Goal: Task Accomplishment & Management: Manage account settings

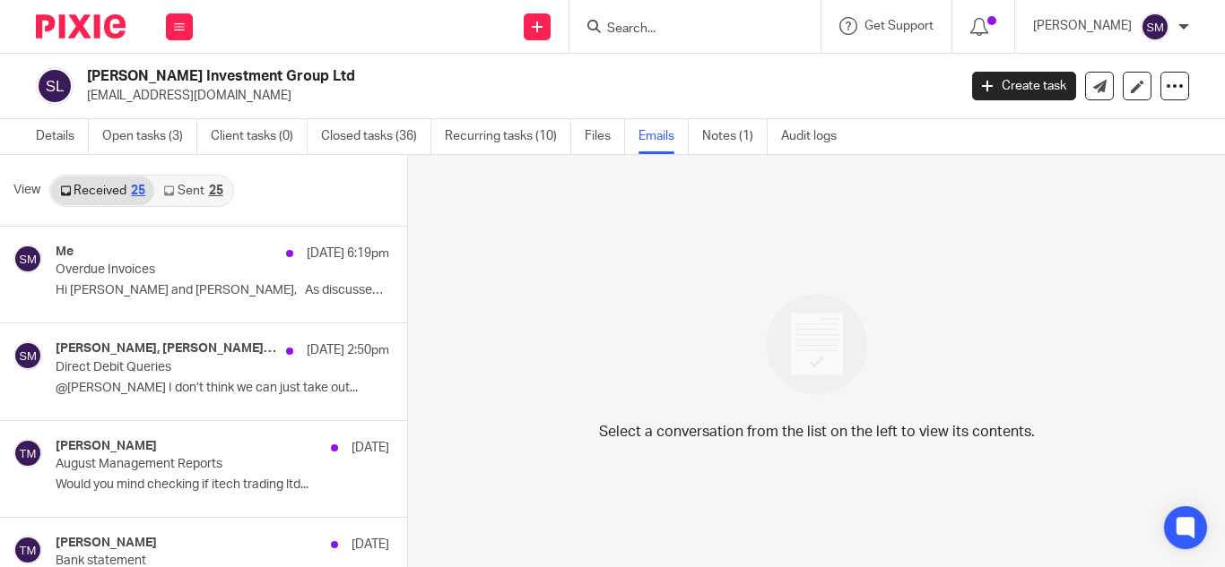
click at [670, 34] on input "Search" at bounding box center [685, 30] width 161 height 16
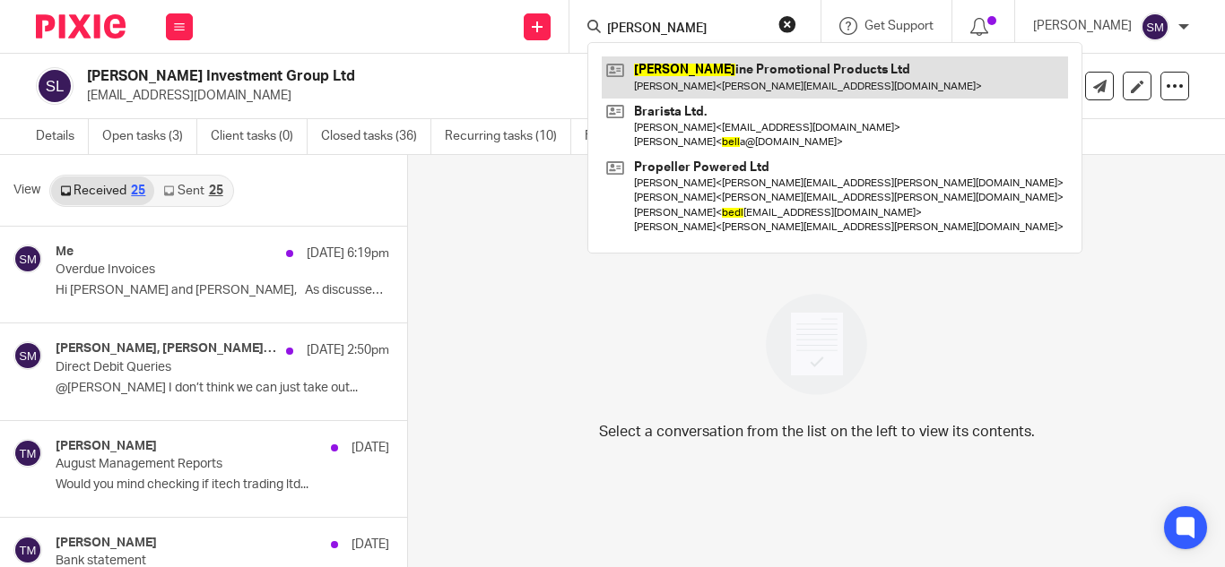
type input "beel"
click at [698, 67] on link at bounding box center [835, 76] width 466 height 41
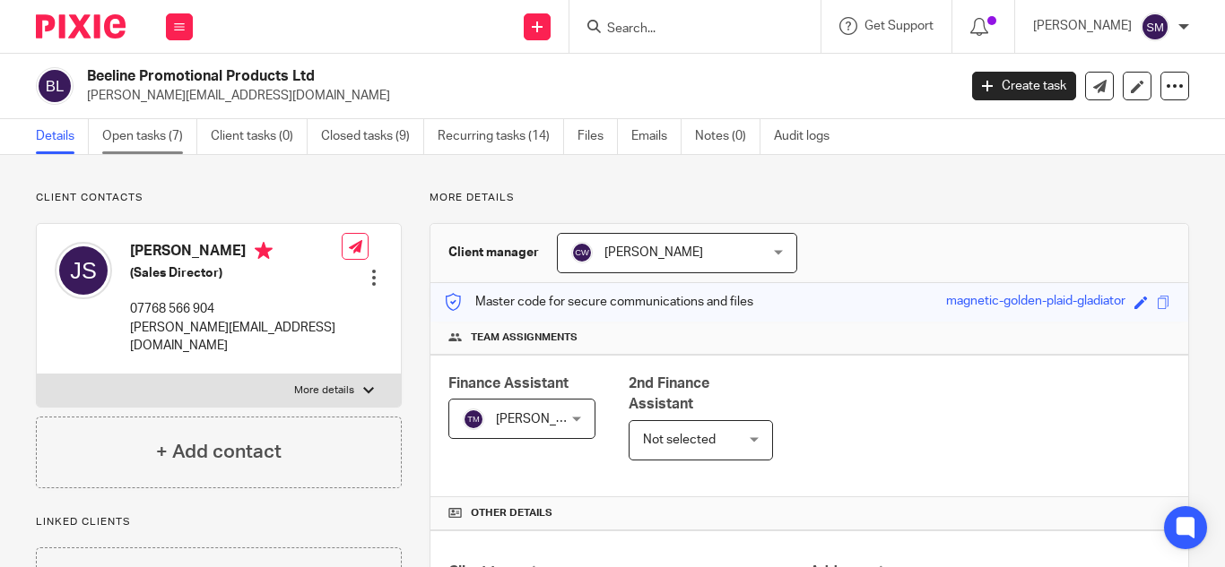
click at [126, 136] on link "Open tasks (7)" at bounding box center [149, 136] width 95 height 35
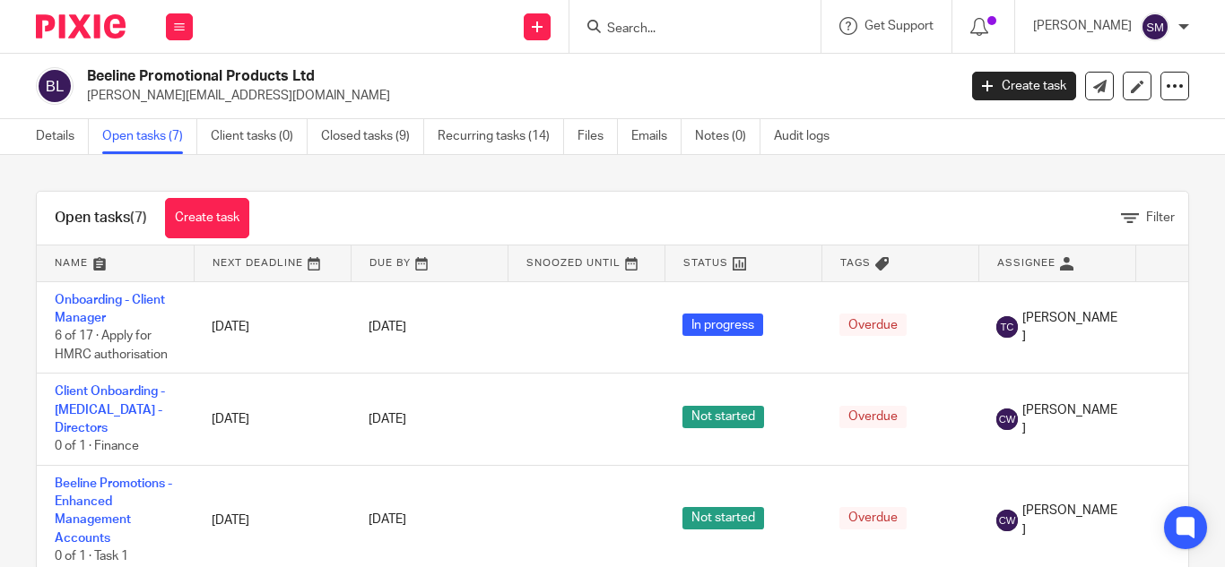
scroll to position [83, 0]
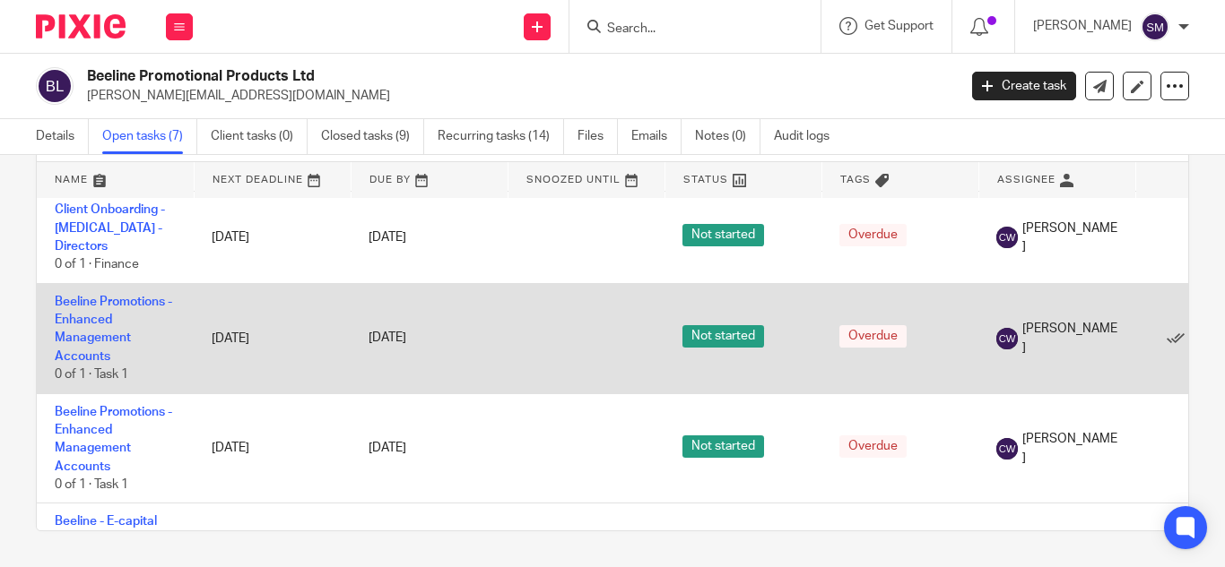
click at [177, 420] on td "Beeline Promotions - Enhanced Management Accounts 0 of 1 · Task 1" at bounding box center [115, 449] width 157 height 110
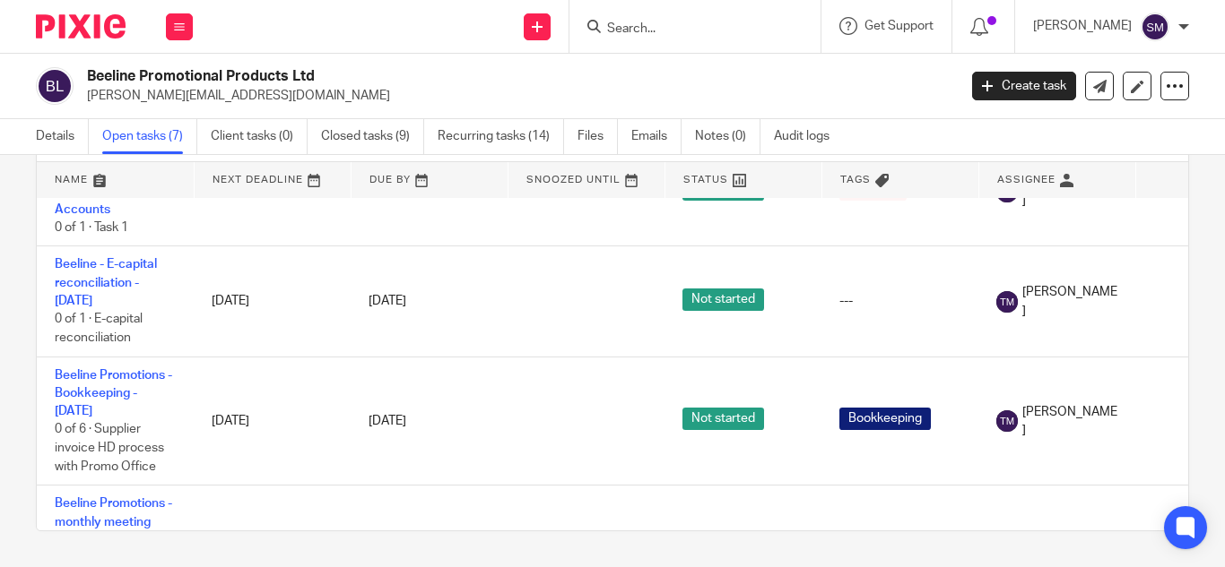
scroll to position [348, 0]
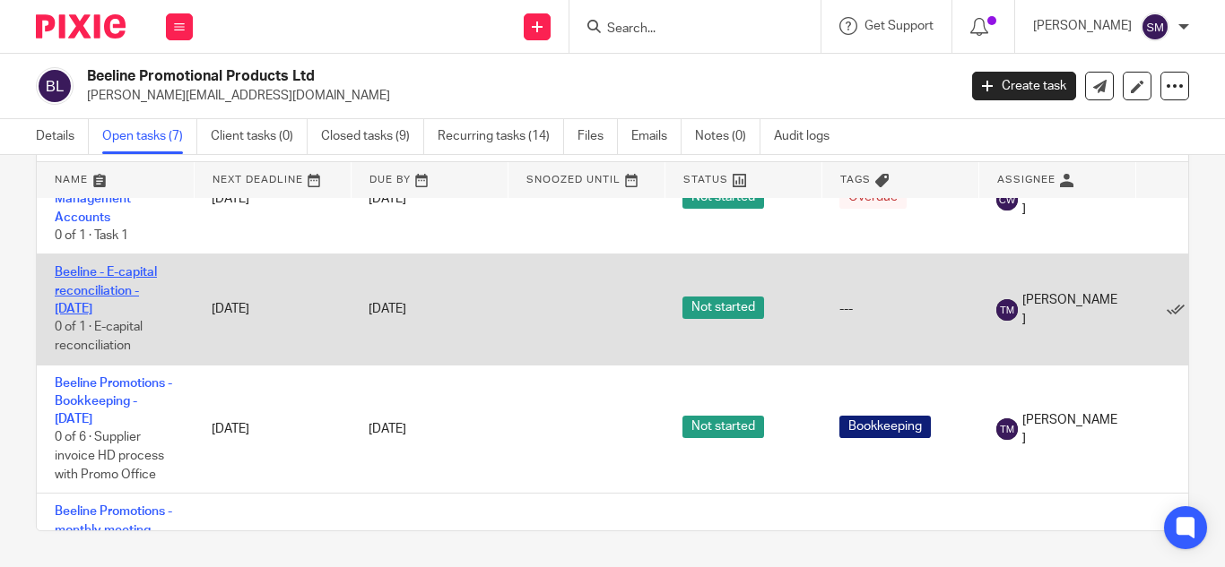
click at [110, 273] on link "Beeline - E-capital reconciliation - Wednesday" at bounding box center [106, 290] width 102 height 49
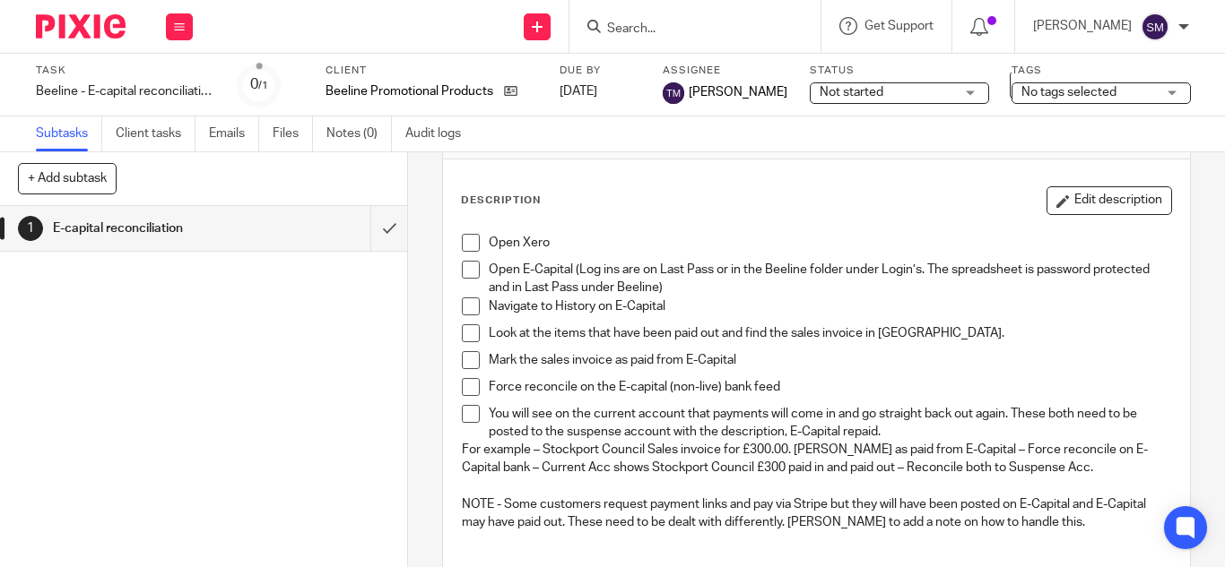
scroll to position [79, 0]
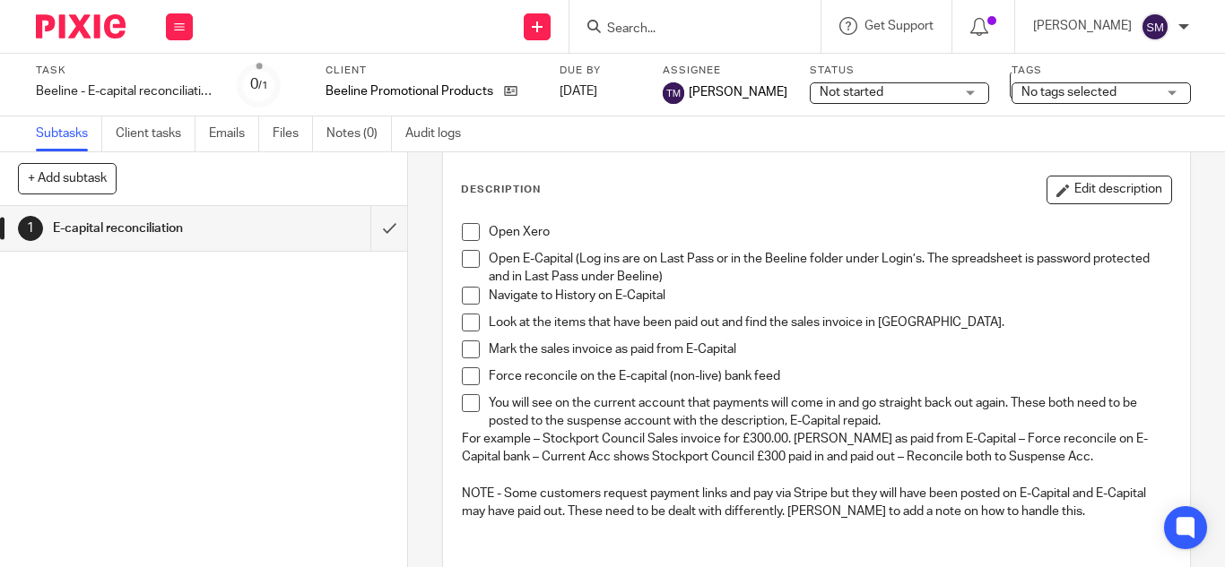
click at [893, 356] on p "Mark the sales invoice as paid from E-Capital" at bounding box center [830, 350] width 682 height 18
click at [749, 350] on p "Mark the sales invoice as paid from E-Capital" at bounding box center [830, 350] width 682 height 18
click at [500, 375] on p "Force reconcile on the E-capital (non-live) bank feed" at bounding box center [830, 377] width 682 height 18
click at [1069, 191] on button "Edit description" at bounding box center [1109, 190] width 126 height 29
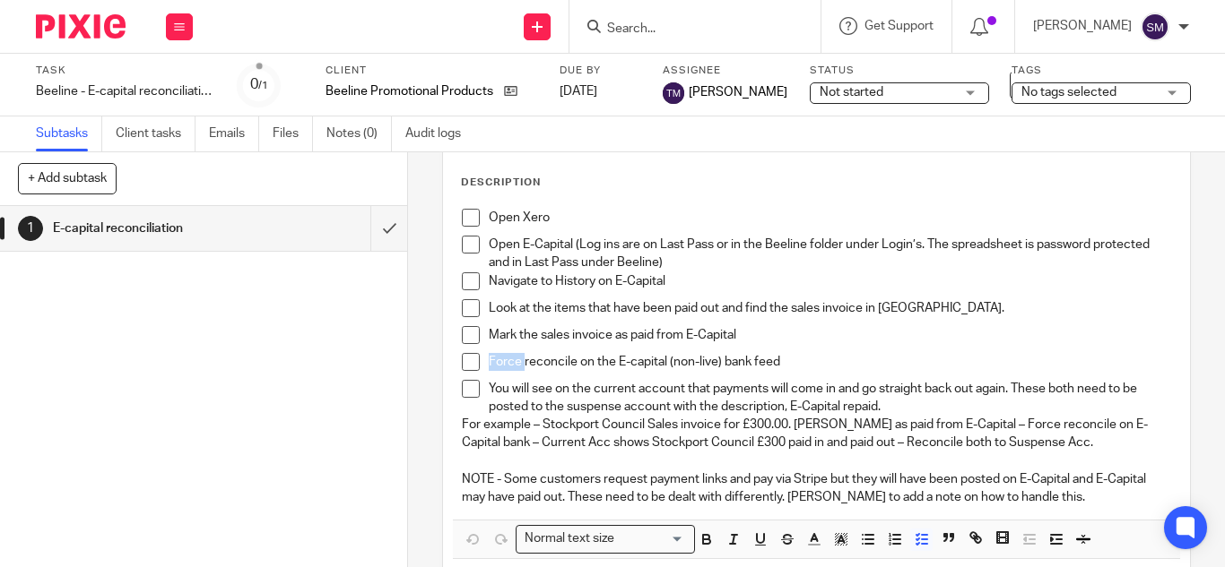
click at [512, 360] on p "Force reconcile on the E-capital (non-live) bank feed" at bounding box center [830, 362] width 682 height 18
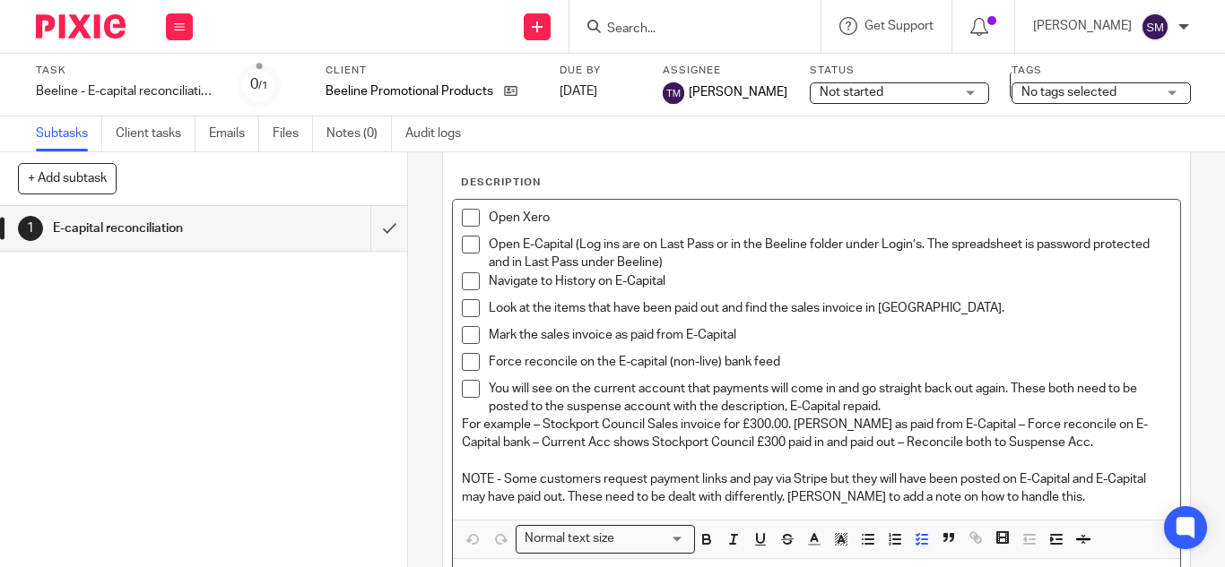
click at [519, 360] on p "Force reconcile on the E-capital (non-live) bank feed" at bounding box center [830, 362] width 682 height 18
click at [496, 359] on p "Force Reconcile on the E-capital (non-live) bank feed" at bounding box center [830, 362] width 682 height 18
click at [769, 330] on p "Mark the sales invoice as paid from E-Capital" at bounding box center [830, 335] width 682 height 18
click at [489, 336] on p "Mark the sales invoice as paid from E-Capital" at bounding box center [830, 335] width 682 height 18
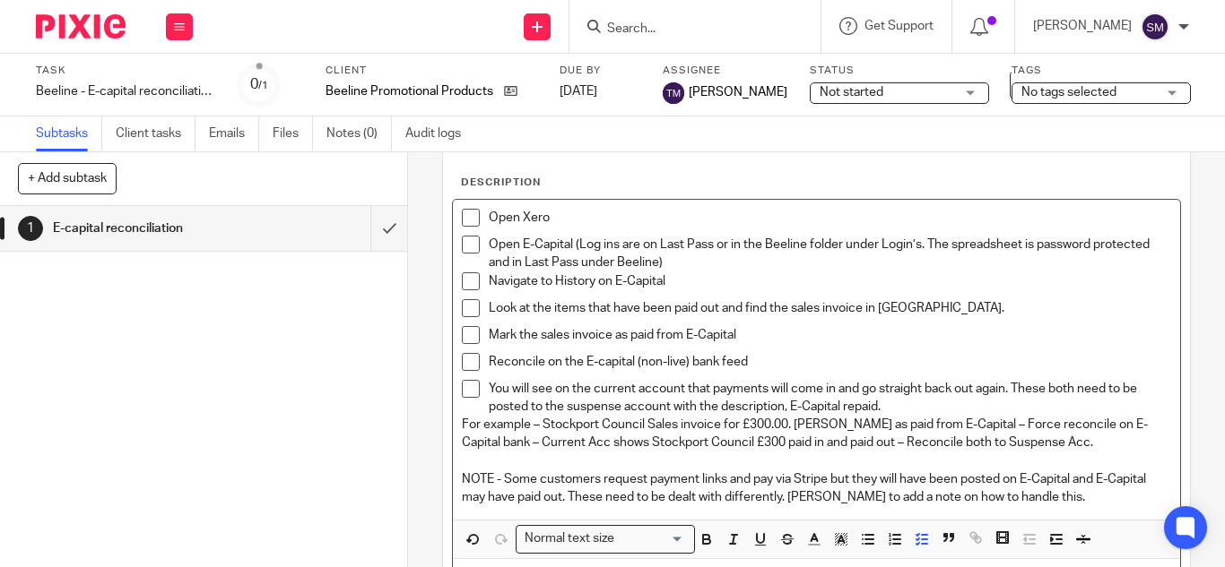
click at [749, 331] on p "Mark the sales invoice as paid from E-Capital" at bounding box center [830, 335] width 682 height 18
click at [912, 309] on p "Look at the items that have been paid out and find the sales invoice in Xero." at bounding box center [830, 308] width 682 height 18
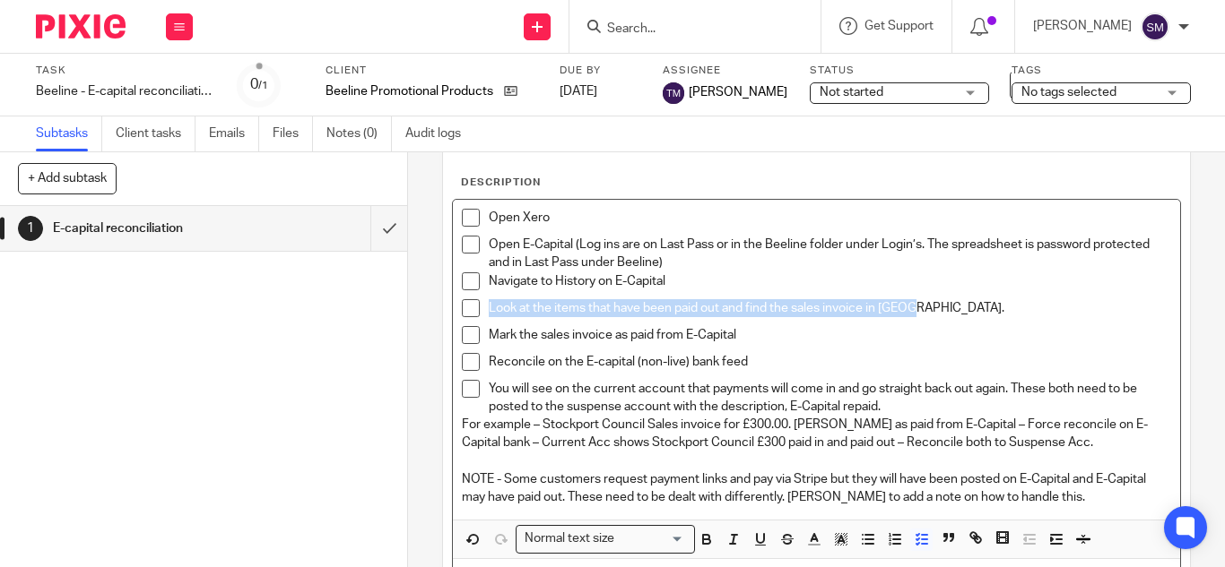
drag, startPoint x: 916, startPoint y: 315, endPoint x: 481, endPoint y: 312, distance: 434.8
click at [481, 312] on li "Look at the items that have been paid out and find the sales invoice in Xero." at bounding box center [816, 312] width 709 height 27
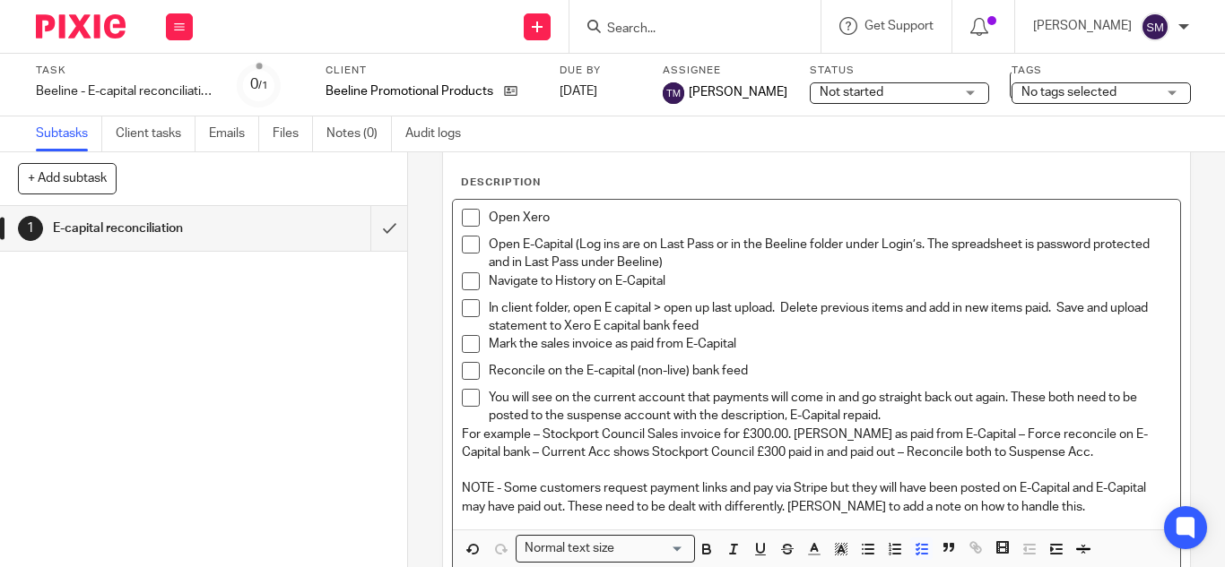
click at [761, 345] on p "Mark the sales invoice as paid from E-Capital" at bounding box center [830, 344] width 682 height 18
drag, startPoint x: 770, startPoint y: 307, endPoint x: 648, endPoint y: 308, distance: 121.9
click at [648, 308] on p "In client folder, open E capital > open up last upload. Delete previous items a…" at bounding box center [830, 317] width 682 height 37
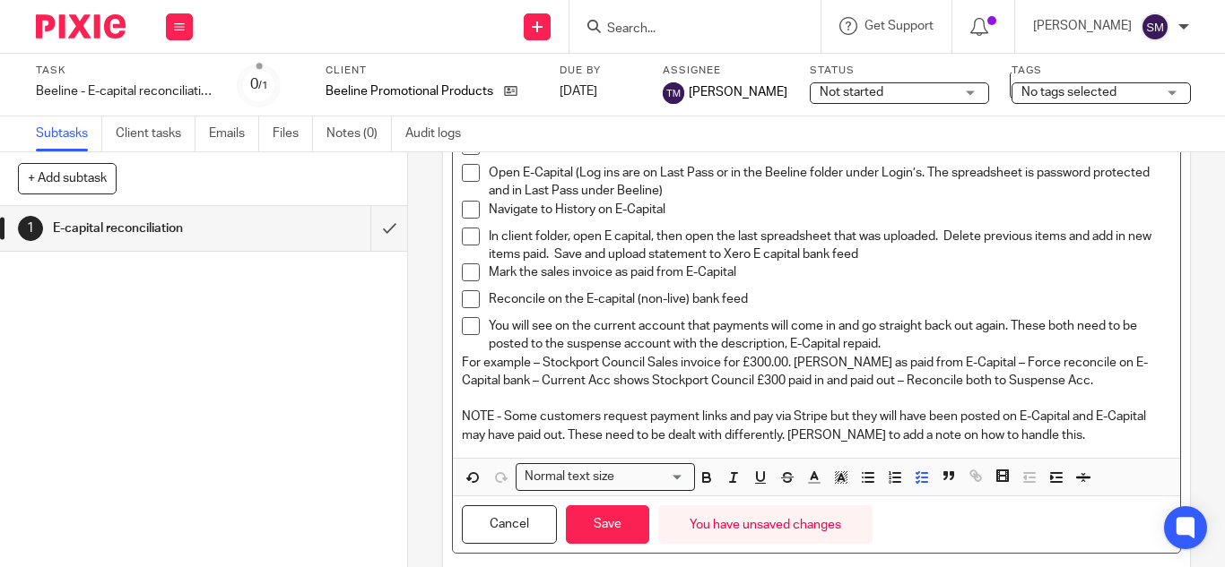
scroll to position [152, 0]
click at [922, 254] on p "In client folder, open E capital, then open the last spreadsheet that was uploa…" at bounding box center [830, 244] width 682 height 37
click at [749, 273] on p "Mark the sales invoice as paid from E-Capital" at bounding box center [830, 271] width 682 height 18
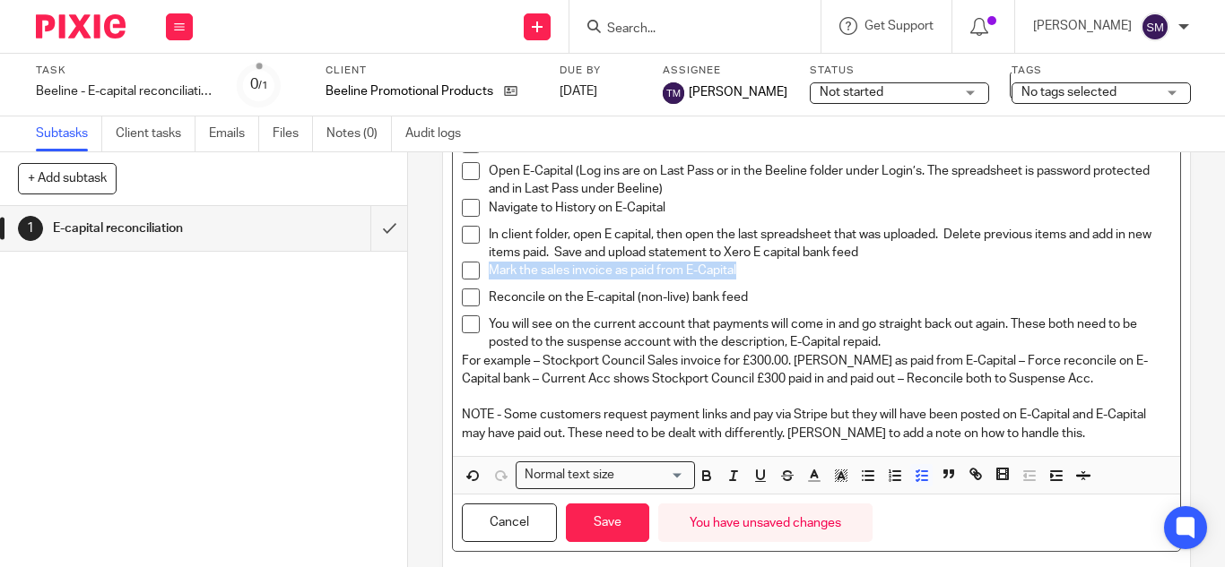
drag, startPoint x: 740, startPoint y: 270, endPoint x: 486, endPoint y: 273, distance: 253.7
click at [489, 273] on p "Mark the sales invoice as paid from E-Capital" at bounding box center [830, 271] width 682 height 18
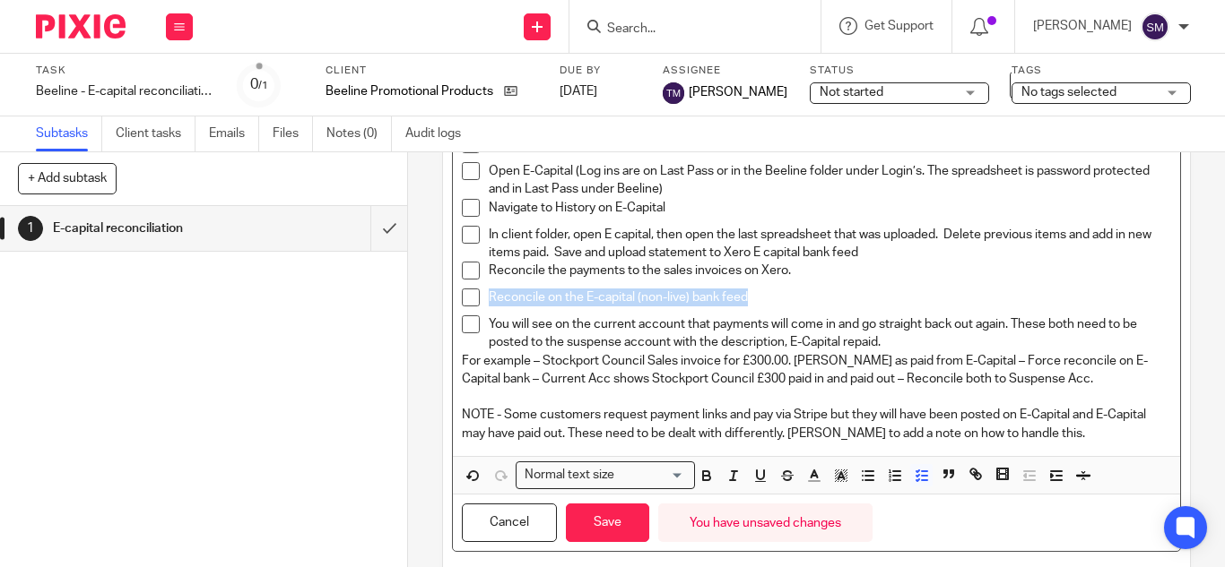
drag, startPoint x: 751, startPoint y: 301, endPoint x: 474, endPoint y: 290, distance: 277.3
click at [474, 290] on li "Reconcile on the E-capital (non-live) bank feed" at bounding box center [816, 302] width 709 height 27
click at [900, 342] on p "You will see on the current account that payments will come in and go straight …" at bounding box center [830, 334] width 682 height 37
click at [493, 296] on p at bounding box center [830, 298] width 682 height 18
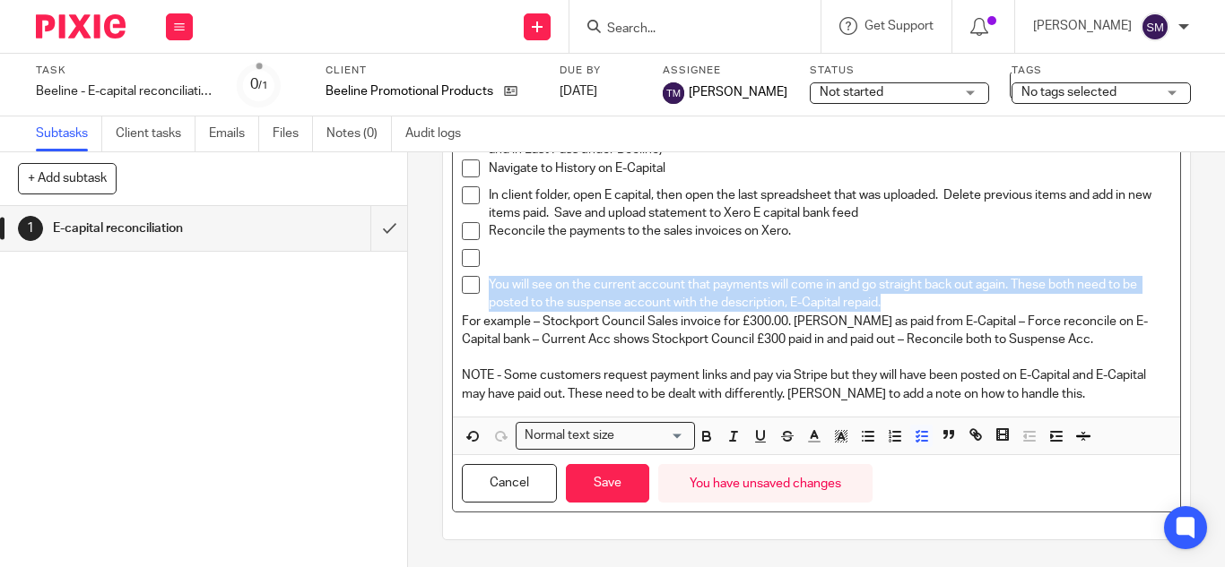
drag, startPoint x: 883, startPoint y: 301, endPoint x: 482, endPoint y: 285, distance: 401.0
click at [489, 285] on p "You will see on the current account that payments will come in and go straight …" at bounding box center [830, 294] width 682 height 37
copy p "You will see on the current account that payments will come in and go straight …"
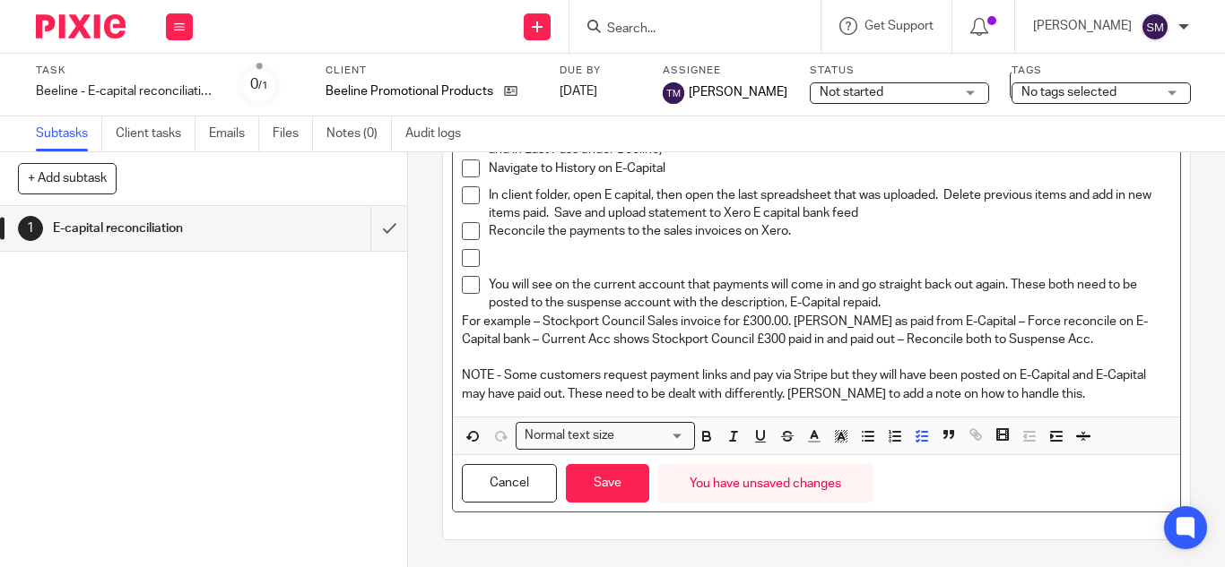
click at [493, 258] on p at bounding box center [830, 258] width 682 height 18
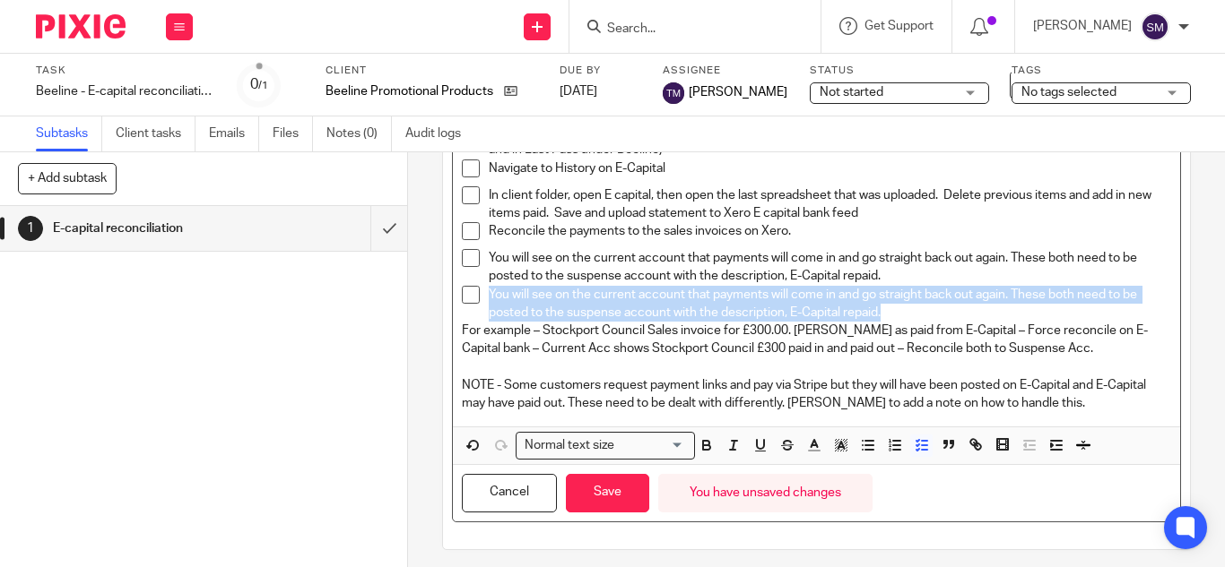
drag, startPoint x: 878, startPoint y: 313, endPoint x: 485, endPoint y: 299, distance: 392.9
click at [489, 299] on p "You will see on the current account that payments will come in and go straight …" at bounding box center [830, 304] width 682 height 37
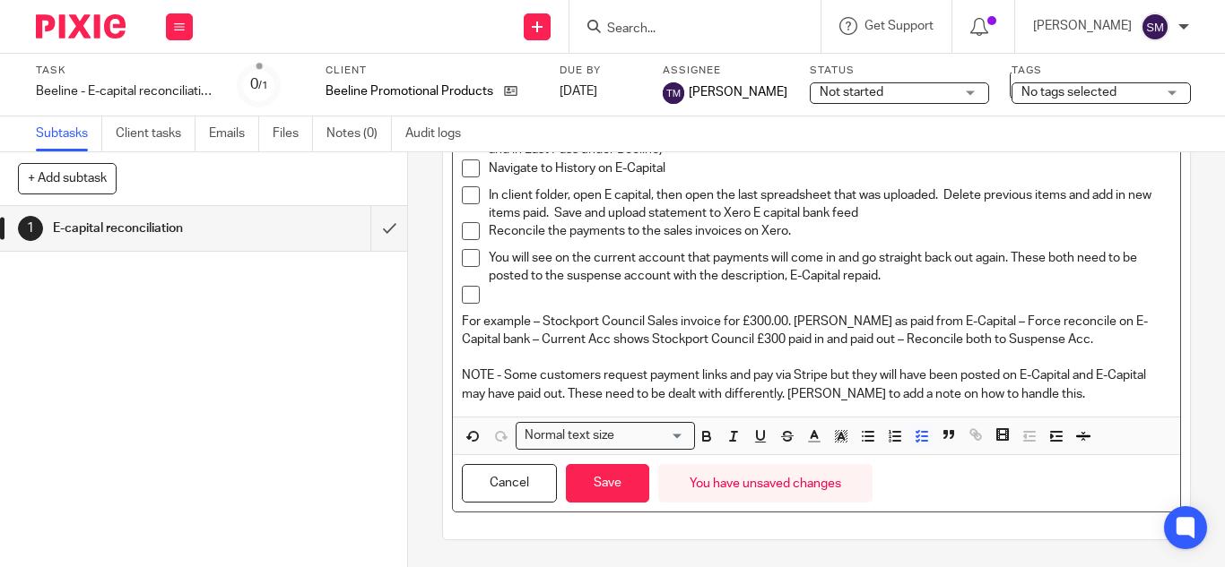
click at [886, 275] on p "You will see on the current account that payments will come in and go straight …" at bounding box center [830, 267] width 682 height 37
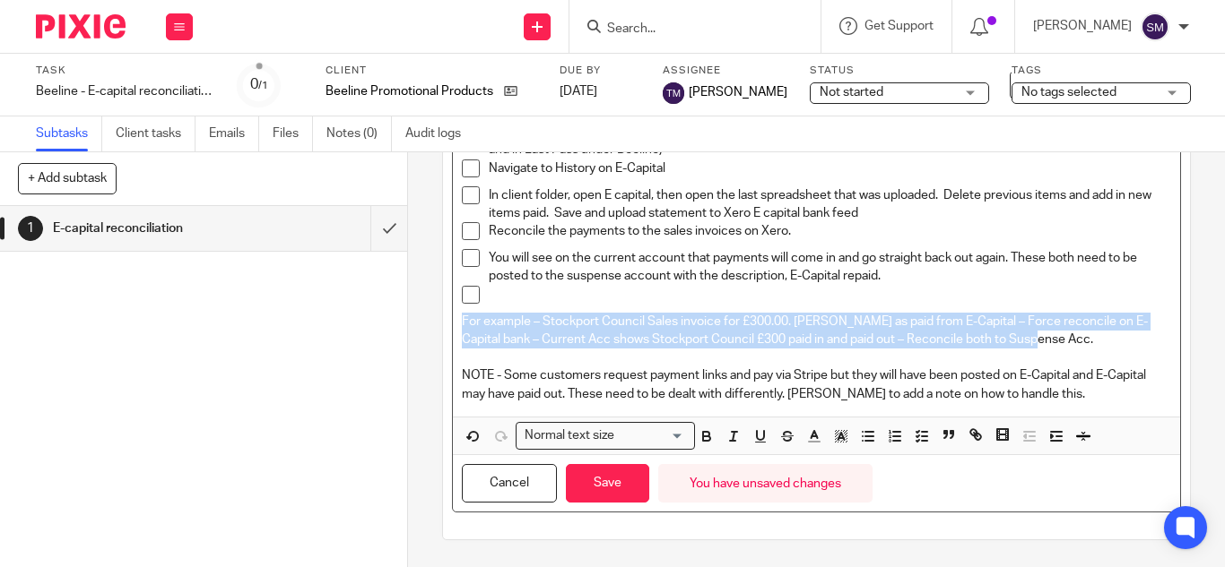
drag, startPoint x: 1065, startPoint y: 344, endPoint x: 455, endPoint y: 316, distance: 610.2
click at [462, 316] on p "For example – Stockport Council Sales invoice for £300.00. Mark as paid from E-…" at bounding box center [816, 331] width 709 height 37
copy p "For example – Stockport Council Sales invoice for £300.00. Mark as paid from E-…"
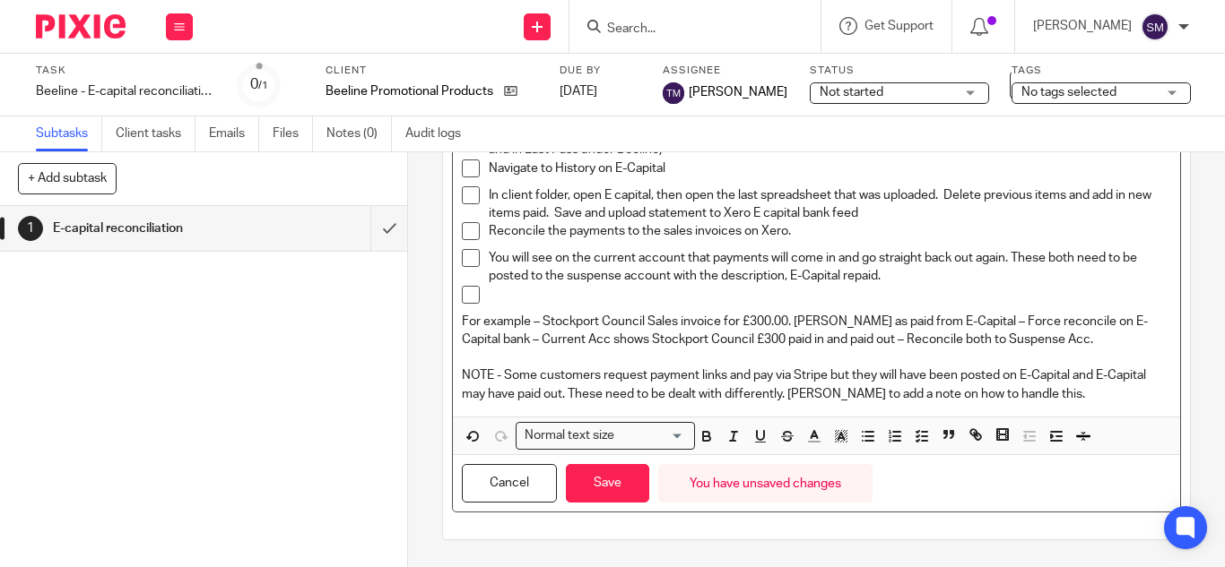
click at [898, 273] on p "You will see on the current account that payments will come in and go straight …" at bounding box center [830, 267] width 682 height 37
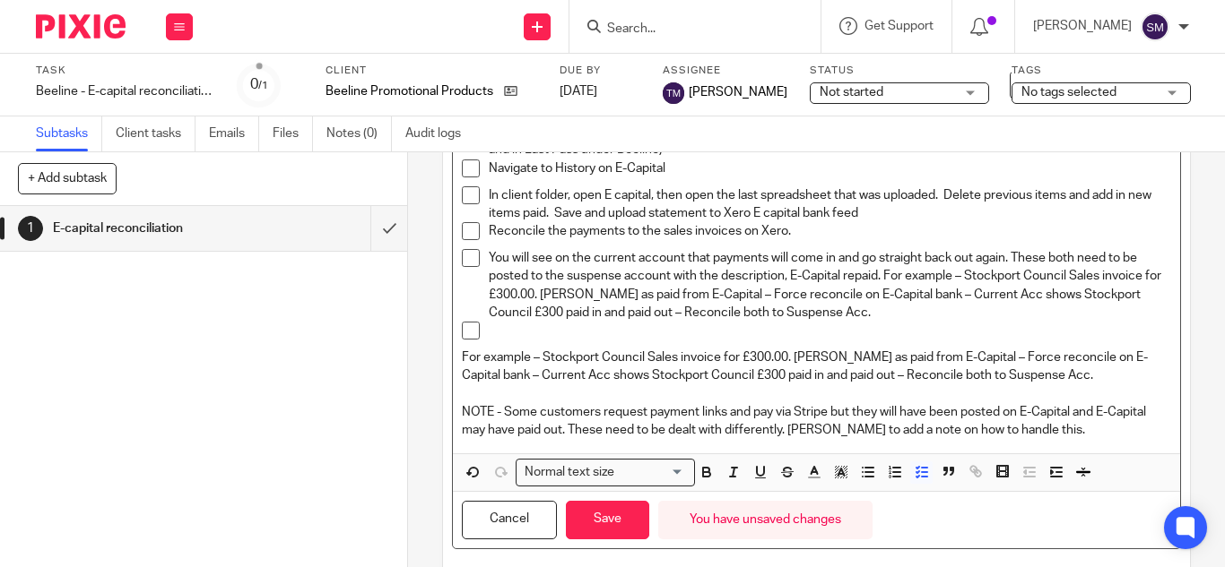
click at [879, 279] on p "You will see on the current account that payments will come in and go straight …" at bounding box center [830, 285] width 682 height 73
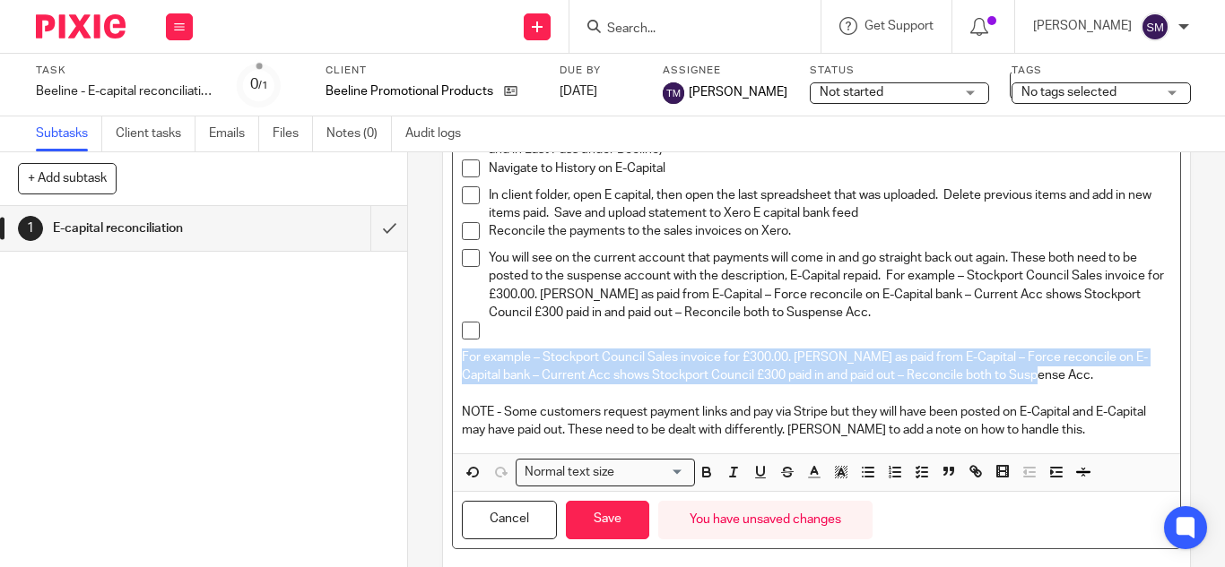
drag, startPoint x: 1051, startPoint y: 382, endPoint x: 435, endPoint y: 356, distance: 616.4
click at [435, 356] on div "1 E-capital reconciliation Instructions Description Open Xero Open E-Capital (L…" at bounding box center [816, 359] width 817 height 415
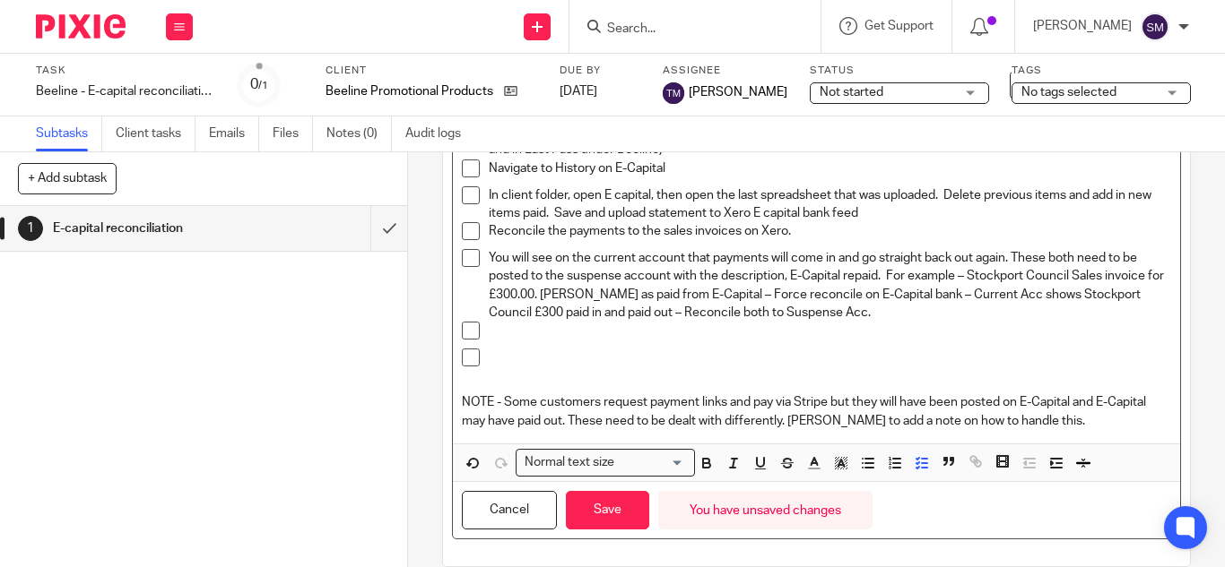
click at [532, 330] on p at bounding box center [830, 331] width 682 height 18
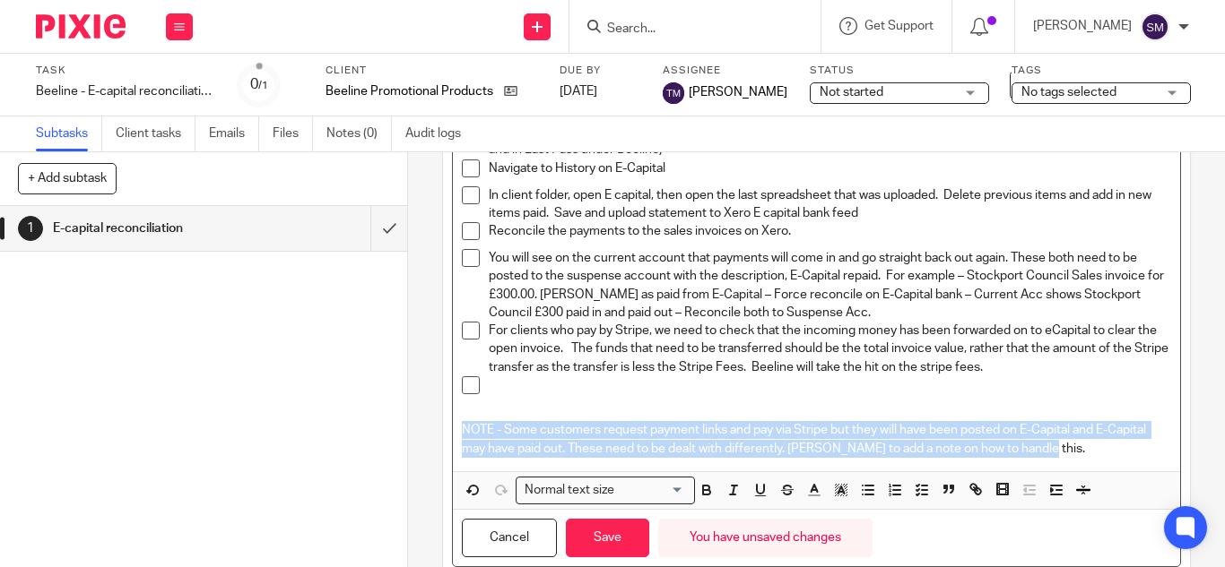
drag, startPoint x: 1079, startPoint y: 450, endPoint x: 414, endPoint y: 422, distance: 665.8
click at [414, 422] on div "1 E-capital reconciliation Instructions Description Open Xero Open E-Capital (L…" at bounding box center [816, 359] width 817 height 415
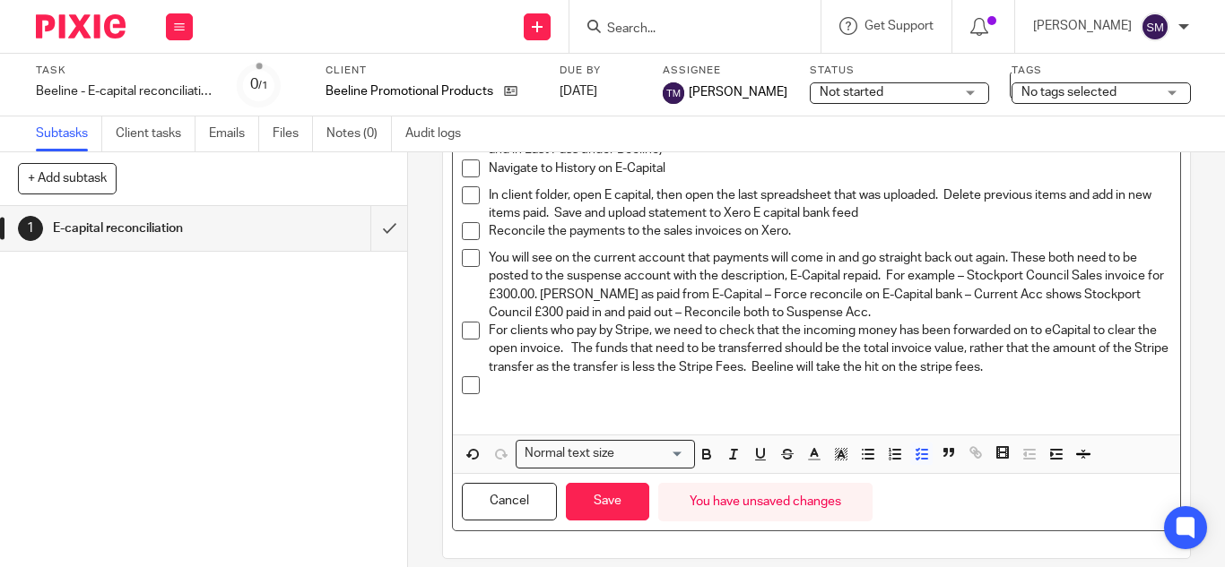
click at [498, 393] on p at bounding box center [830, 386] width 682 height 18
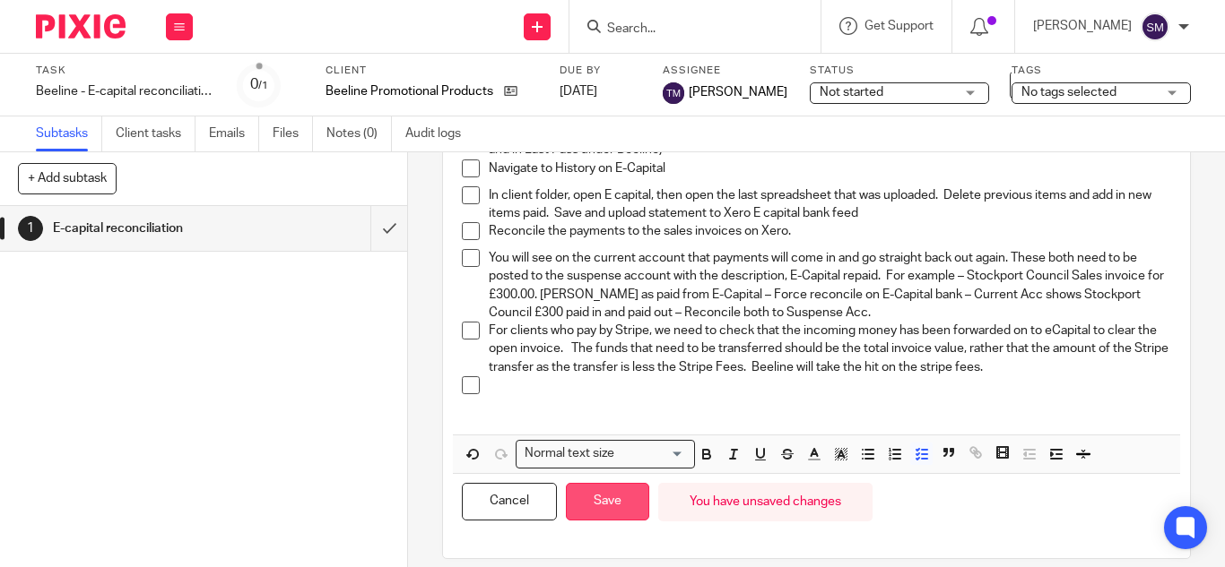
click at [601, 495] on button "Save" at bounding box center [607, 502] width 83 height 39
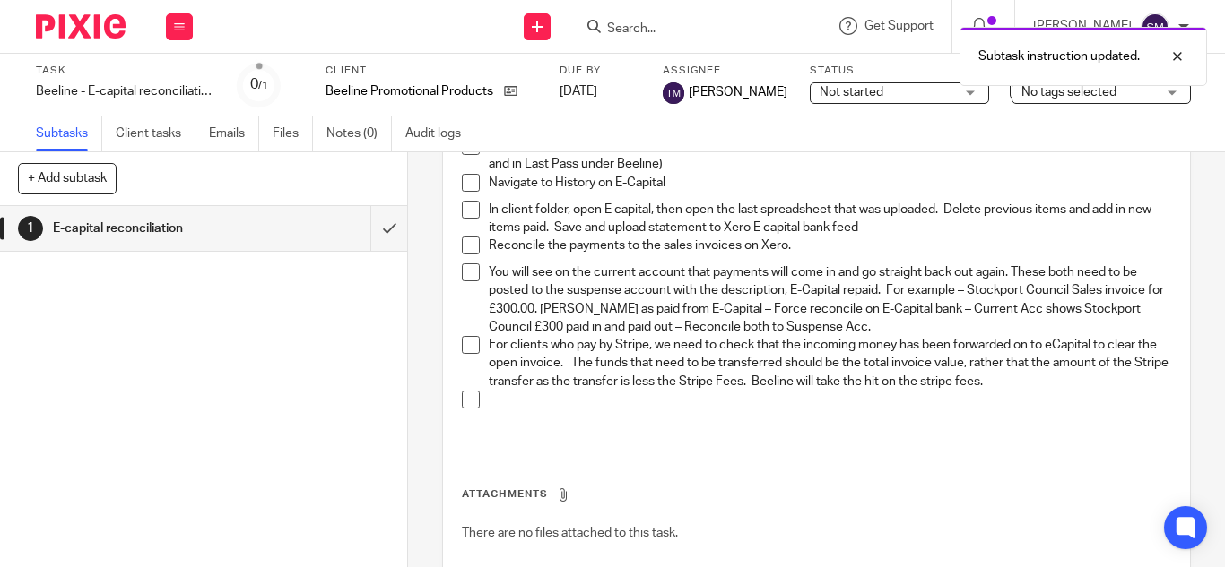
scroll to position [206, 0]
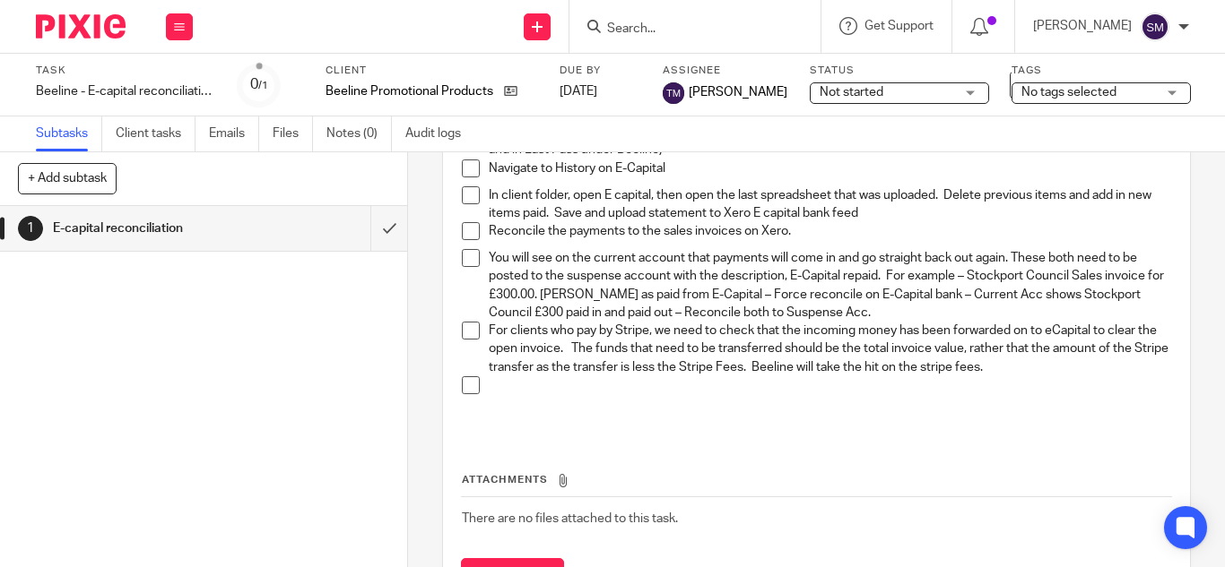
click at [493, 389] on p at bounding box center [830, 386] width 682 height 18
click at [477, 388] on li at bounding box center [816, 390] width 709 height 27
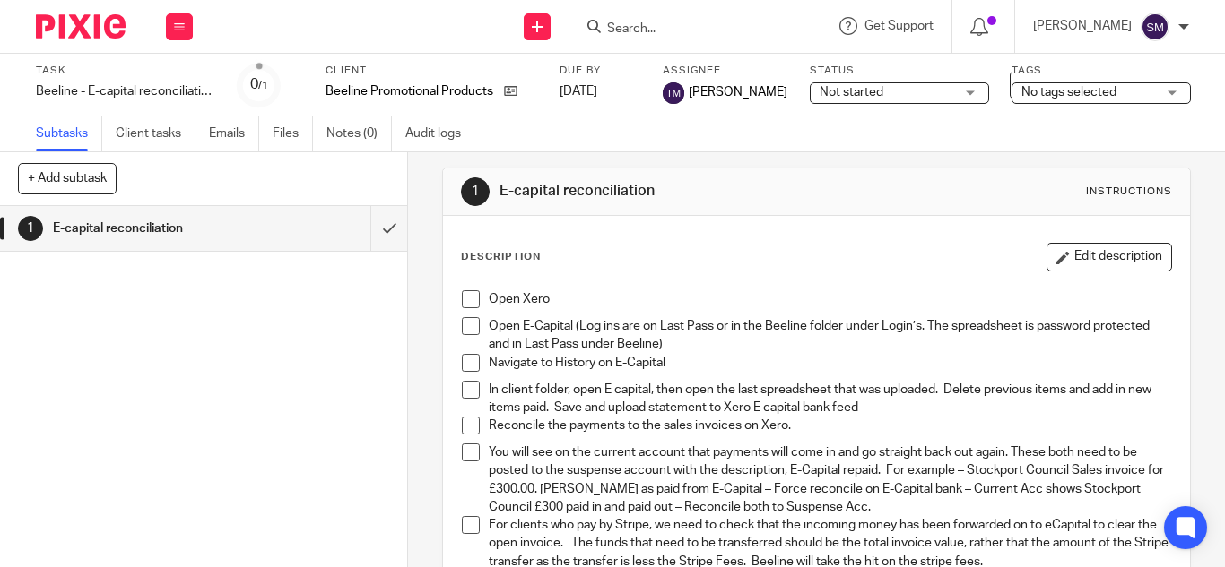
scroll to position [65, 0]
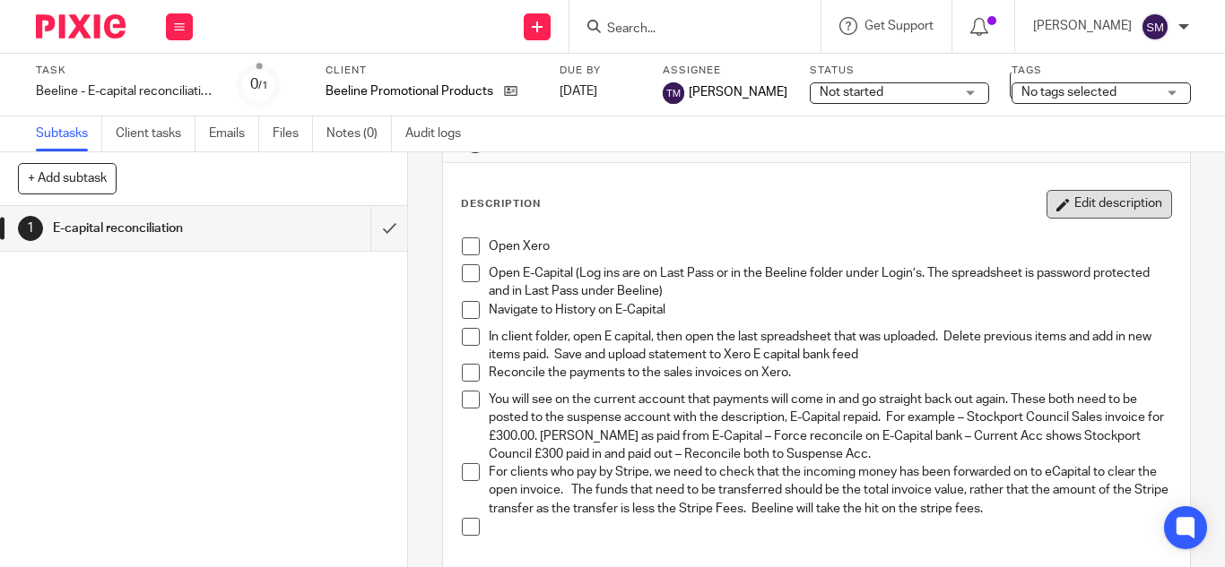
click at [1101, 212] on button "Edit description" at bounding box center [1109, 204] width 126 height 29
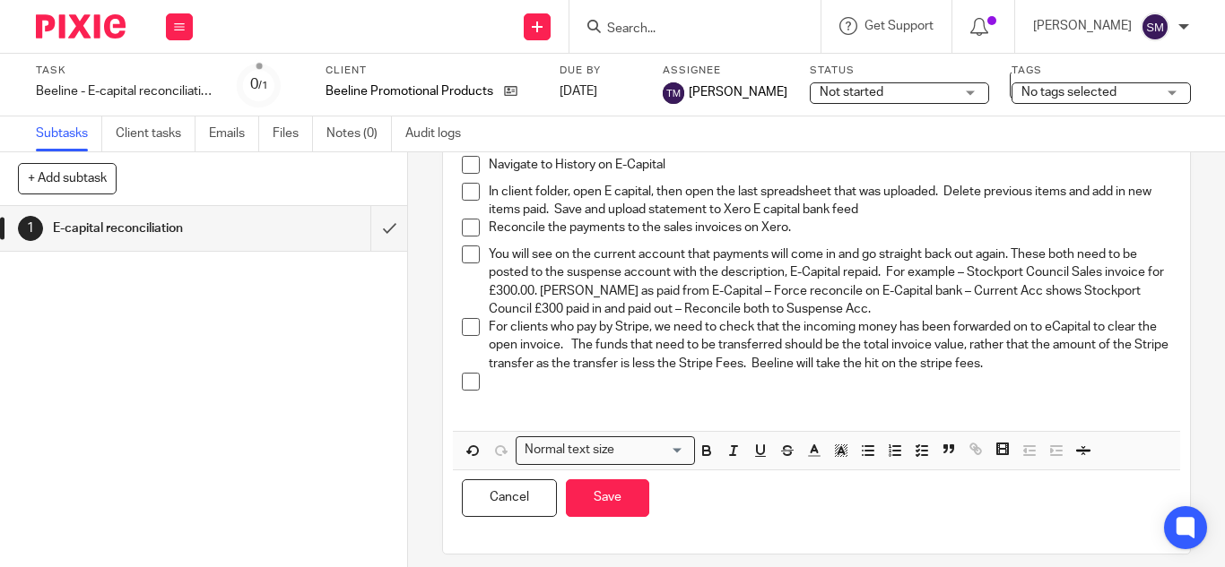
scroll to position [196, 0]
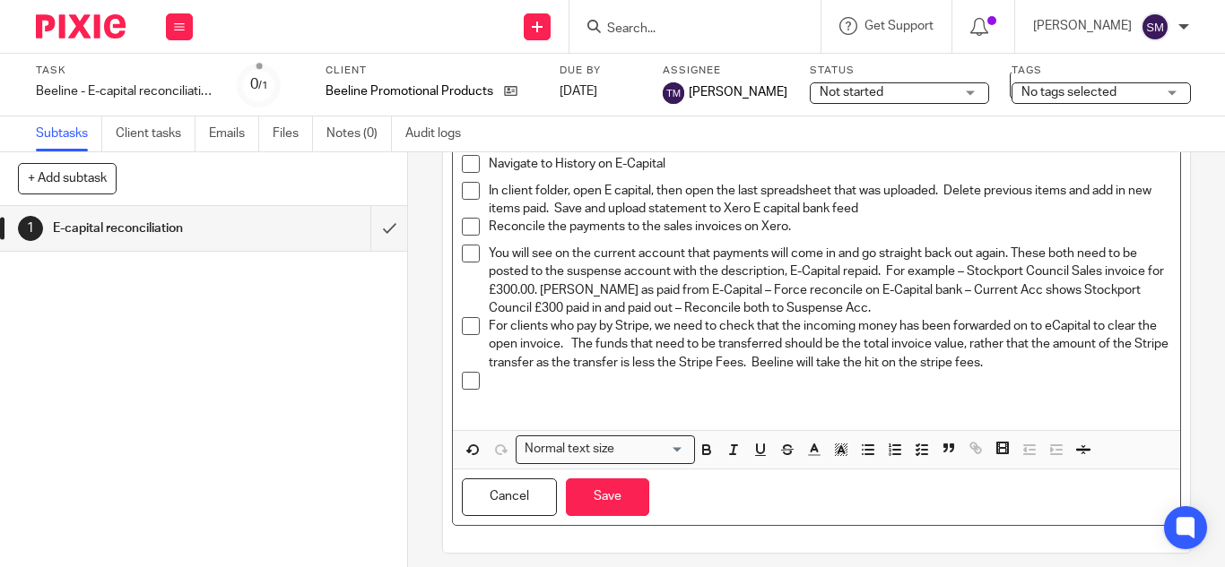
click at [600, 379] on p at bounding box center [830, 381] width 682 height 18
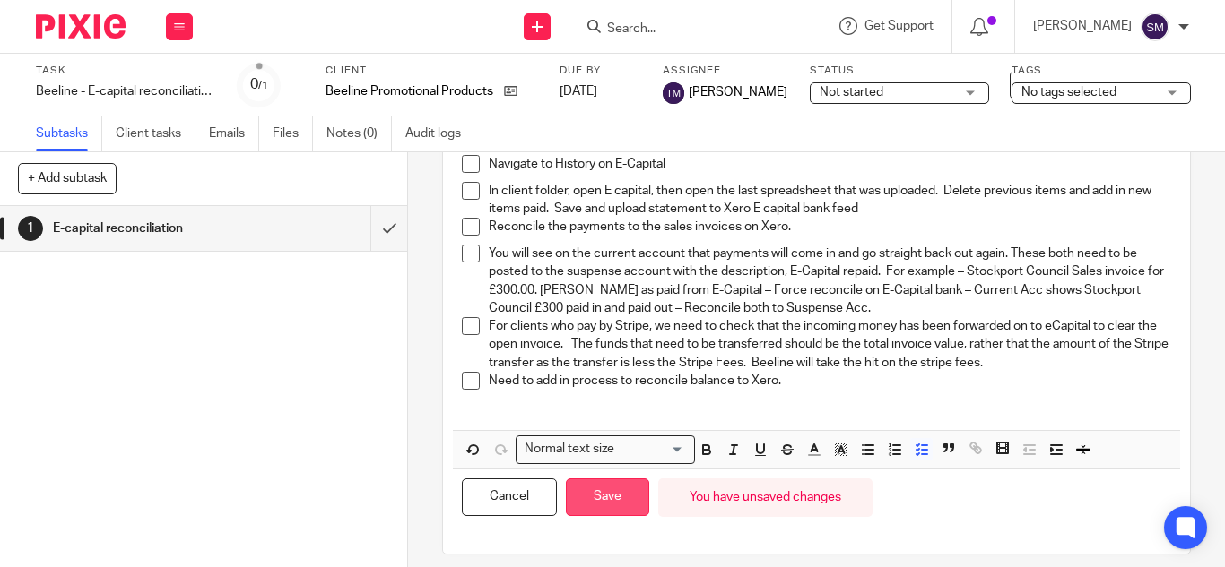
click at [606, 506] on button "Save" at bounding box center [607, 498] width 83 height 39
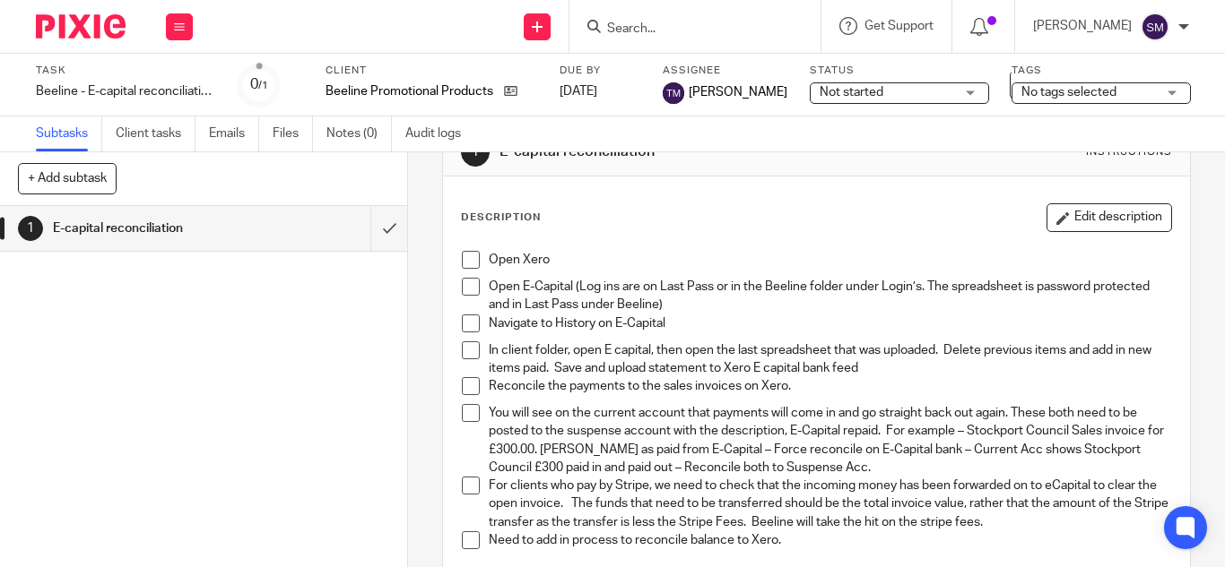
scroll to position [48, 0]
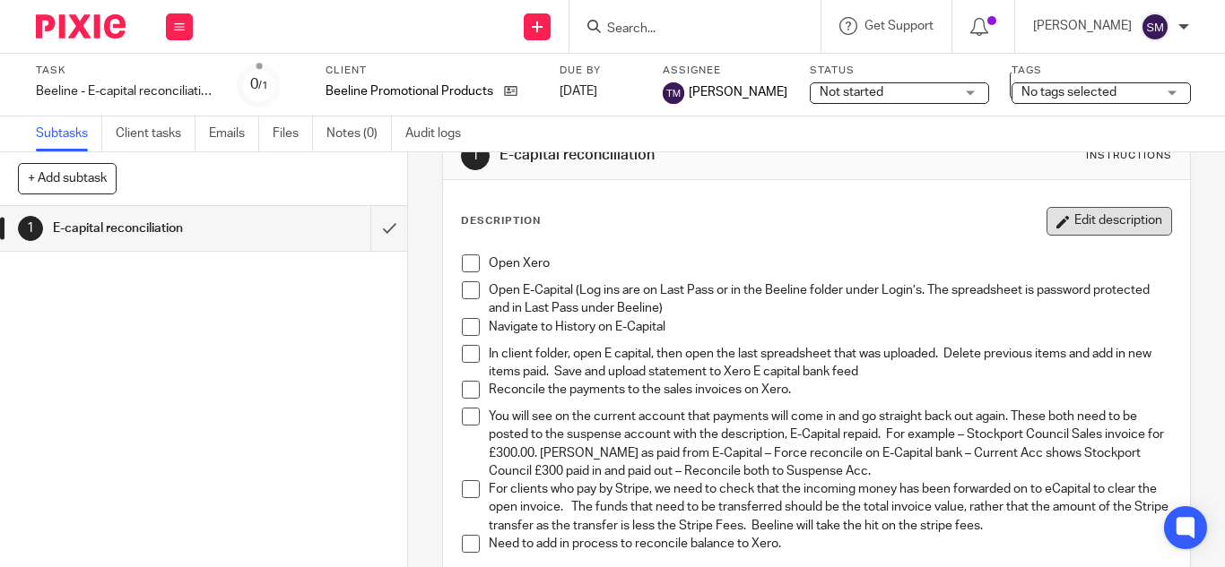
click at [1104, 229] on button "Edit description" at bounding box center [1109, 221] width 126 height 29
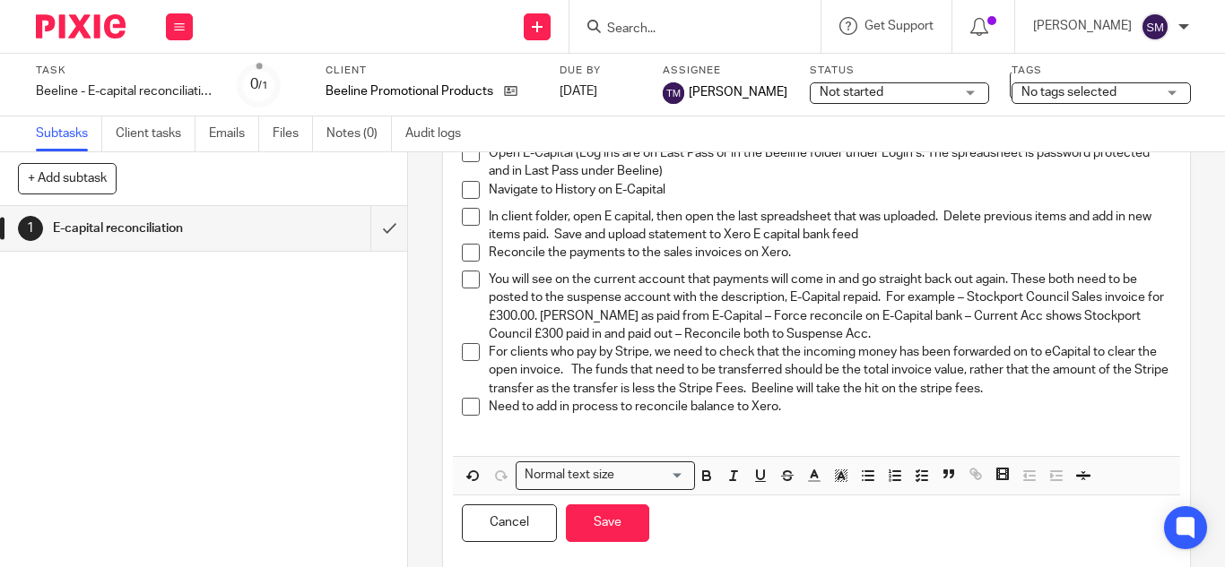
scroll to position [186, 0]
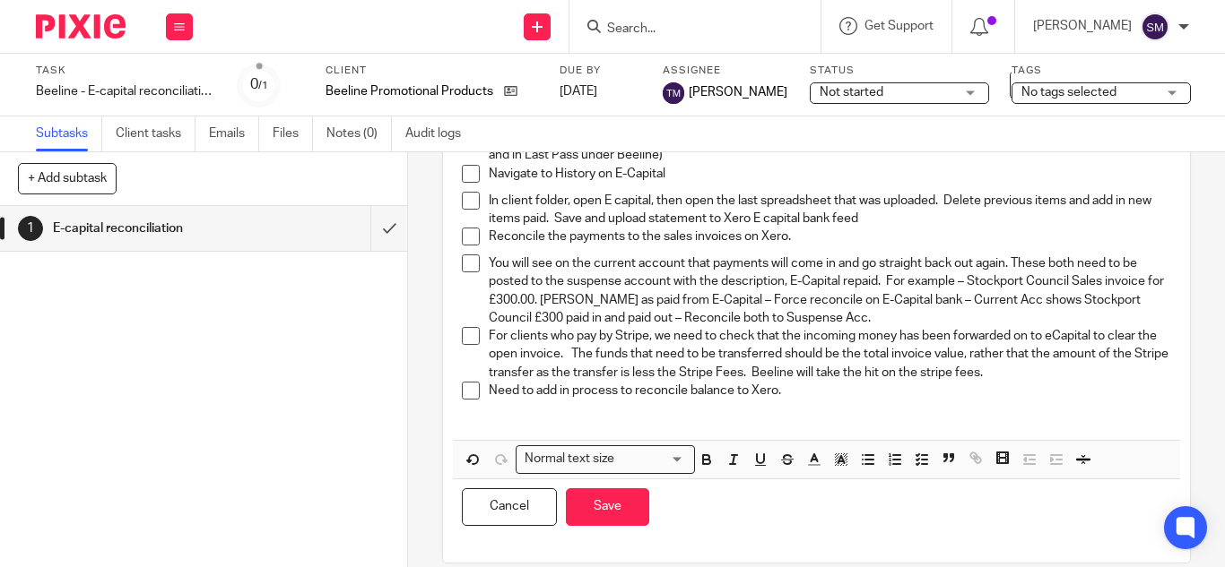
click at [790, 389] on p "Need to add in process to reconcile balance to Xero." at bounding box center [830, 391] width 682 height 18
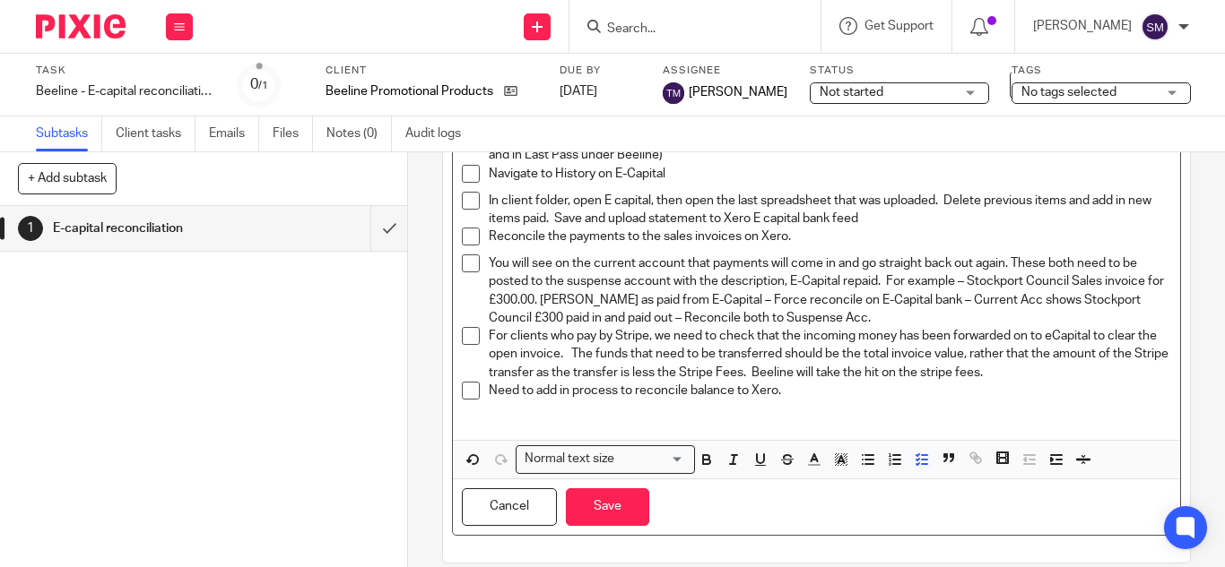
click at [1050, 372] on p "For clients who pay by Stripe, we need to check that the incoming money has bee…" at bounding box center [830, 354] width 682 height 55
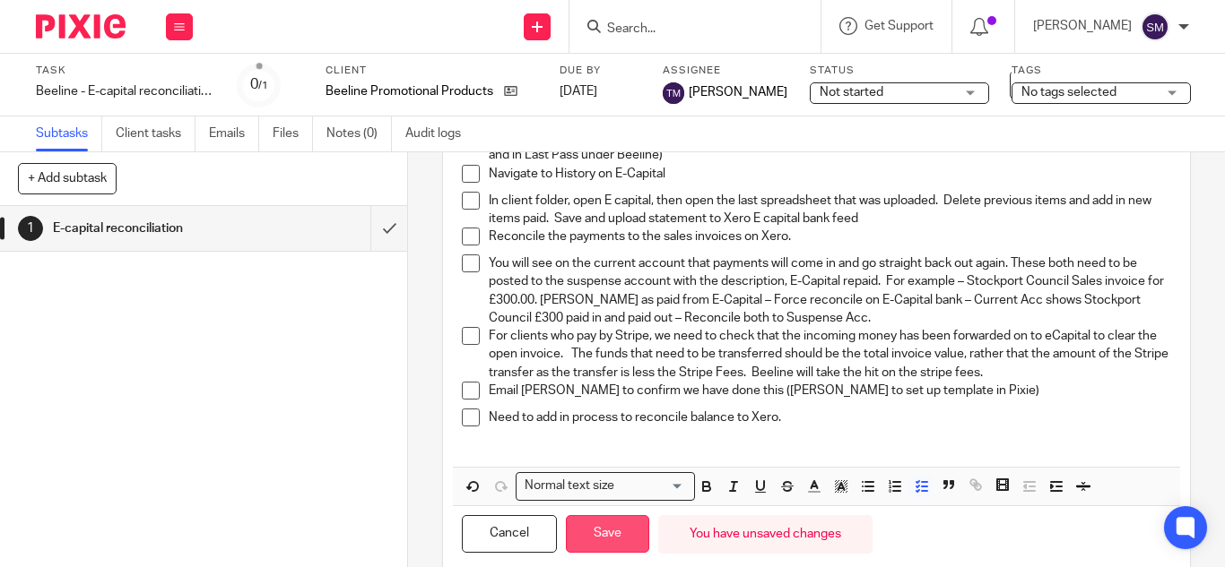
click at [614, 536] on button "Save" at bounding box center [607, 534] width 83 height 39
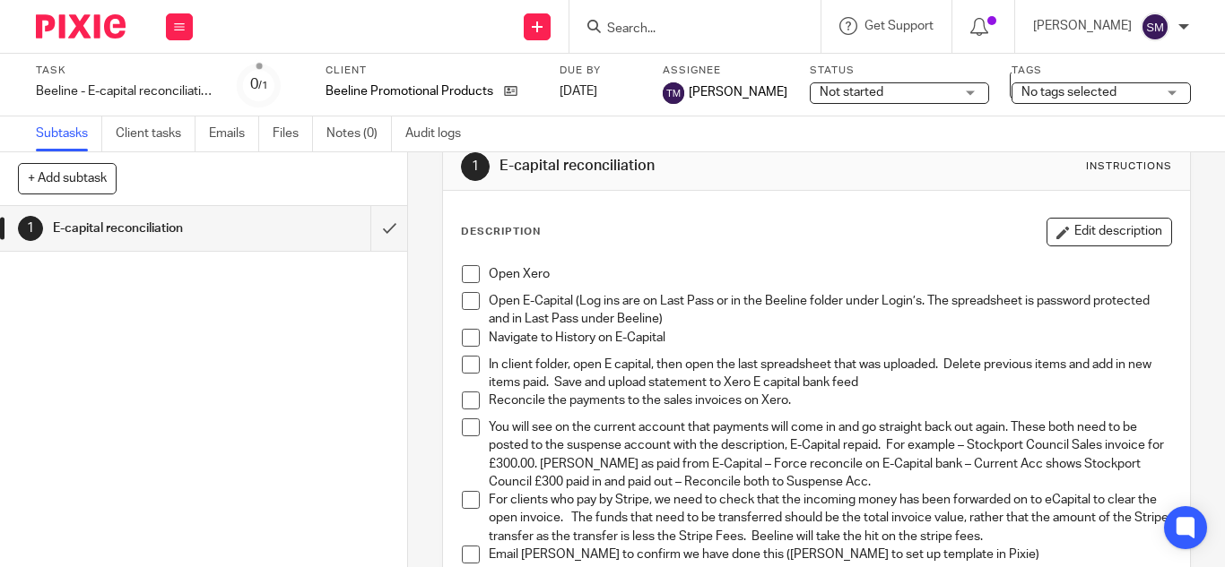
scroll to position [0, 0]
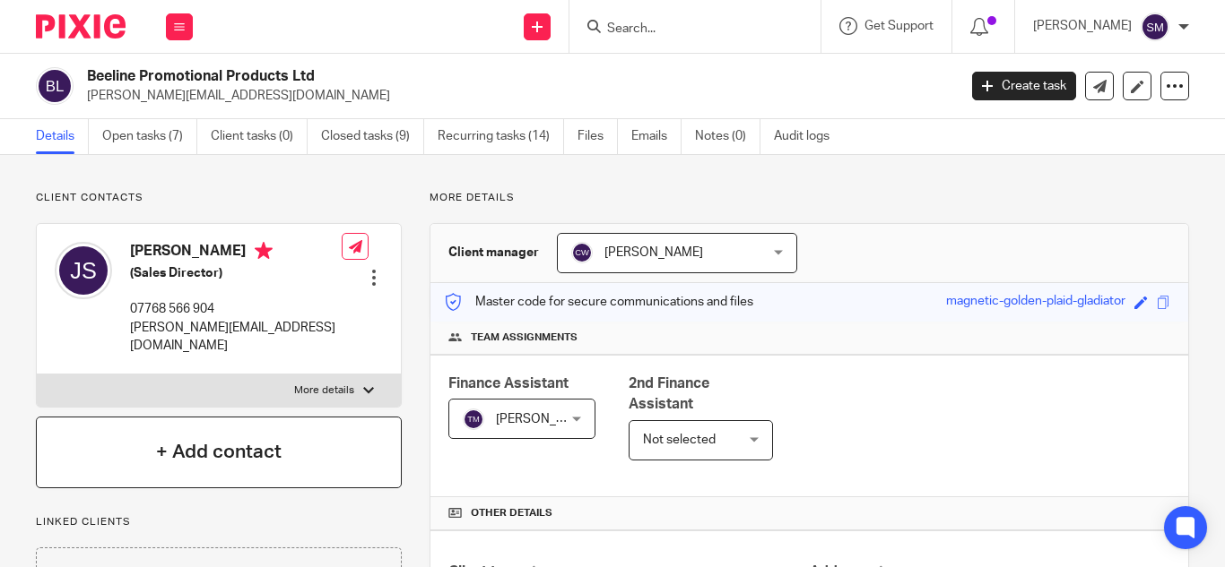
click at [199, 456] on h4 "+ Add contact" at bounding box center [219, 452] width 126 height 28
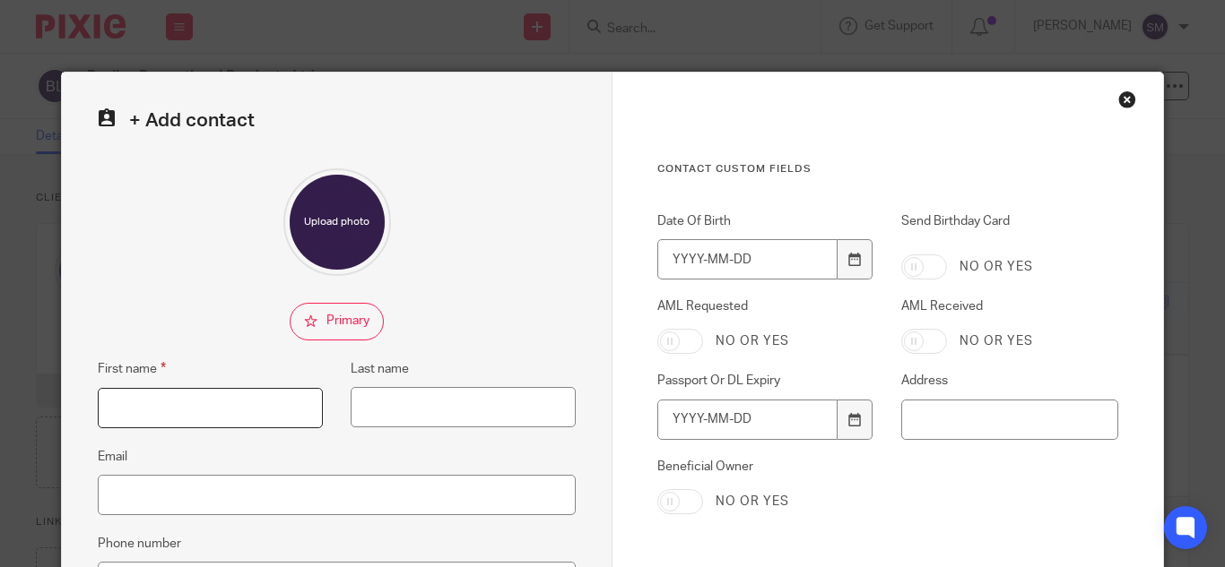
click at [193, 395] on input "First name" at bounding box center [210, 408] width 225 height 40
type input "s"
type input "S"
type input "Sasha"
type input "Kaye"
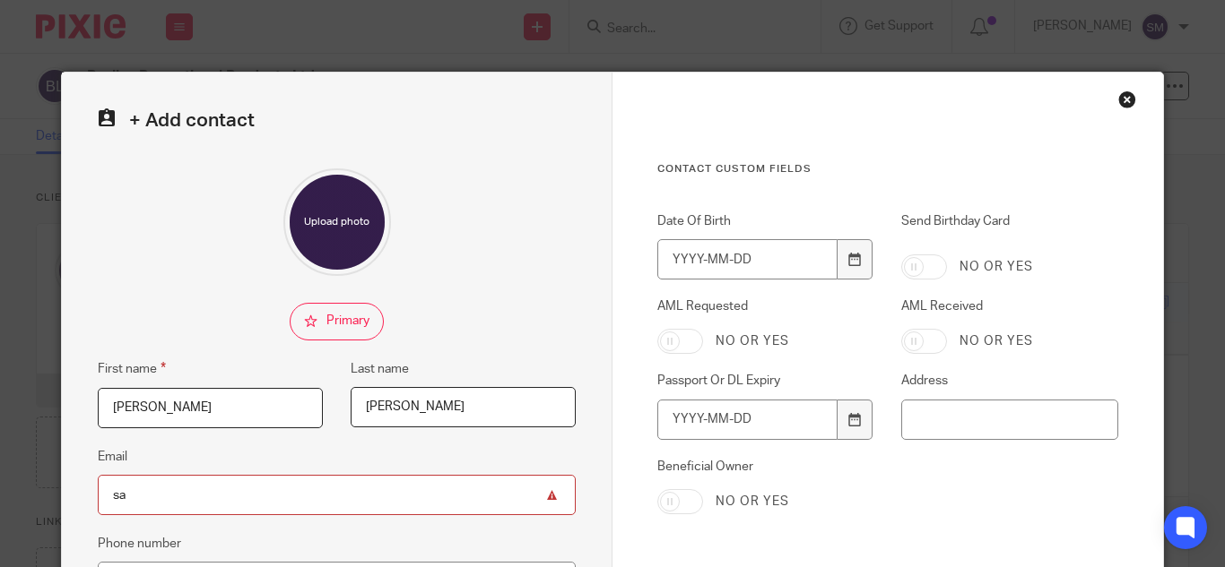
type input "s"
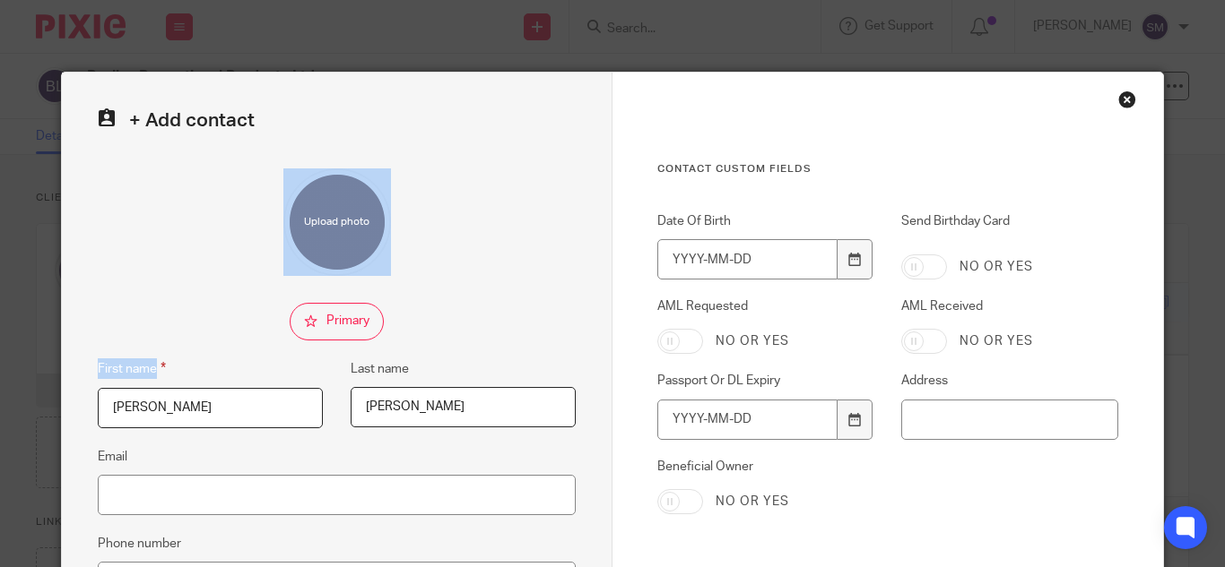
drag, startPoint x: 42, startPoint y: 475, endPoint x: 74, endPoint y: 239, distance: 238.0
click at [74, 241] on div "+ Add contact First name Sasha Last name Kaye Email Phone number Job title Gree…" at bounding box center [612, 283] width 1225 height 567
click at [145, 247] on div at bounding box center [337, 223] width 478 height 108
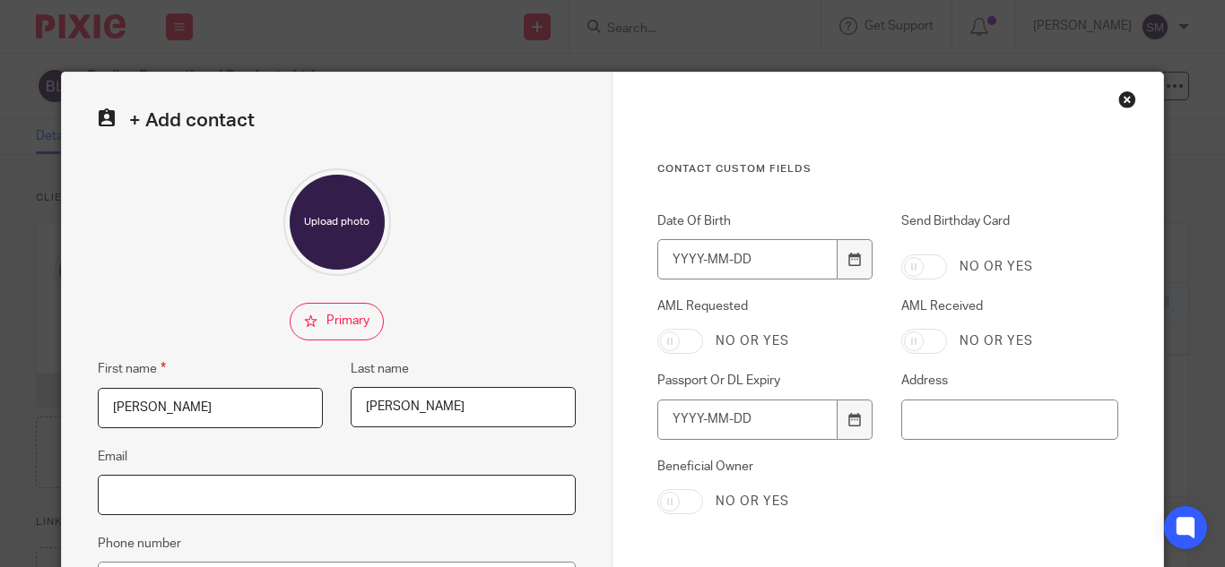
click at [266, 492] on input "Email" at bounding box center [337, 495] width 478 height 40
click at [207, 497] on input "Email" at bounding box center [337, 495] width 478 height 40
drag, startPoint x: 109, startPoint y: 497, endPoint x: 126, endPoint y: 515, distance: 24.8
click at [109, 497] on input "Email" at bounding box center [337, 495] width 478 height 40
type input "finance@beeline-promo.co.uk"
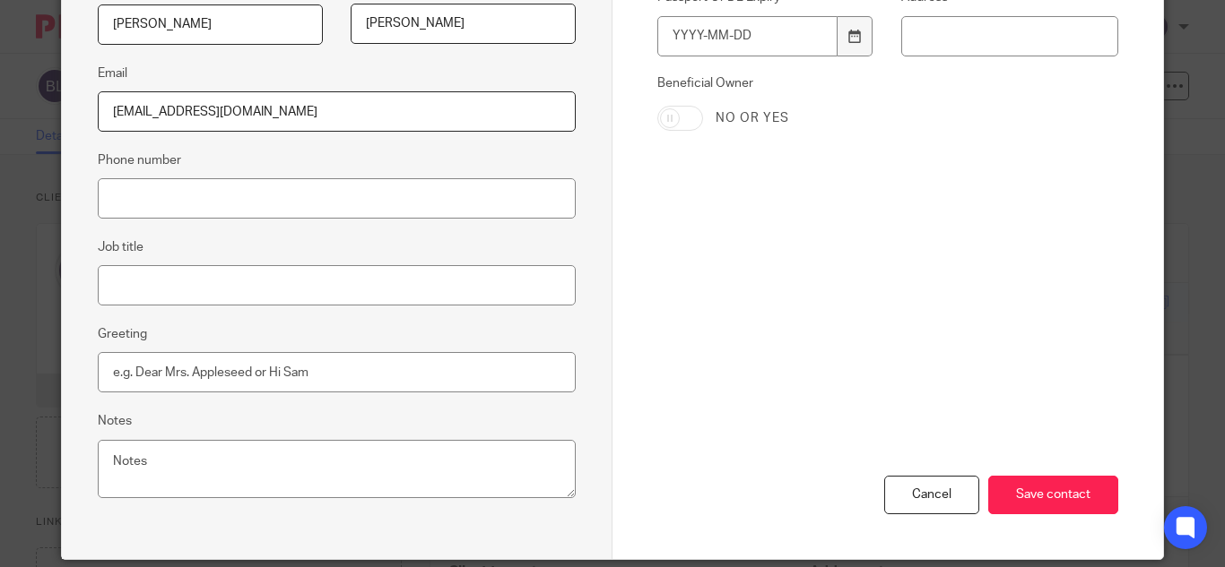
scroll to position [385, 0]
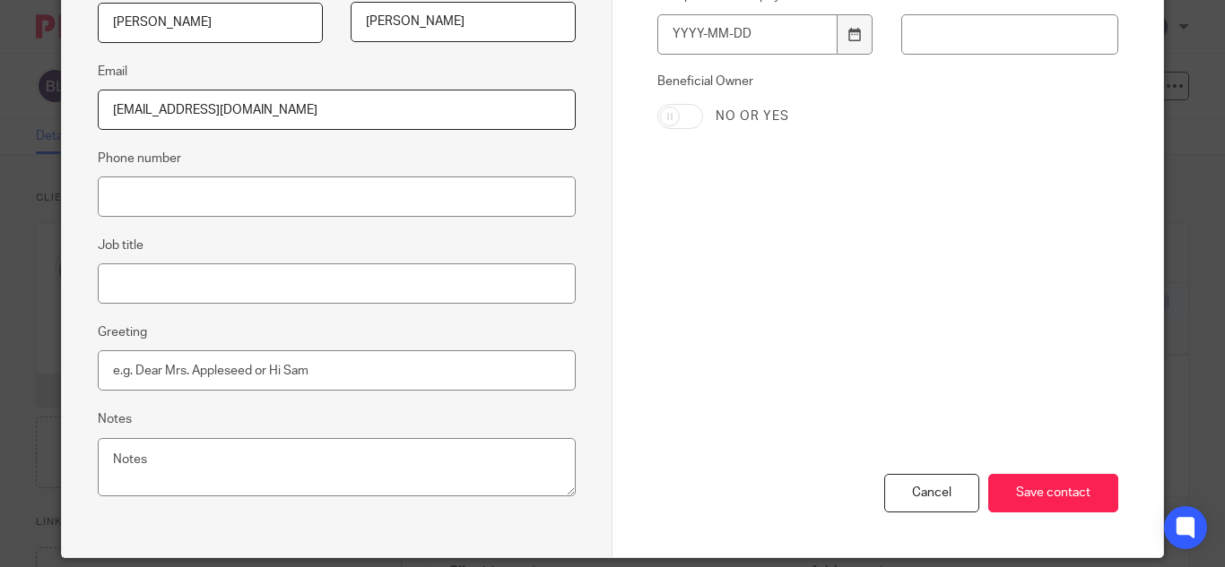
drag, startPoint x: 1057, startPoint y: 497, endPoint x: 365, endPoint y: 2, distance: 850.8
click at [1057, 495] on input "Save contact" at bounding box center [1053, 493] width 130 height 39
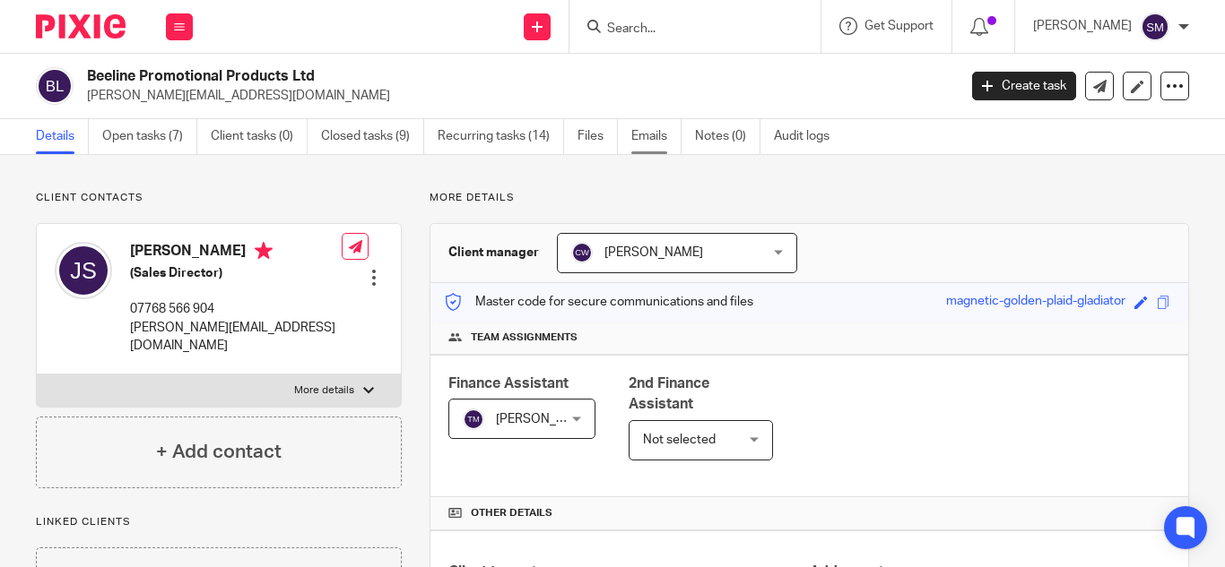
click at [651, 129] on link "Emails" at bounding box center [656, 136] width 50 height 35
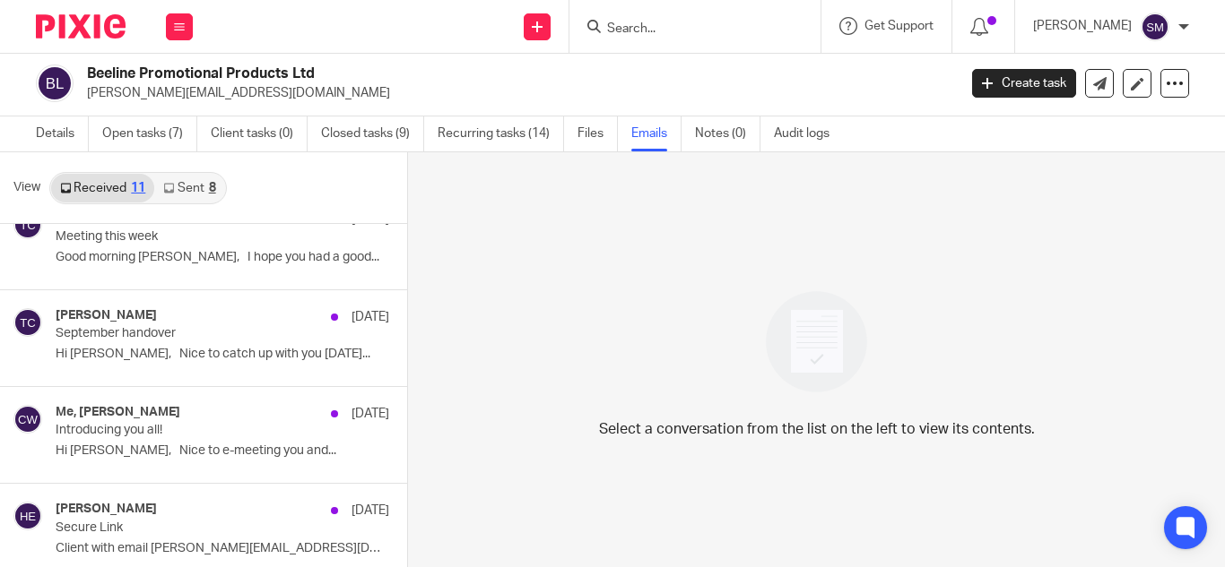
scroll to position [620, 0]
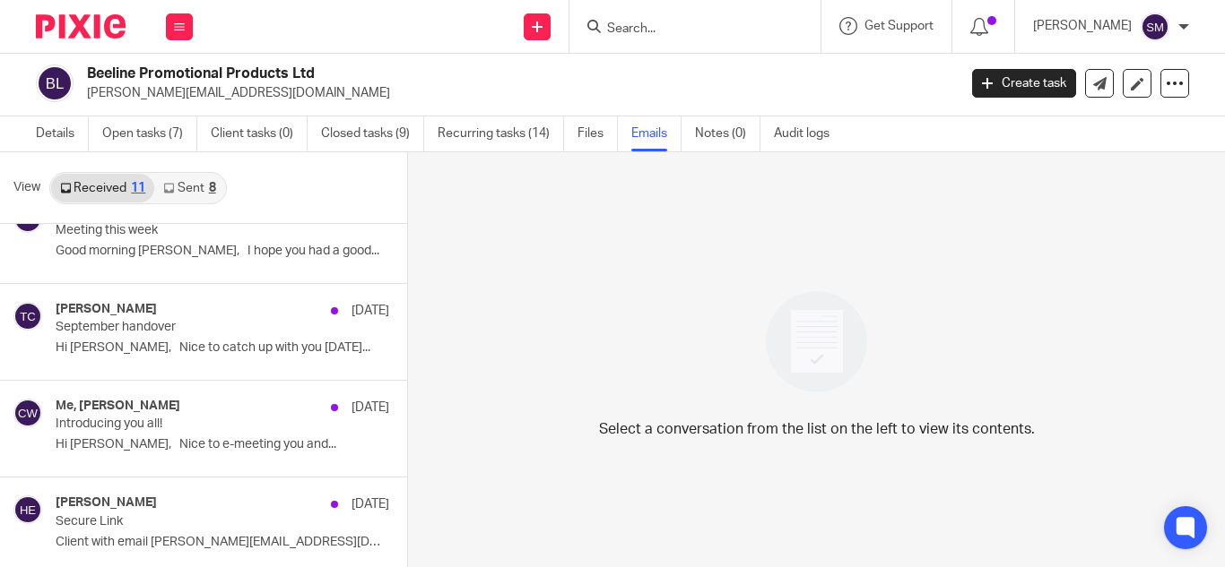
click at [196, 186] on link "Sent 8" at bounding box center [189, 188] width 70 height 29
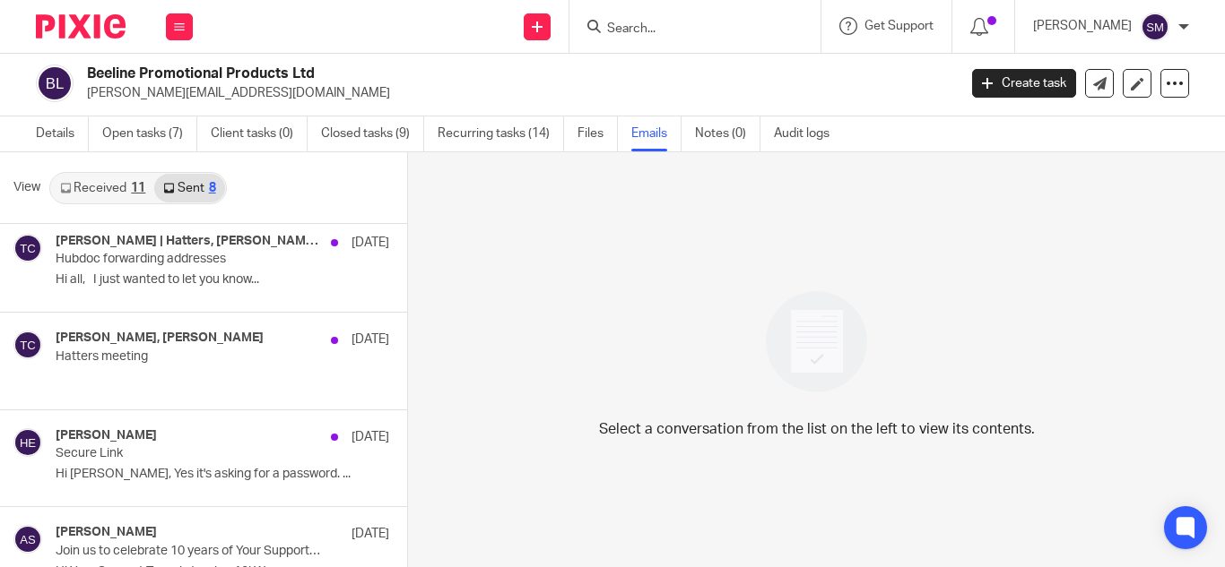
scroll to position [309, 0]
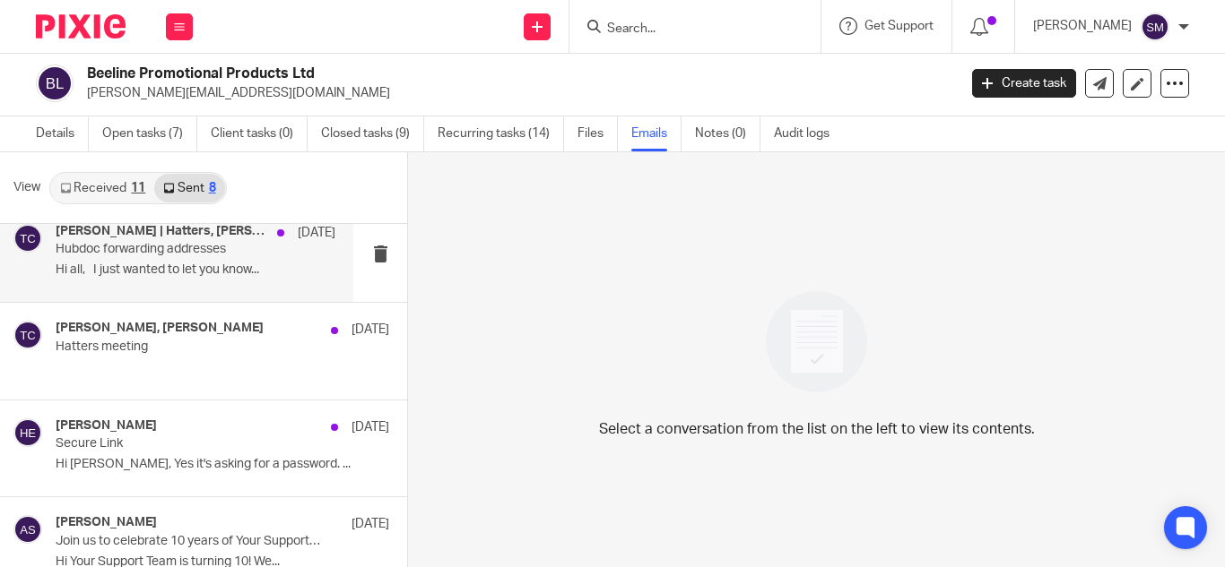
click at [214, 264] on p "Hi all, I just wanted to let you know..." at bounding box center [196, 270] width 280 height 15
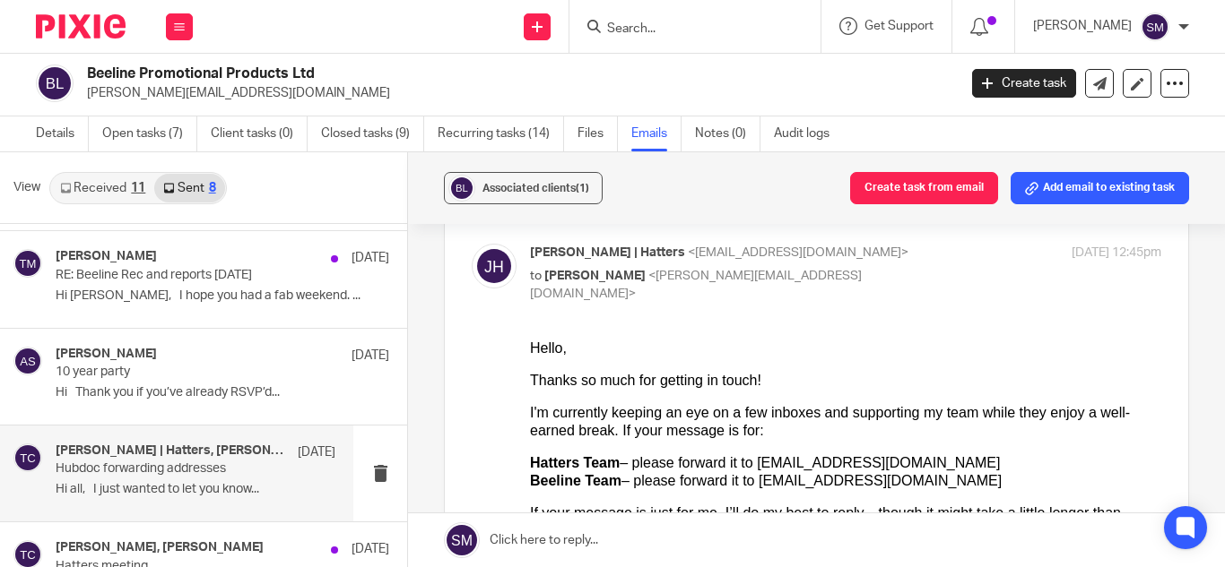
scroll to position [0, 0]
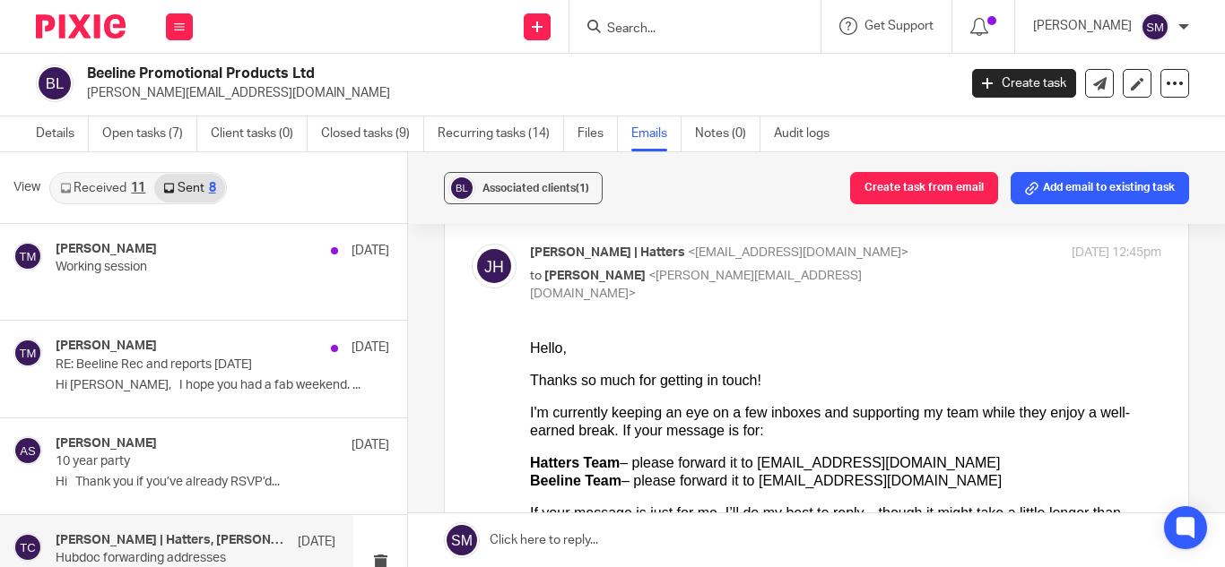
click at [93, 184] on link "Received 11" at bounding box center [102, 188] width 103 height 29
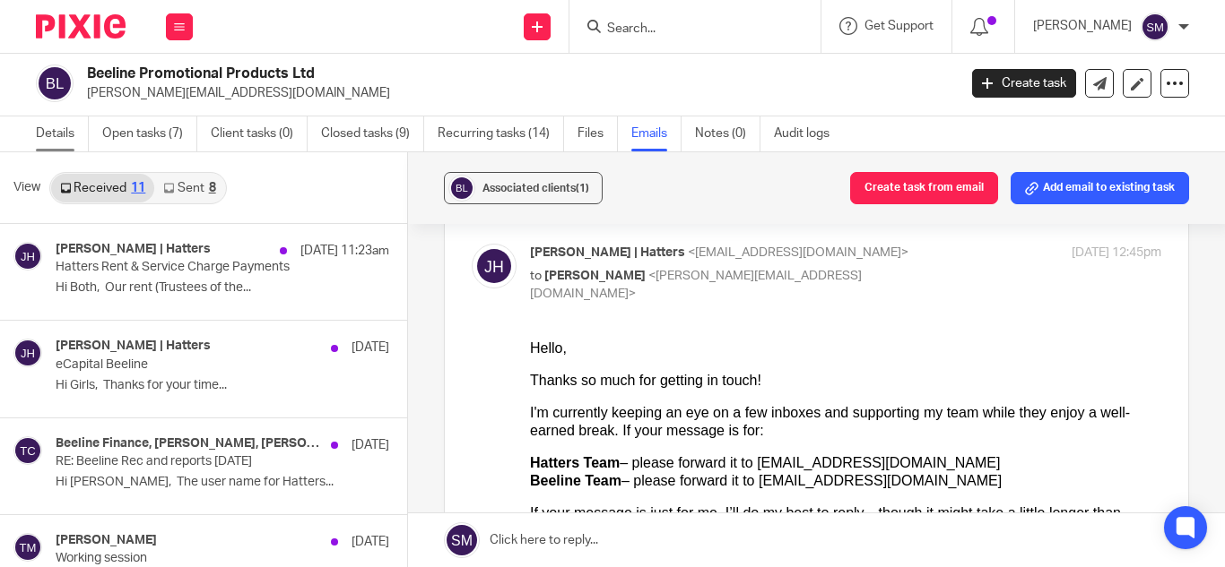
click at [59, 137] on link "Details" at bounding box center [62, 134] width 53 height 35
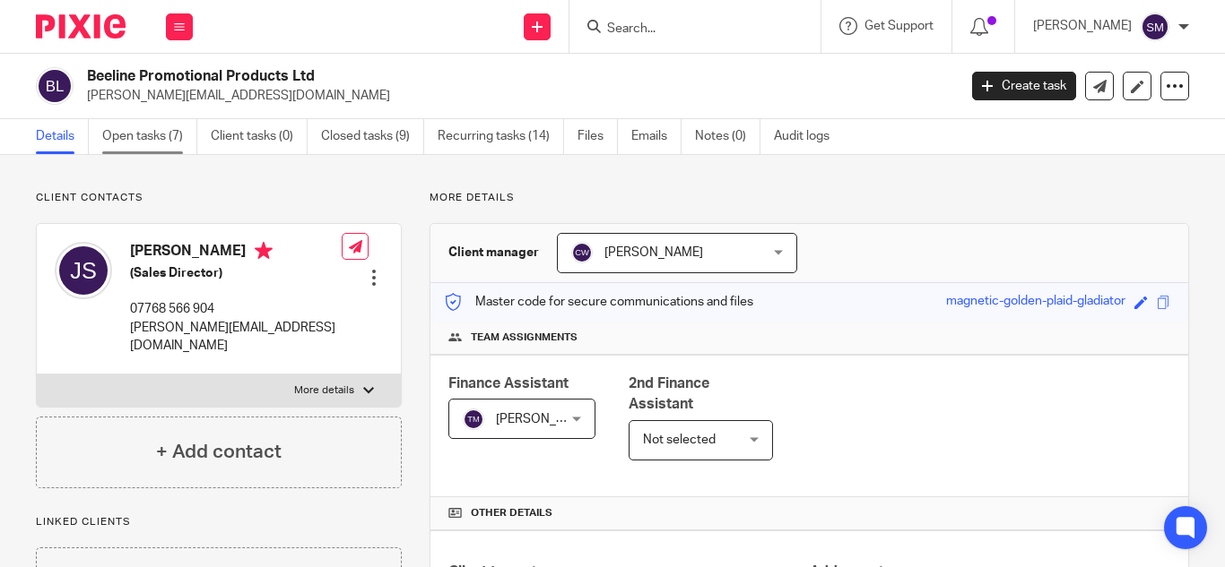
click at [159, 130] on link "Open tasks (7)" at bounding box center [149, 136] width 95 height 35
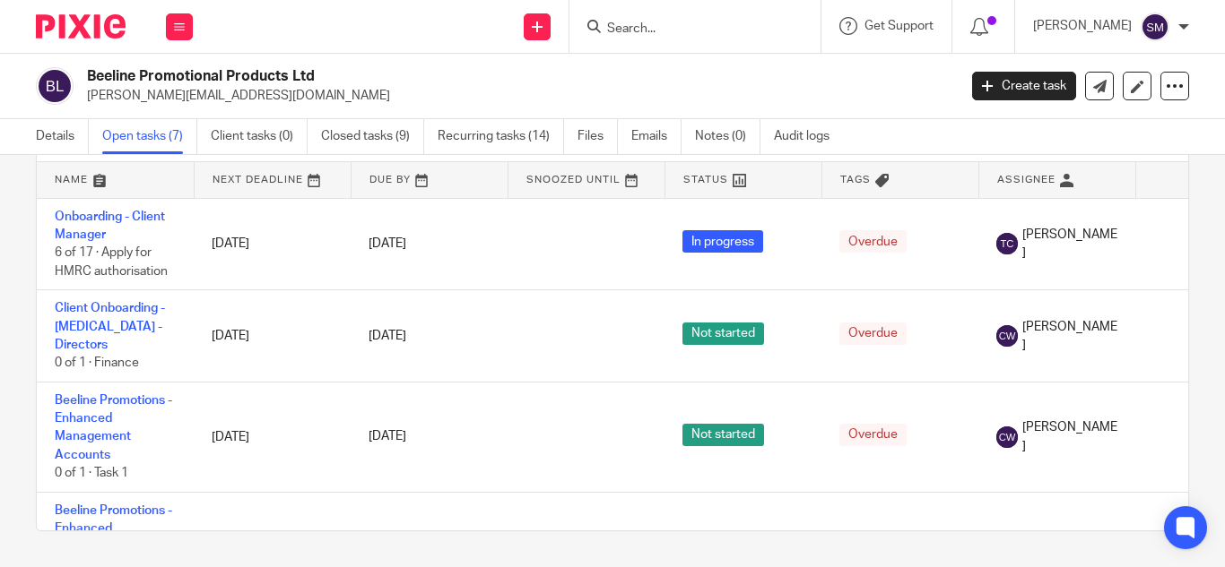
click at [721, 20] on form at bounding box center [700, 26] width 191 height 22
click at [689, 38] on form at bounding box center [700, 26] width 191 height 22
click at [686, 29] on input "Search" at bounding box center [685, 30] width 161 height 16
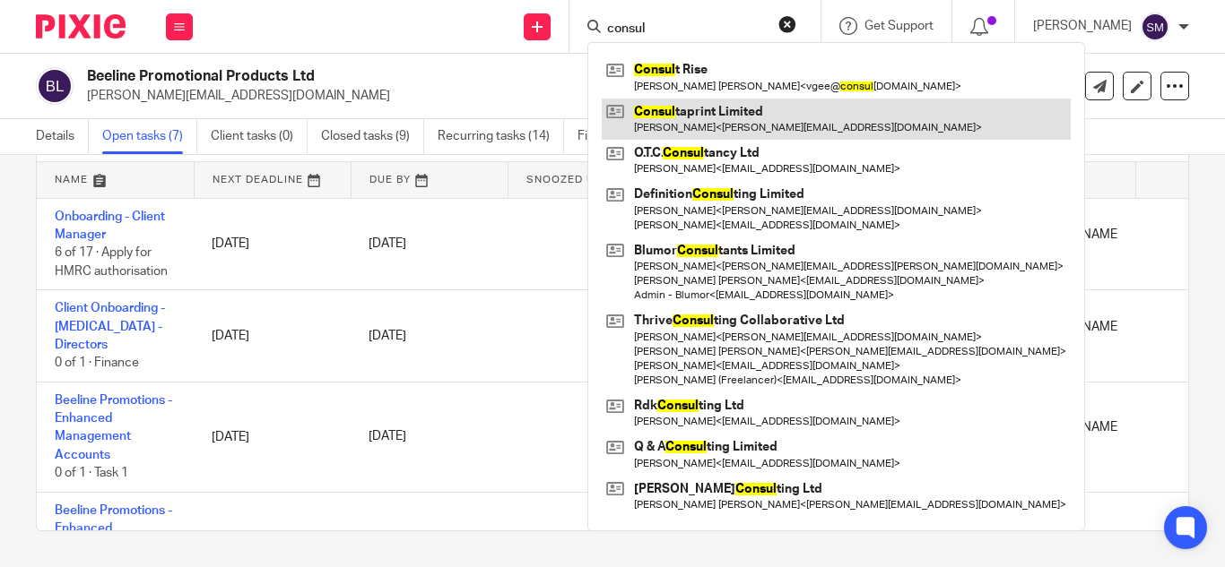
type input "consul"
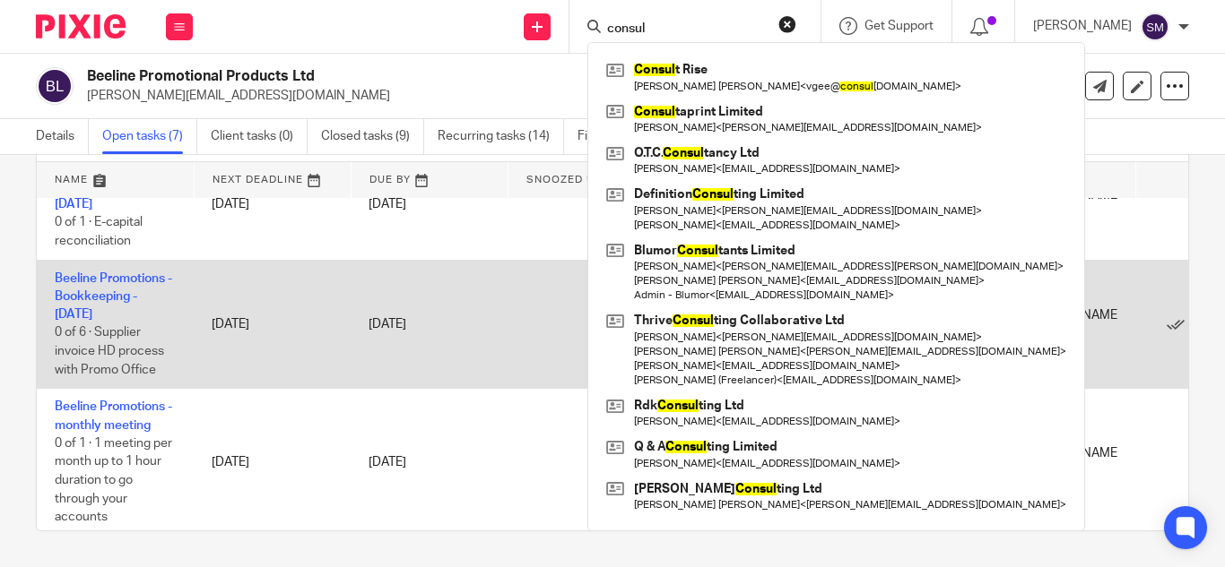
scroll to position [455, 0]
click at [84, 287] on td "Beeline Promotions - Bookkeeping - Wednesday 0 of 6 · Supplier invoice HD proce…" at bounding box center [115, 322] width 157 height 129
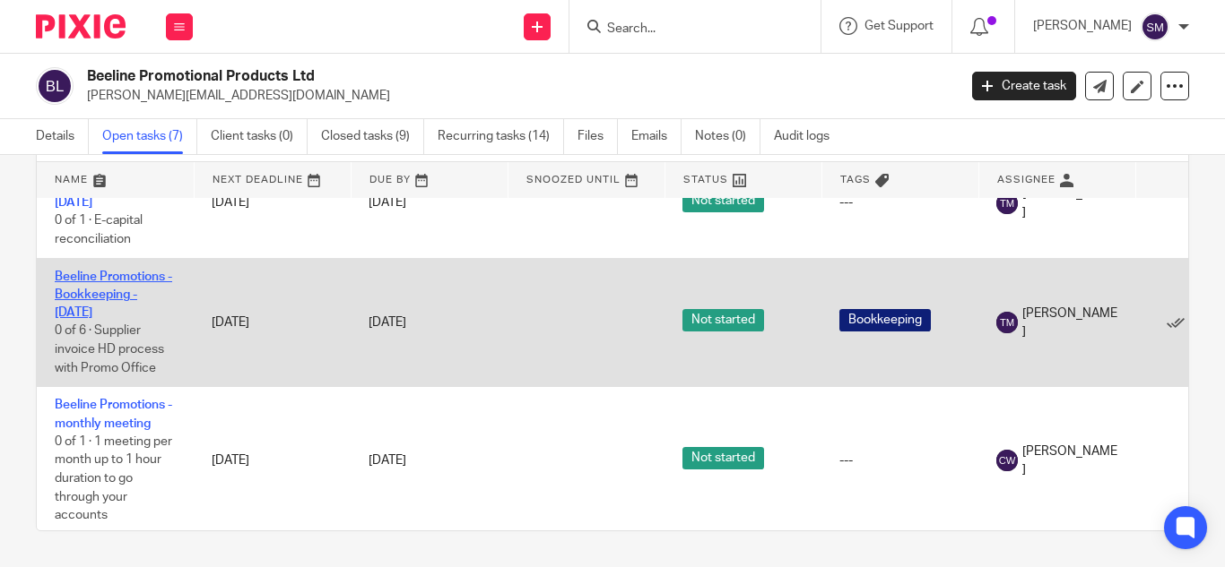
click at [88, 295] on link "Beeline Promotions - Bookkeeping - [DATE]" at bounding box center [113, 295] width 117 height 49
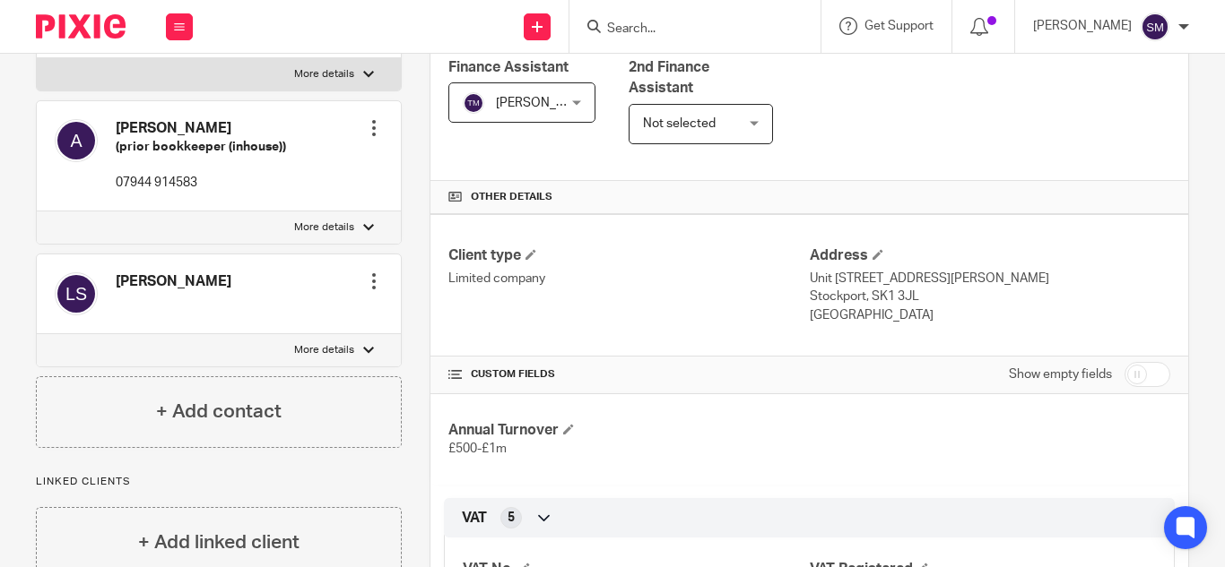
scroll to position [320, 0]
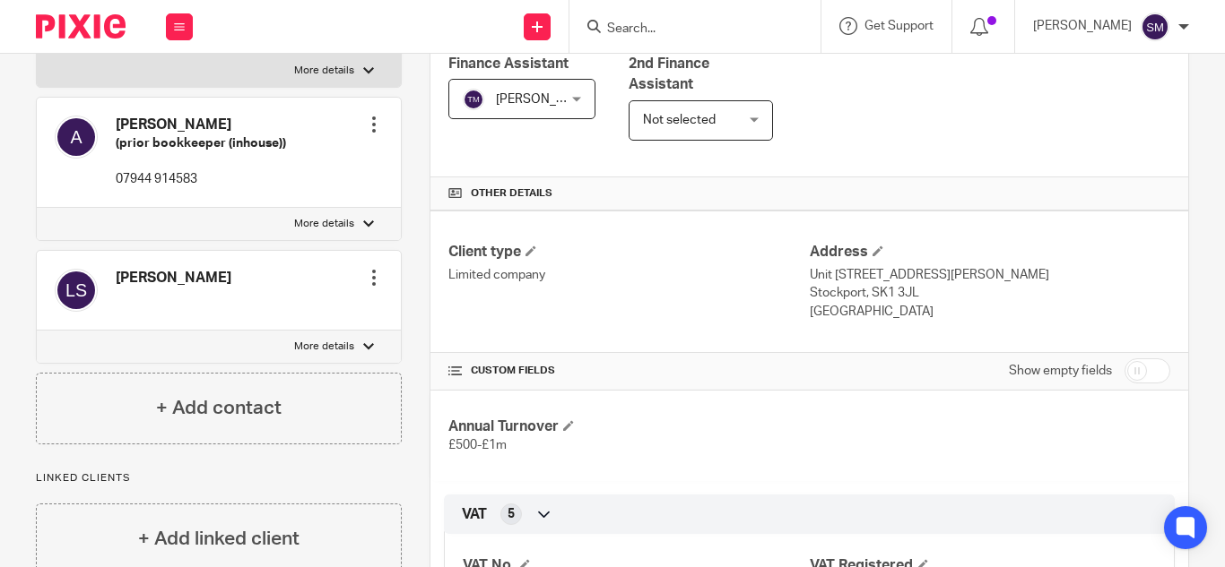
click at [357, 346] on label "More details" at bounding box center [219, 347] width 364 height 32
click at [37, 331] on input "More details" at bounding box center [36, 330] width 1 height 1
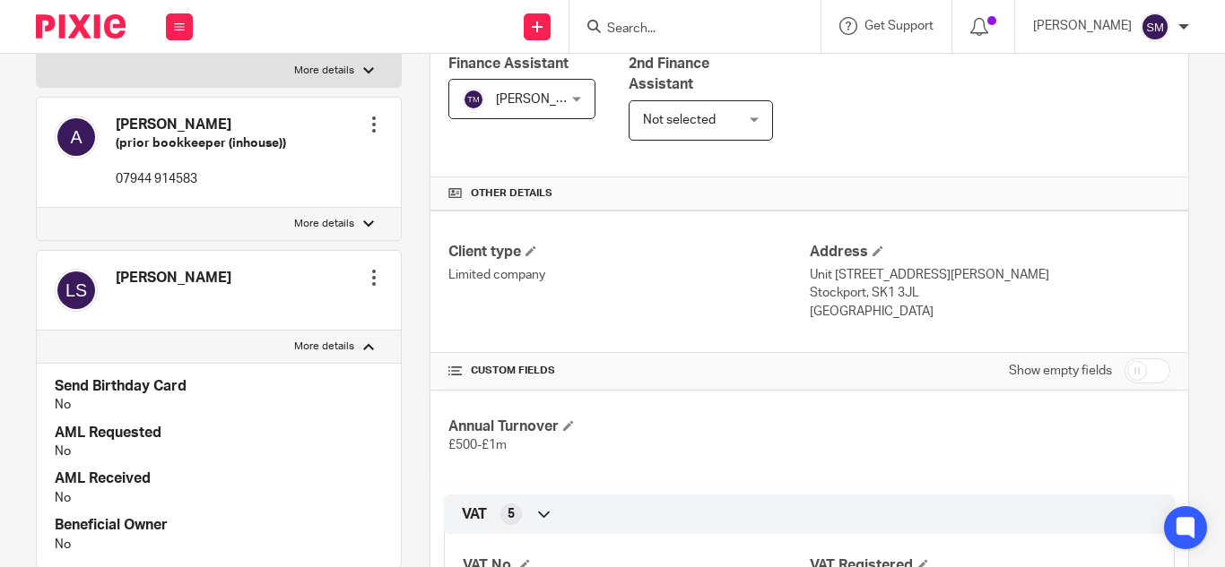
click at [357, 346] on label "More details" at bounding box center [219, 347] width 364 height 32
click at [37, 331] on input "More details" at bounding box center [36, 330] width 1 height 1
checkbox input "false"
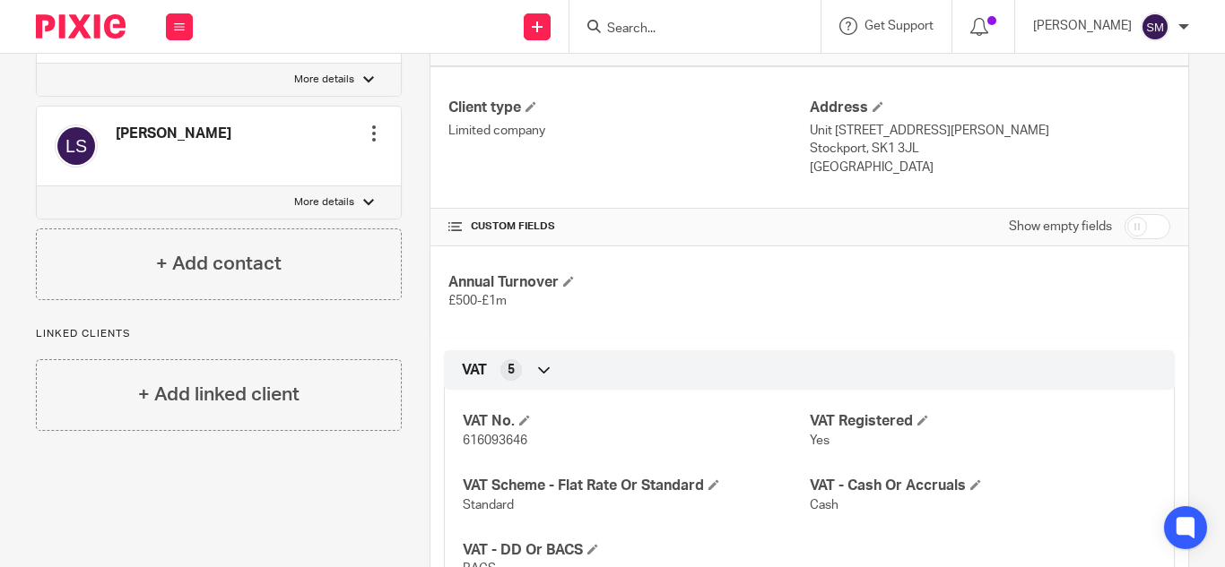
scroll to position [470, 0]
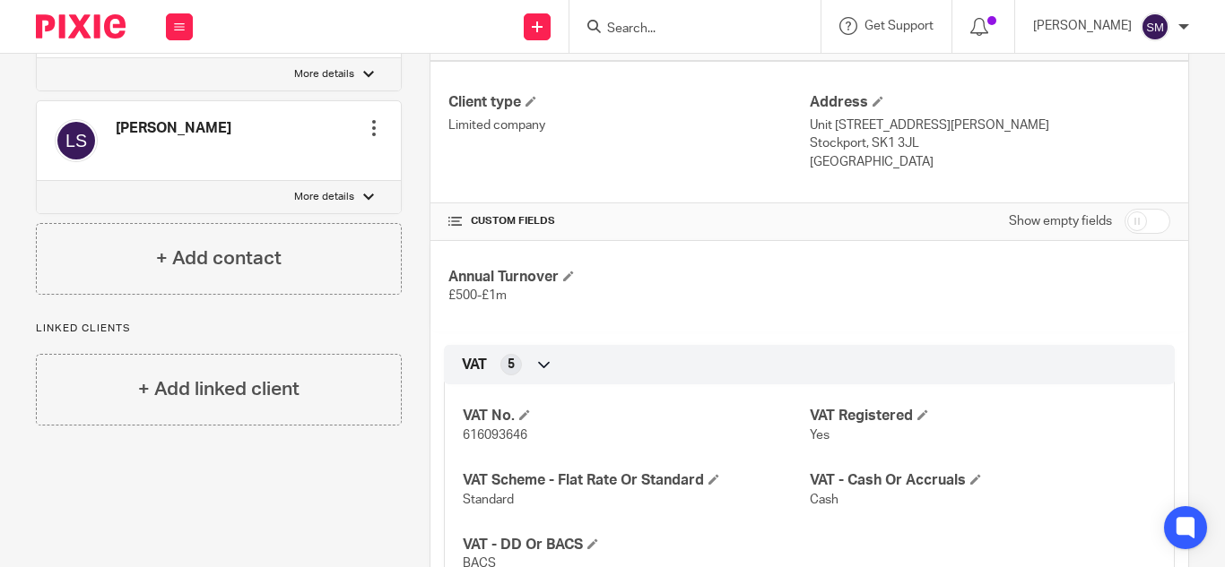
click at [280, 238] on div "+ Add contact" at bounding box center [219, 259] width 366 height 72
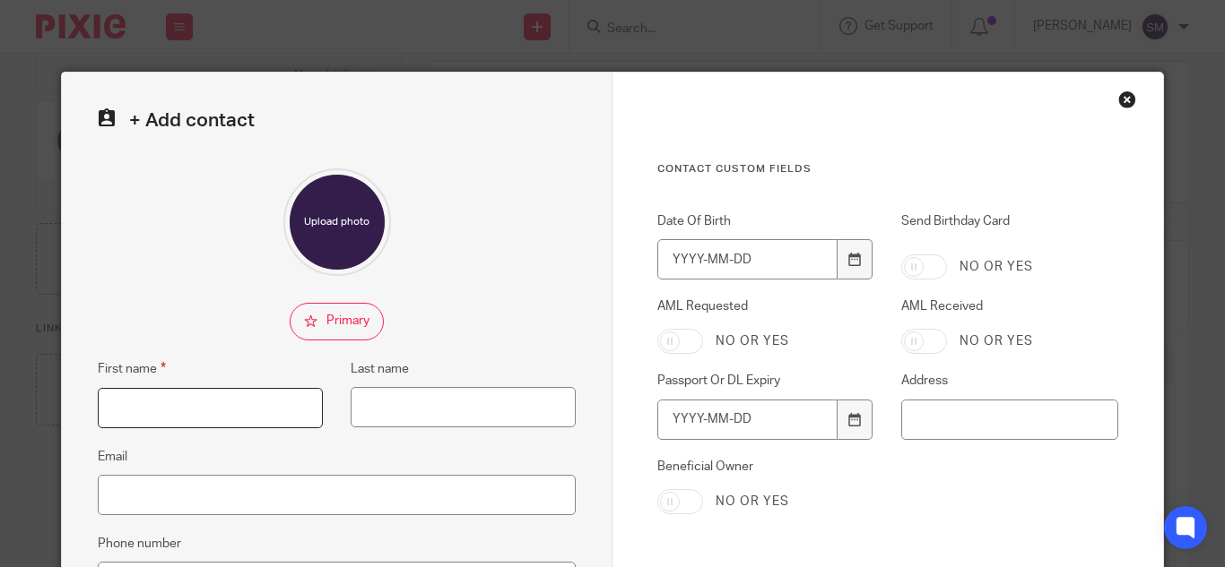
click at [200, 399] on input "First name" at bounding box center [210, 408] width 225 height 40
type input "Sasha"
type input "Kaye"
click at [257, 493] on input "finance@hatterspromotion.com" at bounding box center [337, 495] width 478 height 40
type input "finance@hatterspromotions.com"
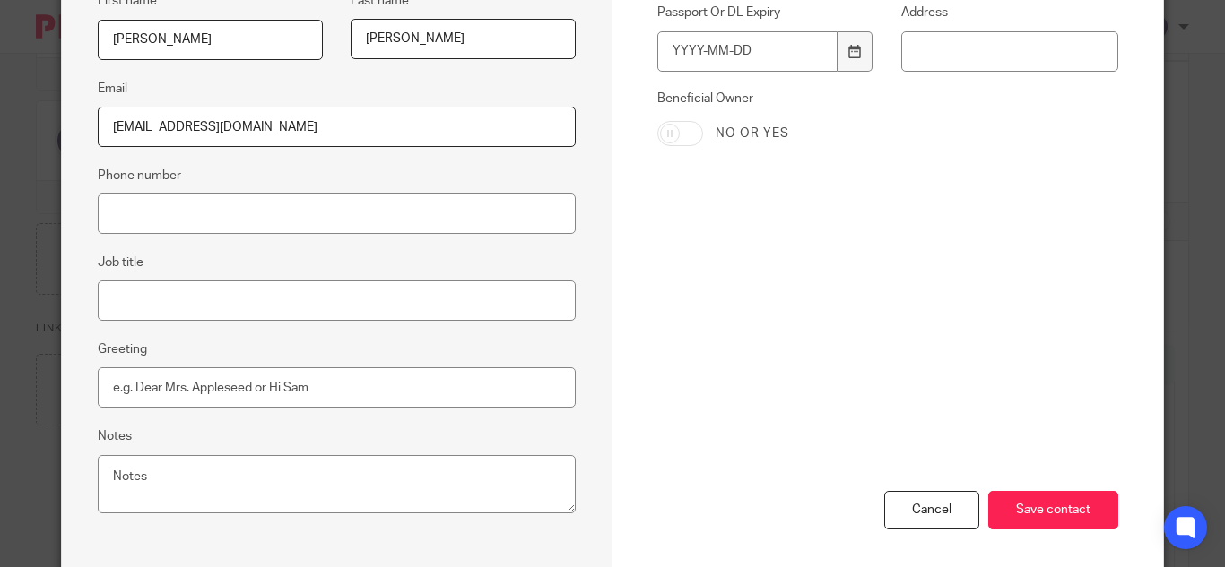
scroll to position [448, 0]
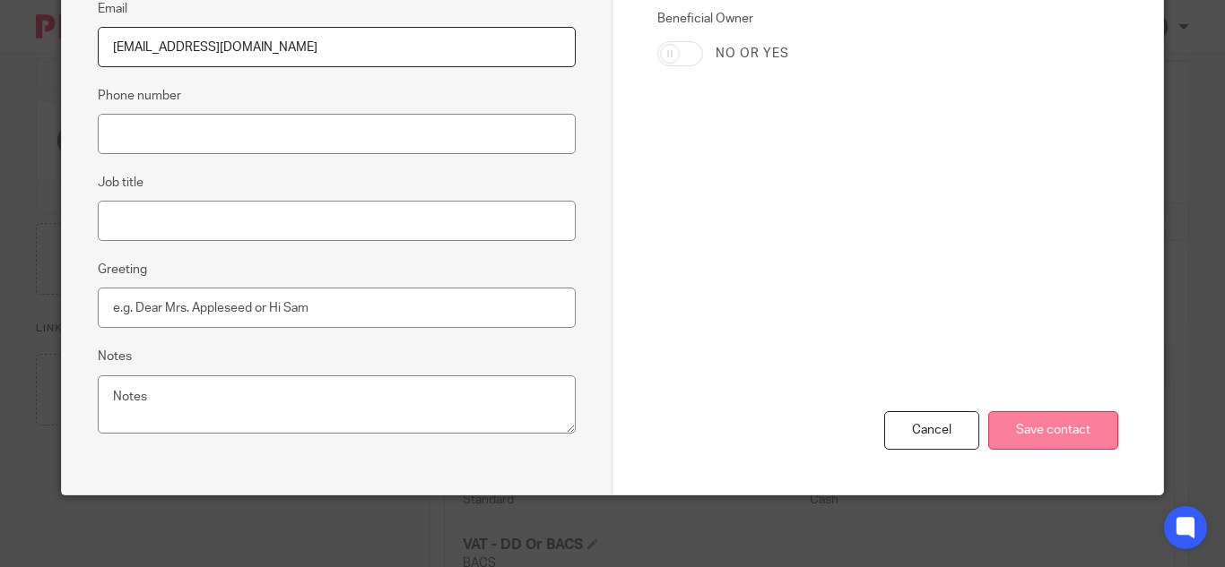
click at [1060, 425] on input "Save contact" at bounding box center [1053, 430] width 130 height 39
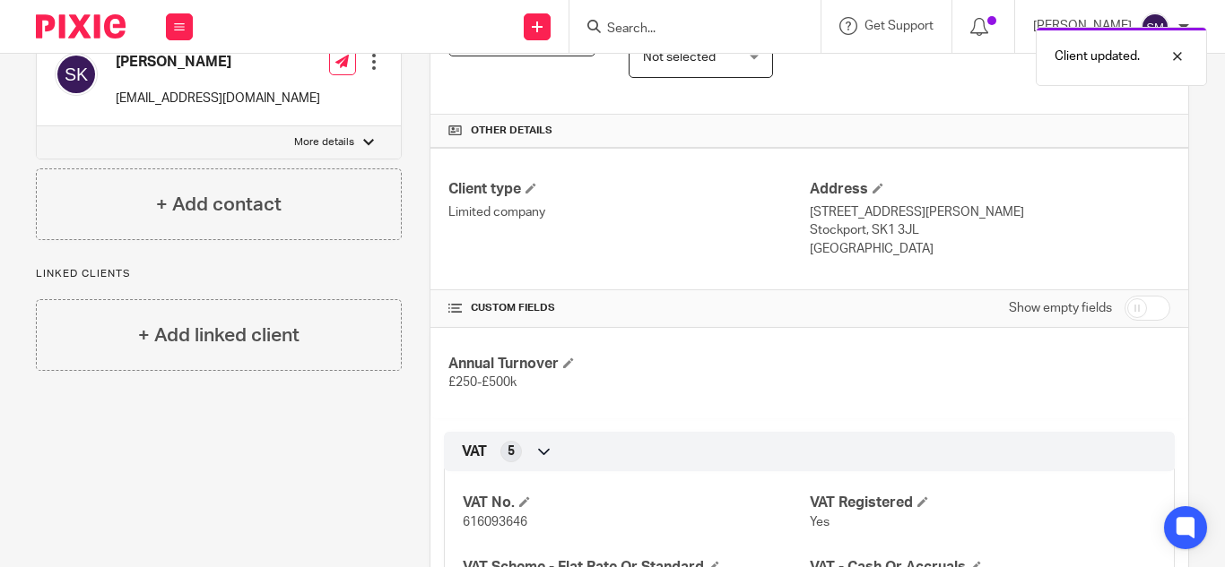
scroll to position [397, 0]
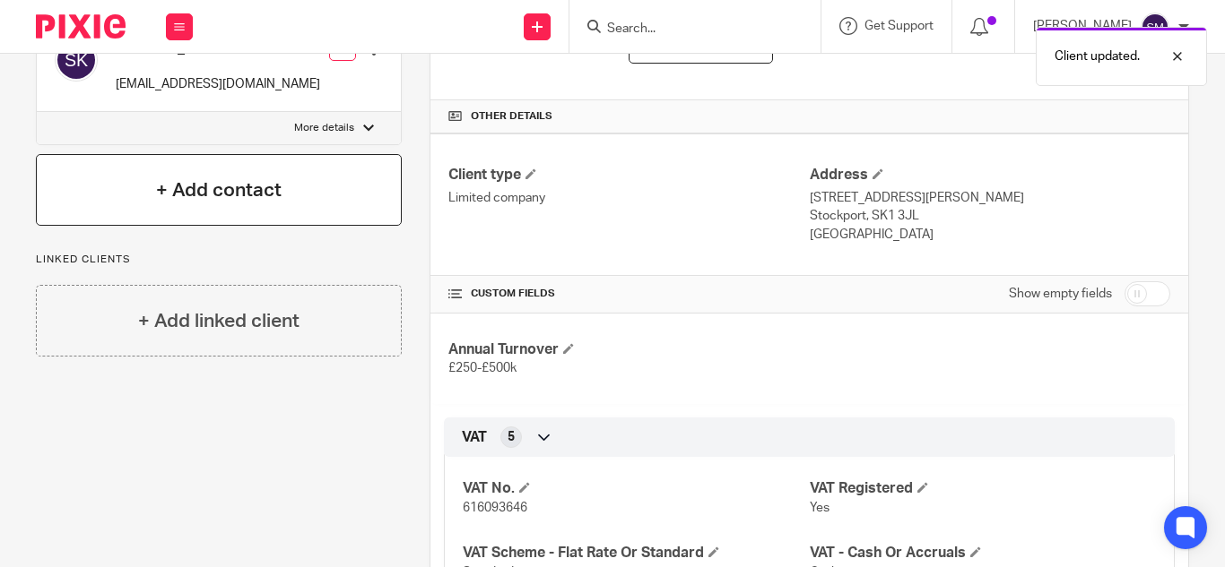
click at [307, 161] on div "+ Add contact" at bounding box center [219, 190] width 366 height 72
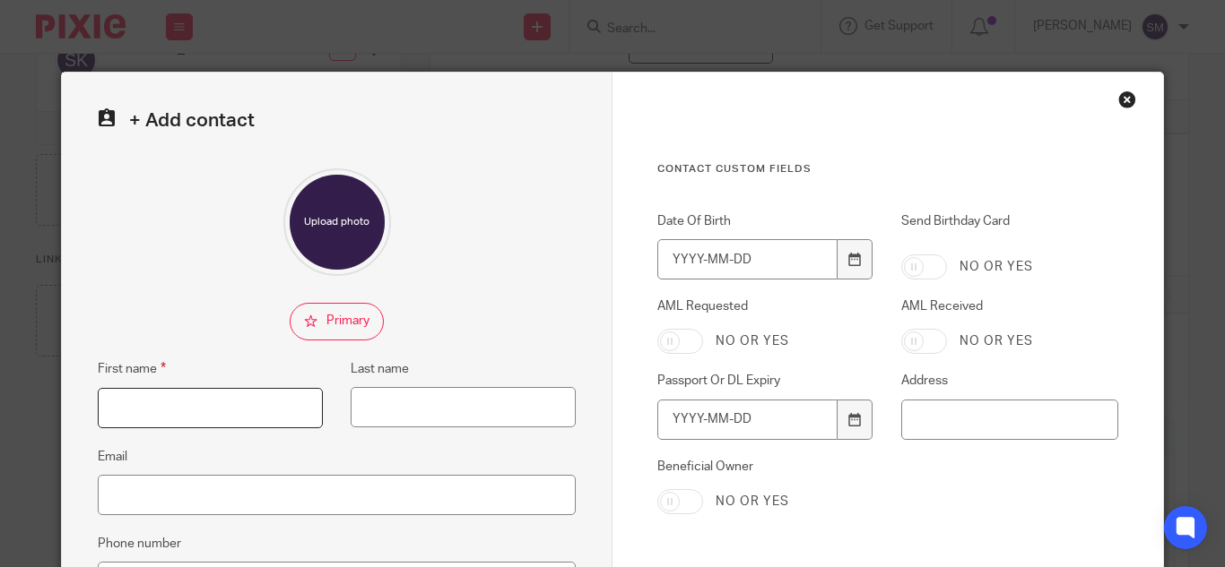
click at [191, 403] on input "First name" at bounding box center [210, 408] width 225 height 40
type input "h"
type input "[PERSON_NAME]"
type input "Spielbichler"
click at [192, 491] on input "Email" at bounding box center [337, 495] width 478 height 40
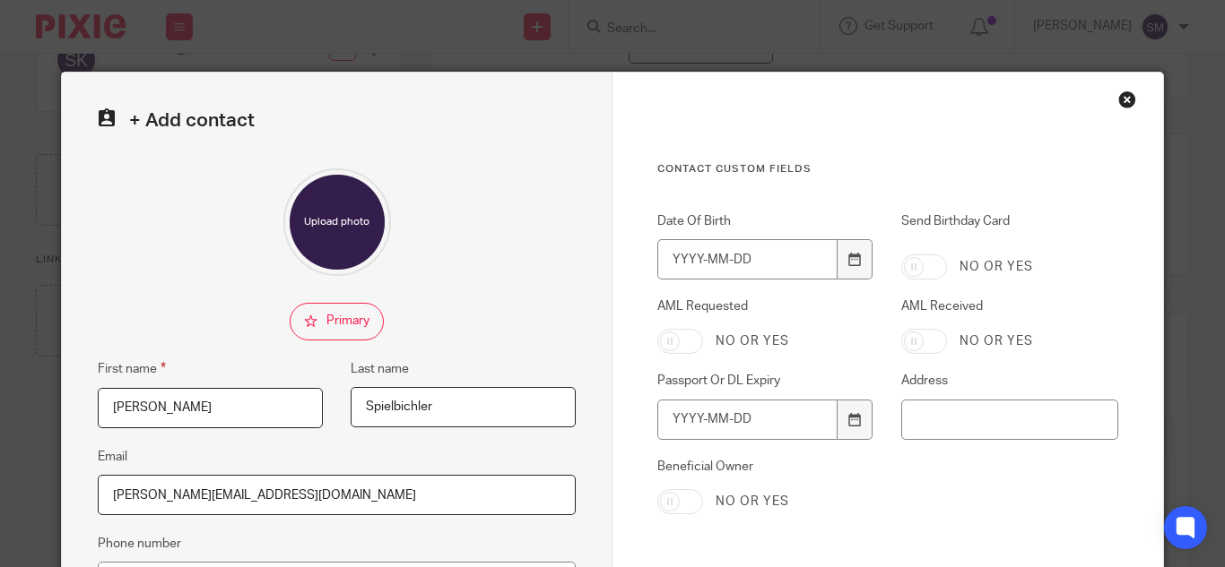
type input "[PERSON_NAME][EMAIL_ADDRESS][DOMAIN_NAME]"
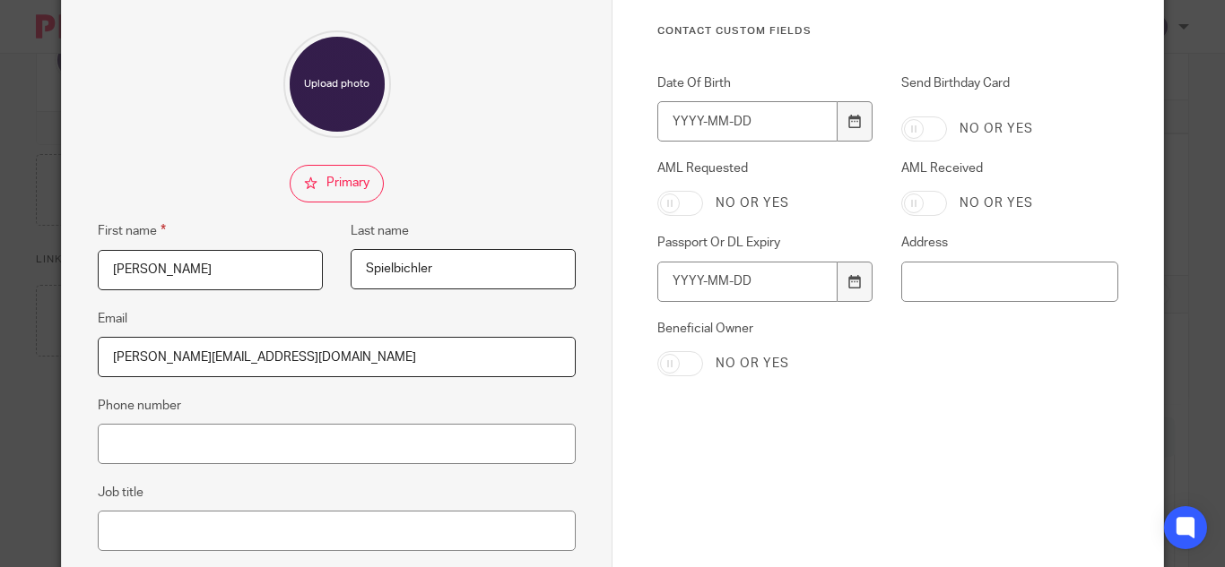
scroll to position [133, 0]
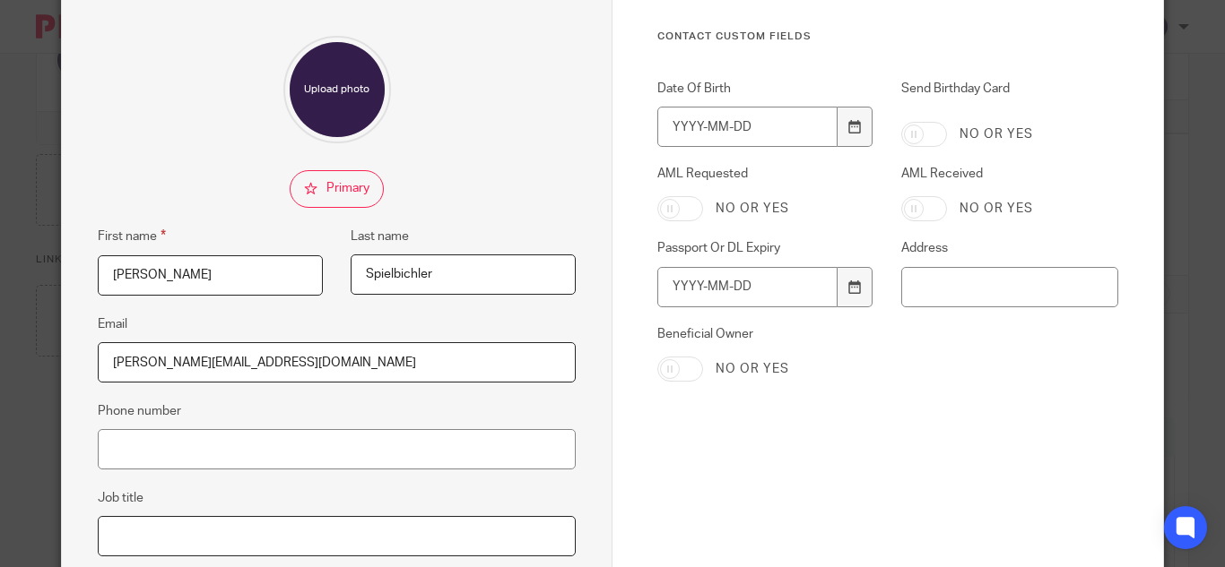
click at [148, 534] on input "Job title" at bounding box center [337, 536] width 478 height 40
type input "Senior Client Executive - eCapital Commercial Finance"
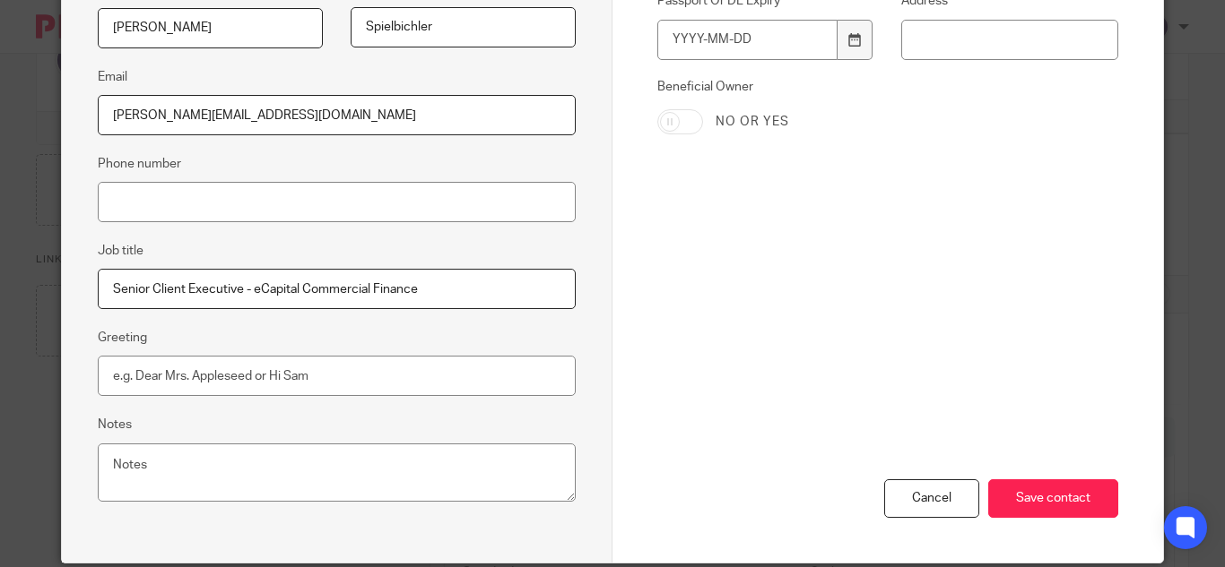
scroll to position [429, 0]
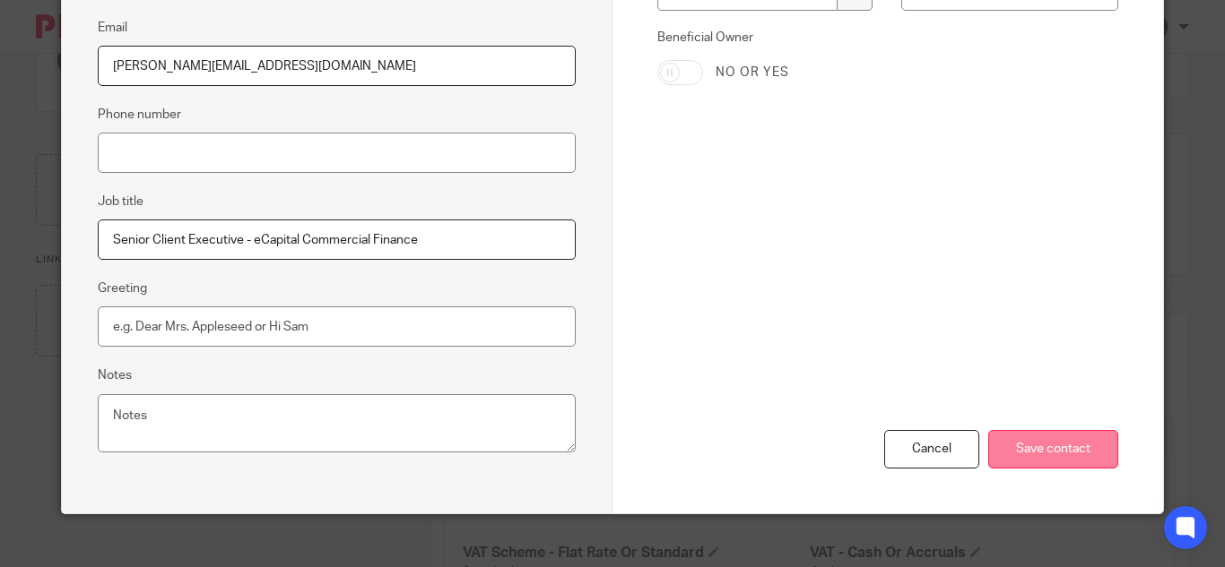
click at [1066, 437] on input "Save contact" at bounding box center [1053, 449] width 130 height 39
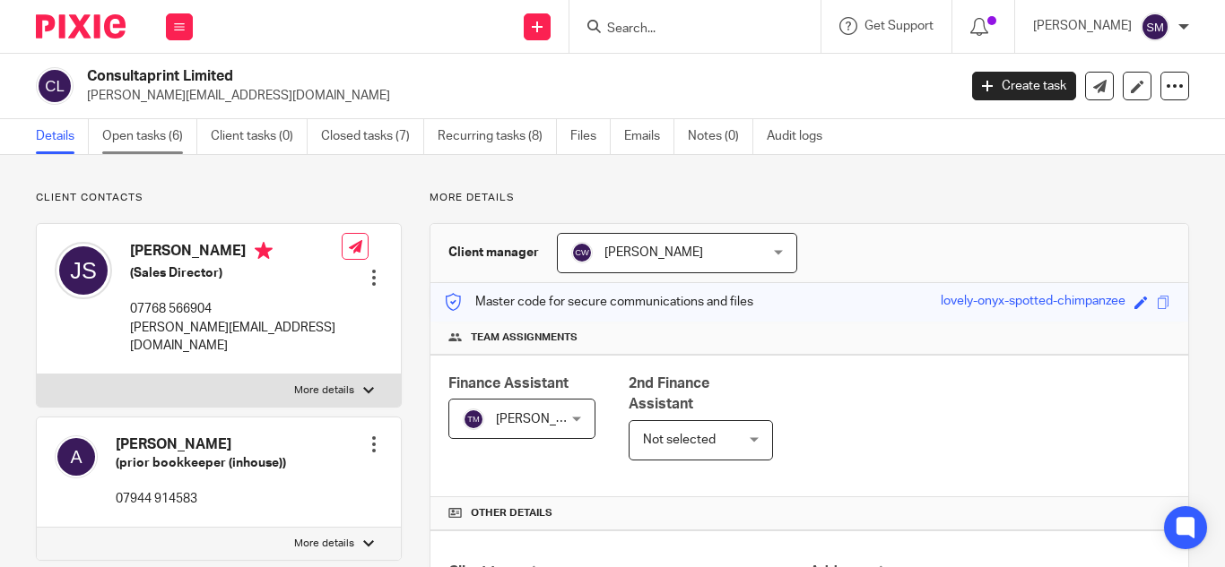
click at [151, 133] on link "Open tasks (6)" at bounding box center [149, 136] width 95 height 35
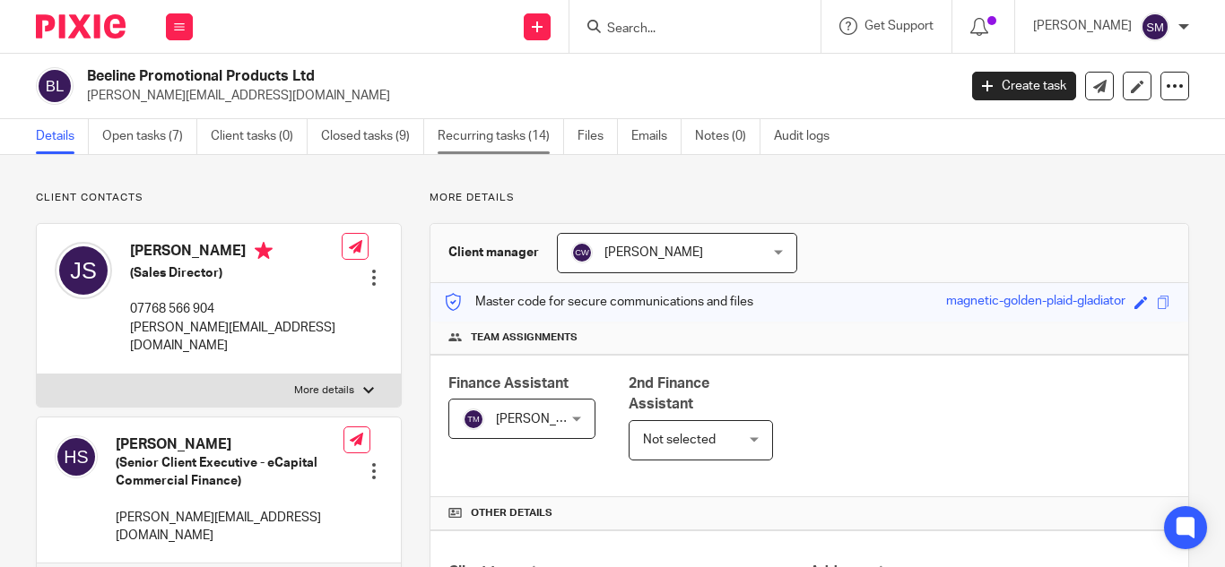
click at [523, 140] on link "Recurring tasks (14)" at bounding box center [500, 136] width 126 height 35
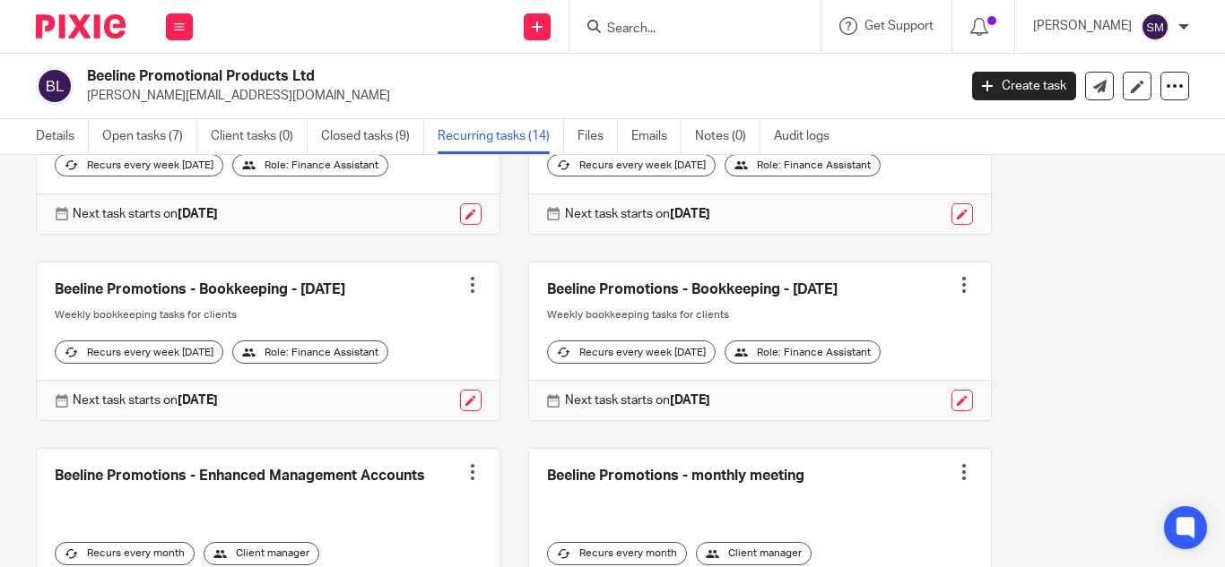
scroll to position [352, 0]
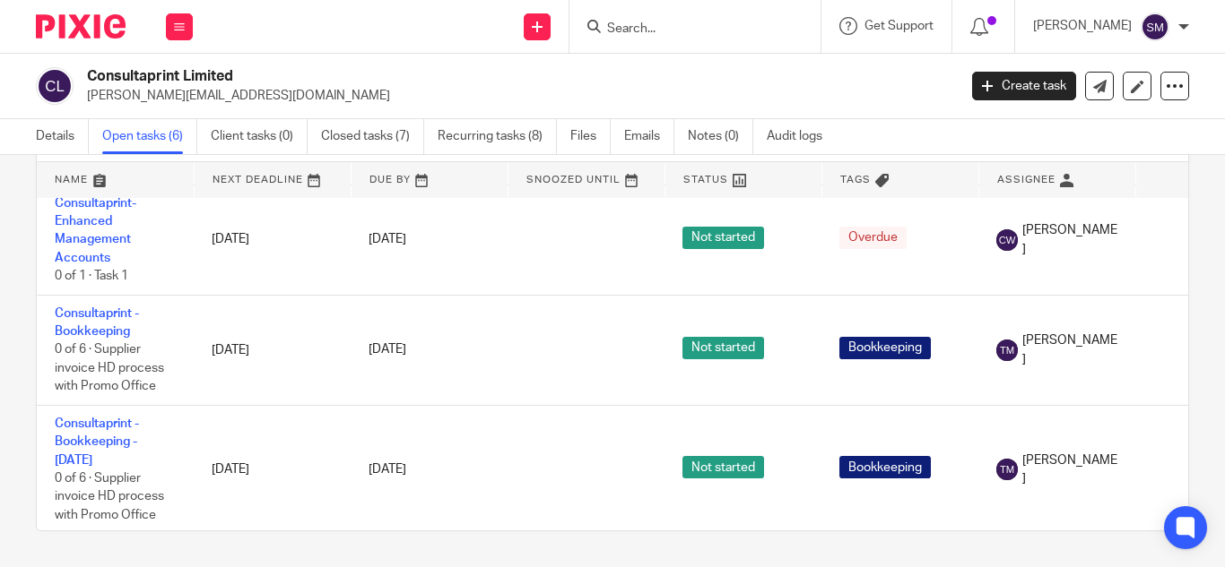
scroll to position [272, 0]
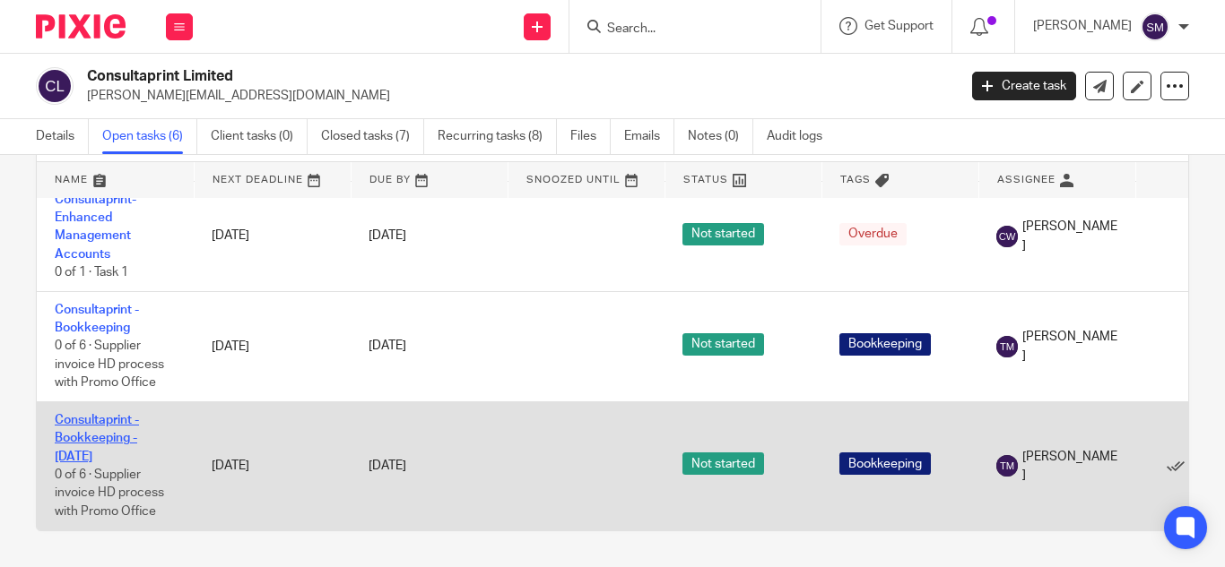
click at [119, 414] on link "Consultaprint - Bookkeeping - [DATE]" at bounding box center [97, 438] width 84 height 49
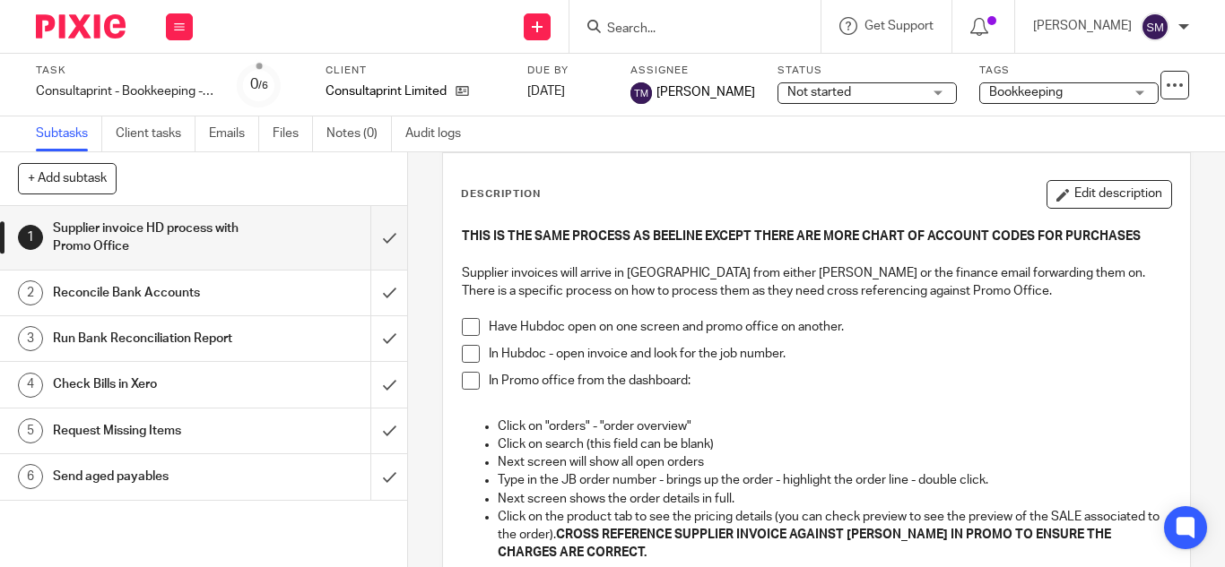
scroll to position [71, 0]
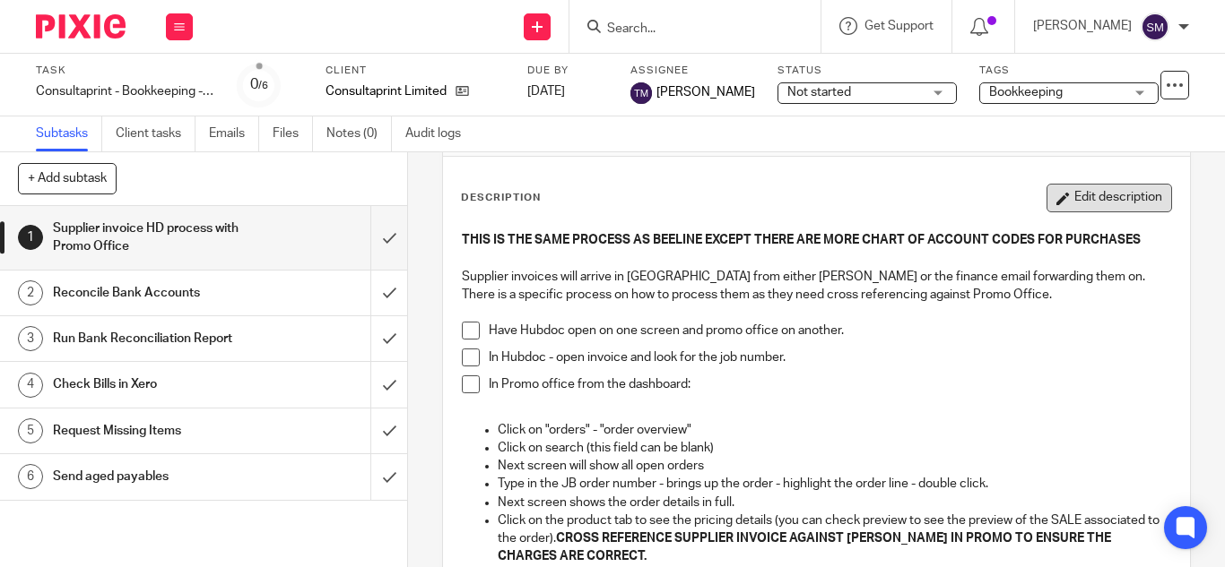
click at [1105, 203] on button "Edit description" at bounding box center [1109, 198] width 126 height 29
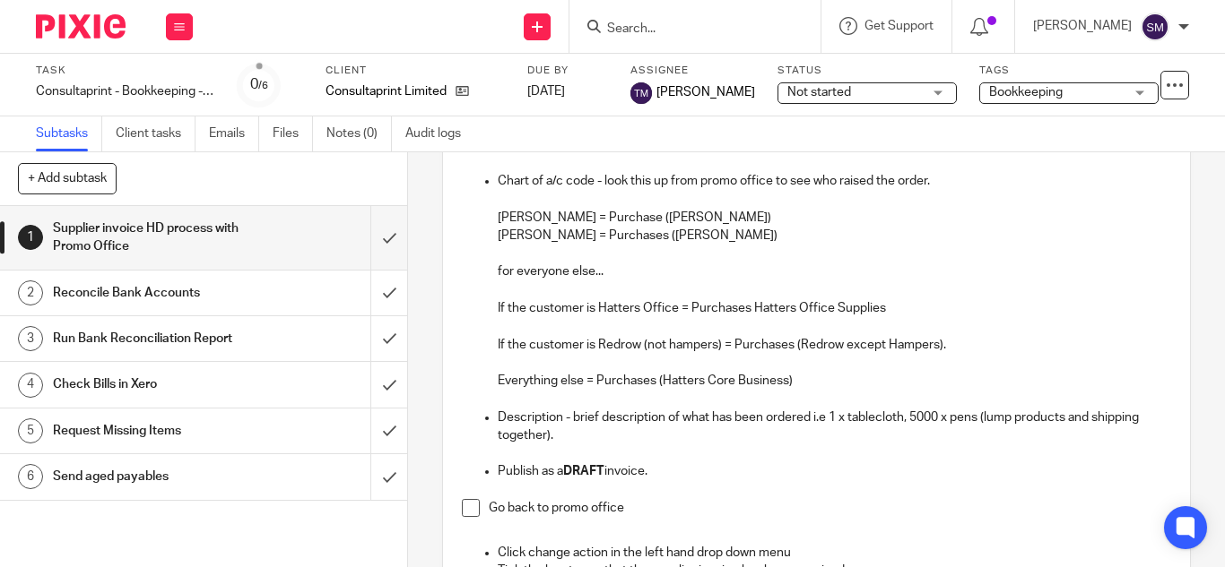
scroll to position [563, 0]
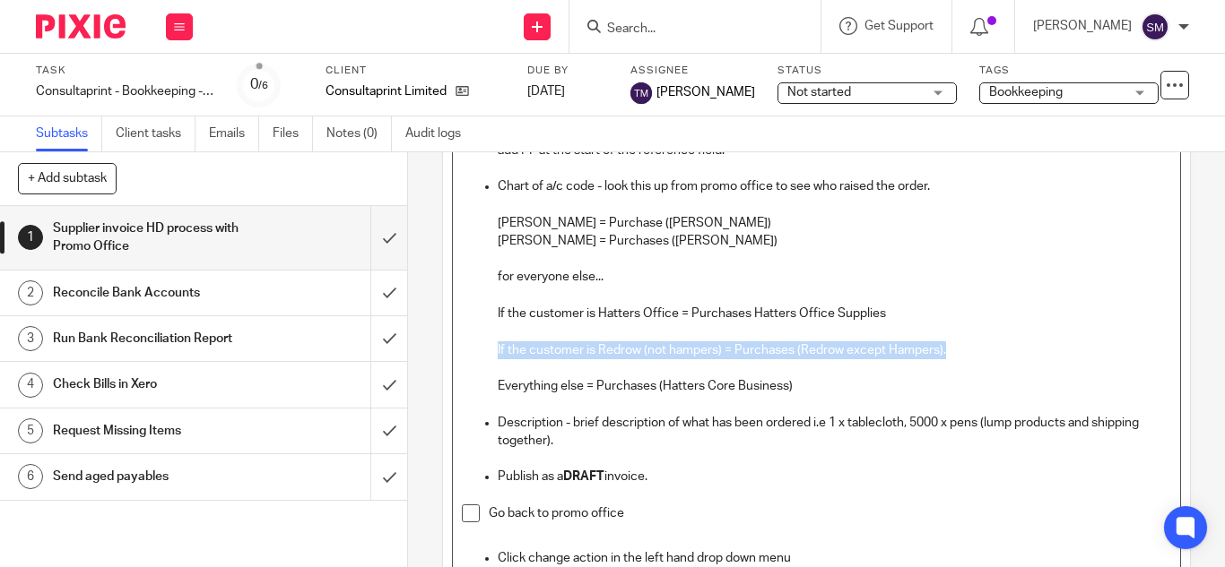
drag, startPoint x: 948, startPoint y: 349, endPoint x: 476, endPoint y: 349, distance: 471.5
click at [476, 349] on ul "Supplier reference = IN12345 / JB 12345 (supplier invoice number first followed…" at bounding box center [816, 304] width 709 height 363
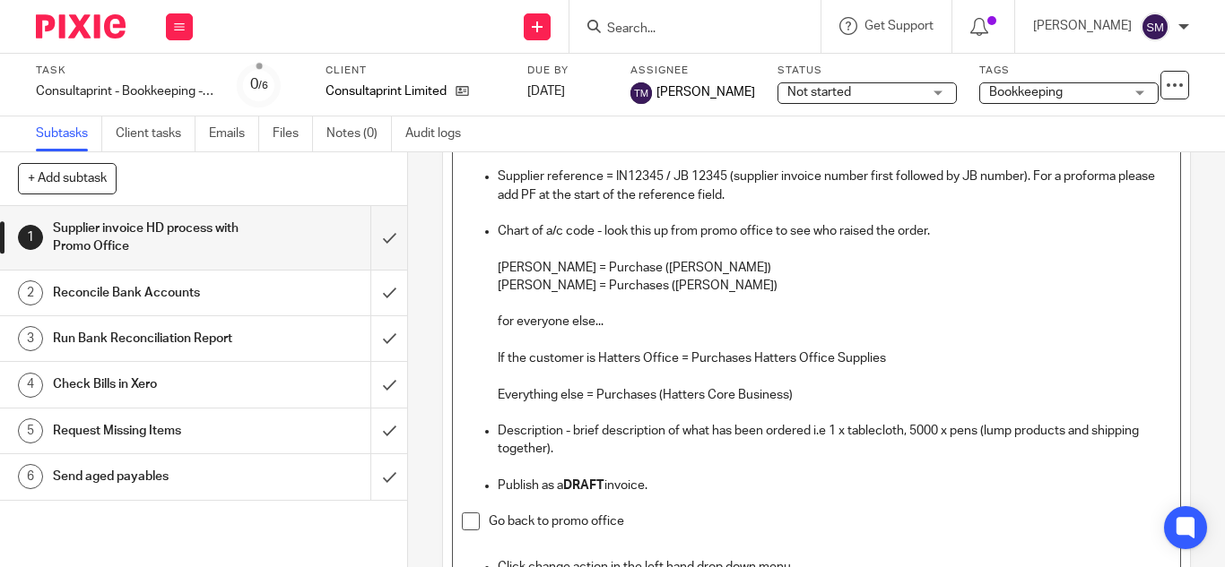
scroll to position [506, 0]
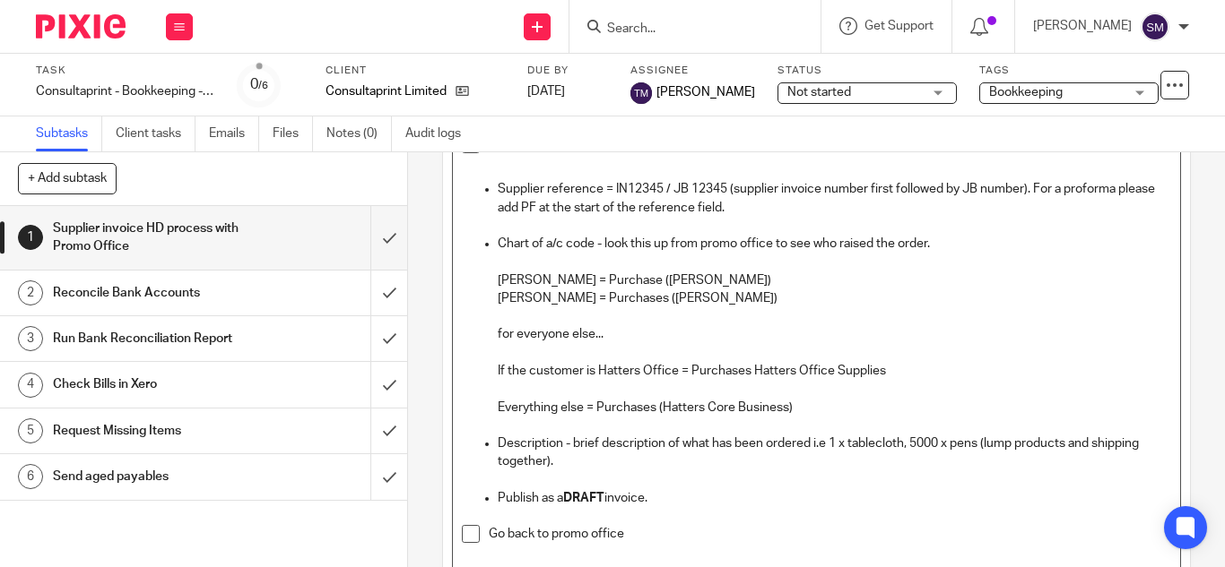
click at [769, 294] on p "Debbie Simpson = Purchases (Debbie Simpson)" at bounding box center [834, 299] width 673 height 18
click at [905, 375] on p "If the customer is Hatters Office = Purchases Hatters Office Supplies" at bounding box center [834, 371] width 673 height 18
click at [602, 464] on p "Description - brief description of what has been ordered i.e 1 x tablecloth, 50…" at bounding box center [834, 453] width 673 height 37
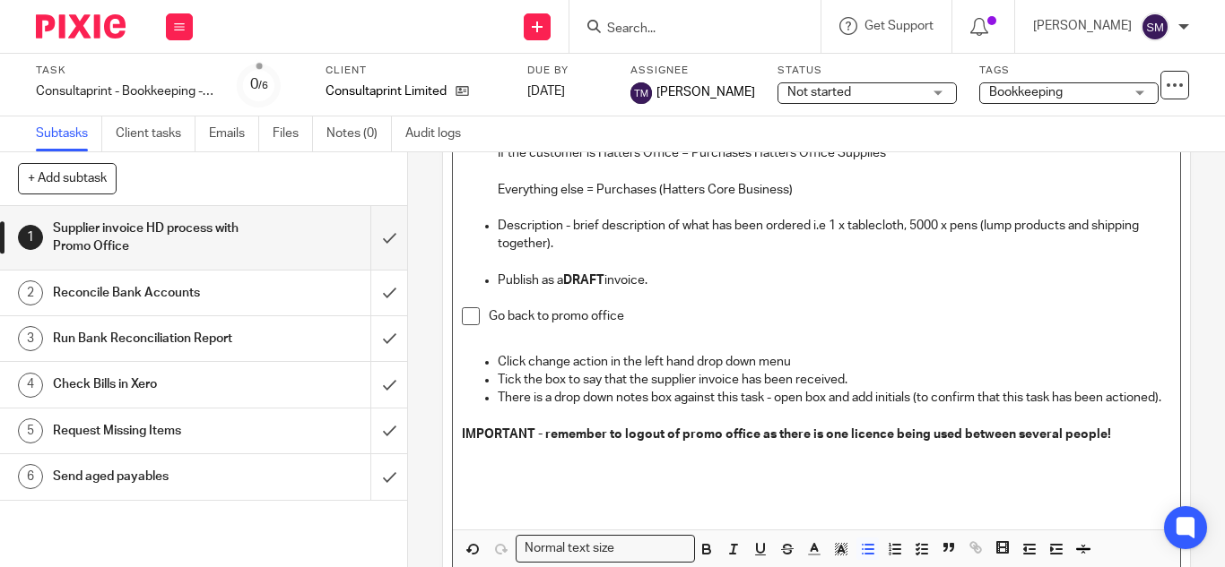
scroll to position [722, 0]
click at [650, 403] on p "There is a drop down notes box against this task - open box and add initials (t…" at bounding box center [834, 400] width 673 height 18
click at [520, 427] on p at bounding box center [816, 418] width 709 height 18
click at [594, 401] on p "There is a drop down notes box against this task - open box and add initials (t…" at bounding box center [834, 400] width 673 height 18
click at [873, 403] on p "There is a drop down notes box against this task - open box and add initials (t…" at bounding box center [834, 400] width 673 height 18
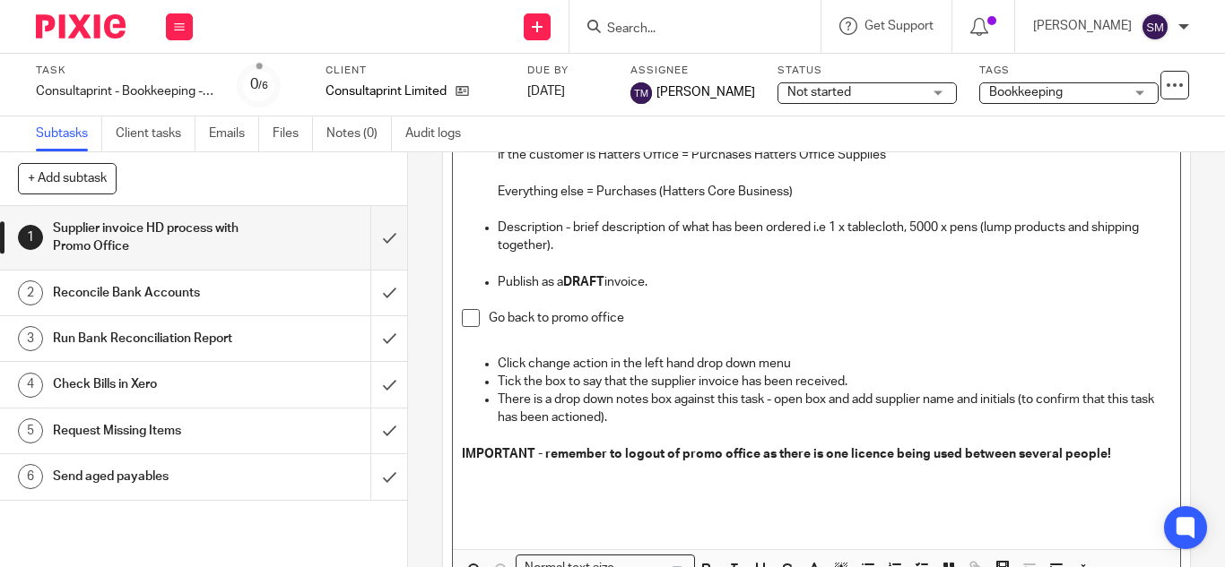
click at [670, 431] on p at bounding box center [816, 437] width 709 height 18
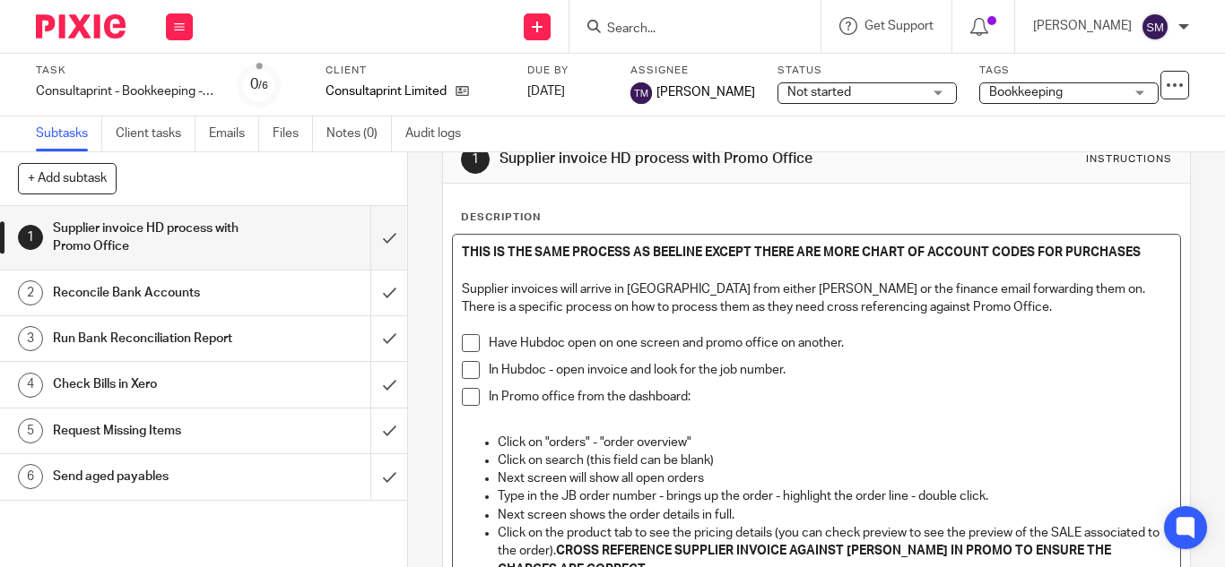
scroll to position [0, 0]
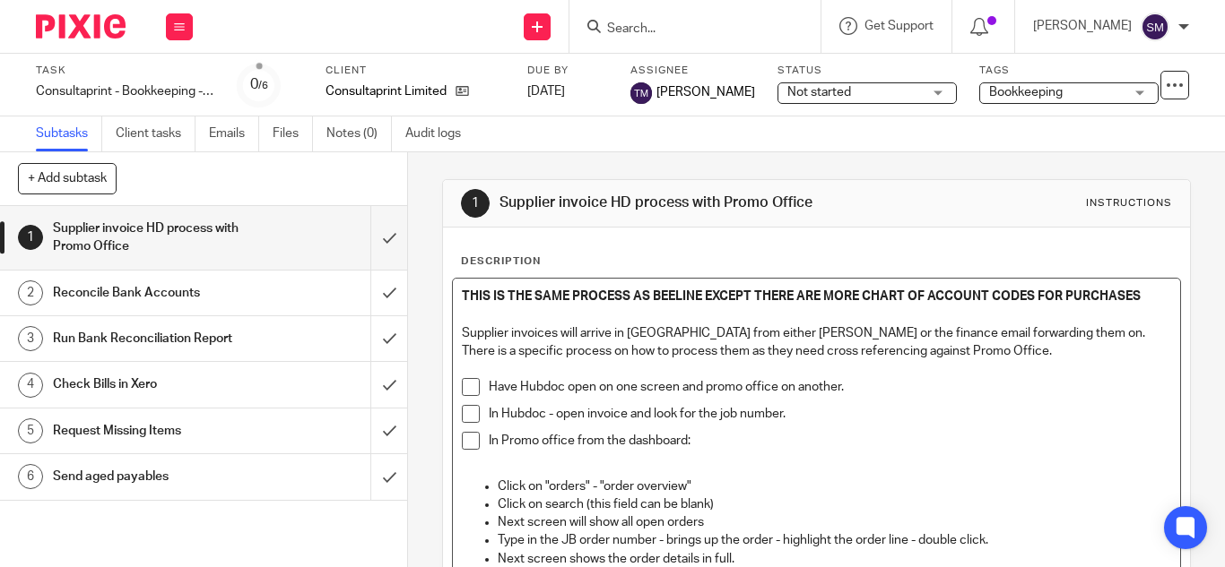
click at [476, 314] on p at bounding box center [816, 315] width 709 height 18
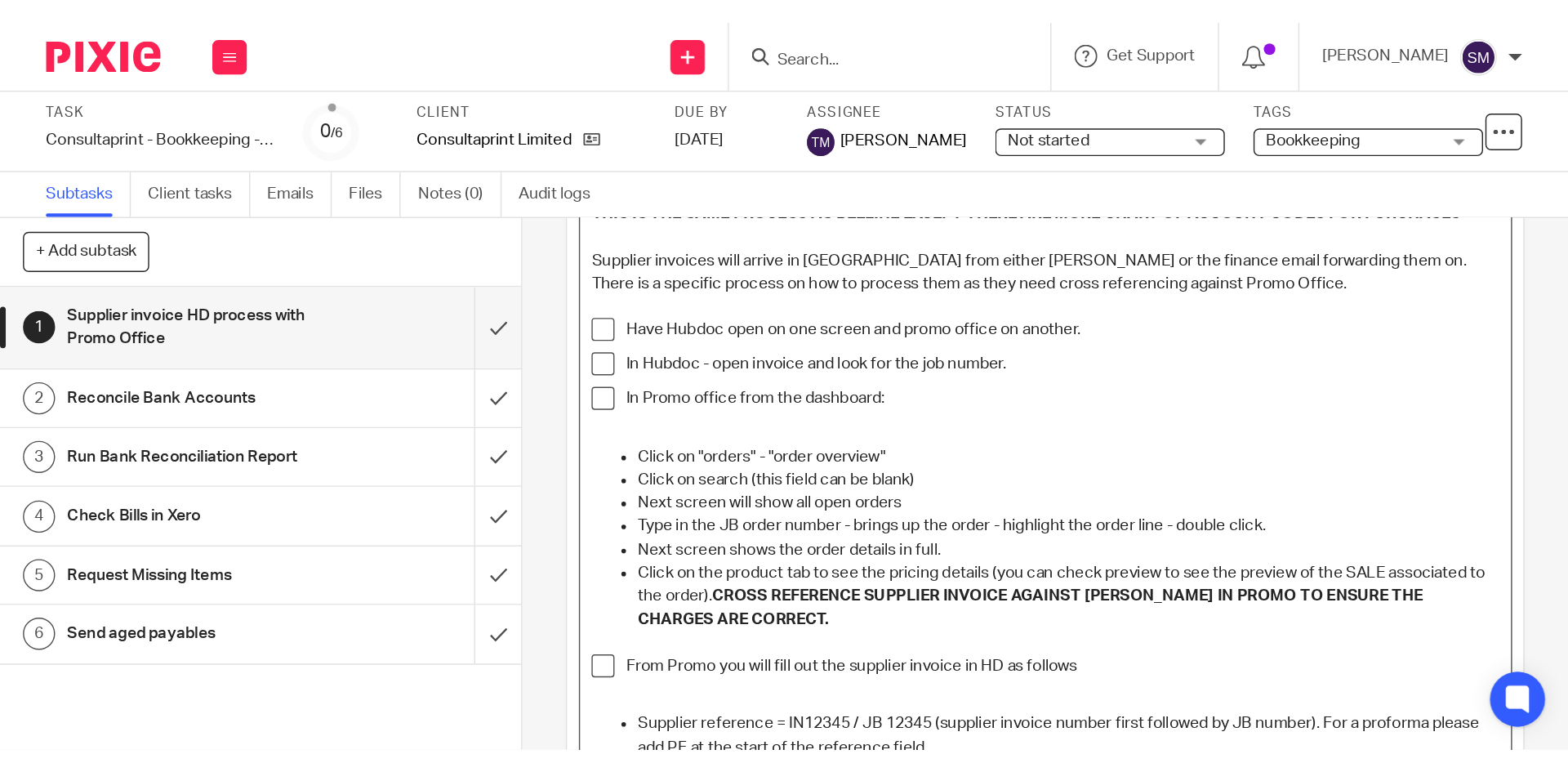
scroll to position [124, 0]
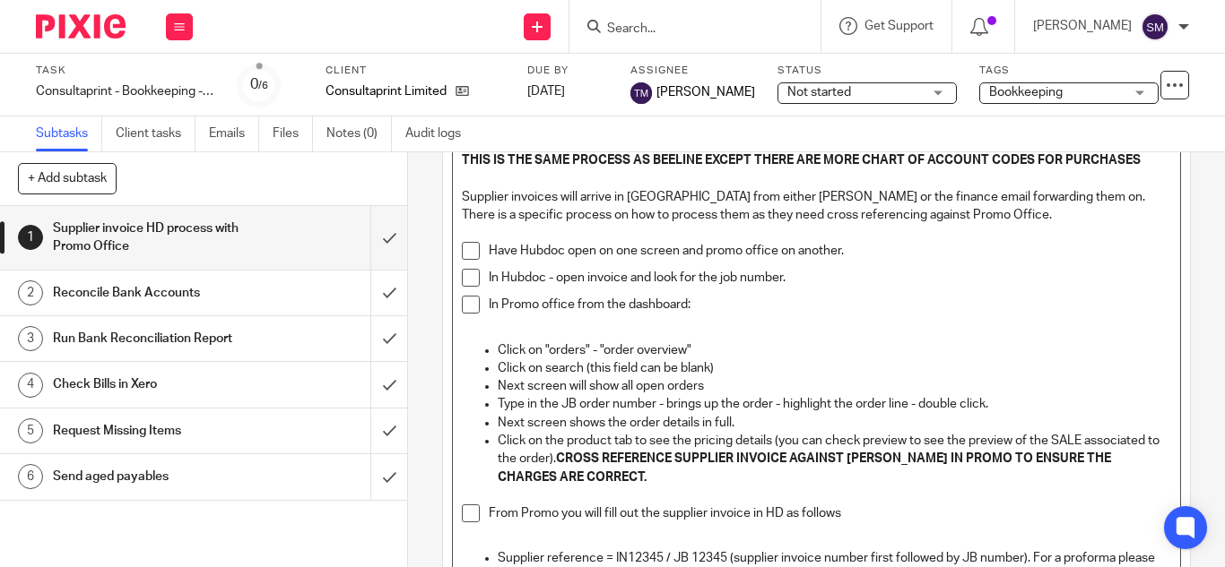
click at [796, 283] on p "In Hubdoc - open invoice and look for the job number." at bounding box center [830, 278] width 682 height 18
click at [1025, 281] on p "In Hubdoc - open invoice and look for the job number. (if no job number search …" at bounding box center [830, 278] width 682 height 18
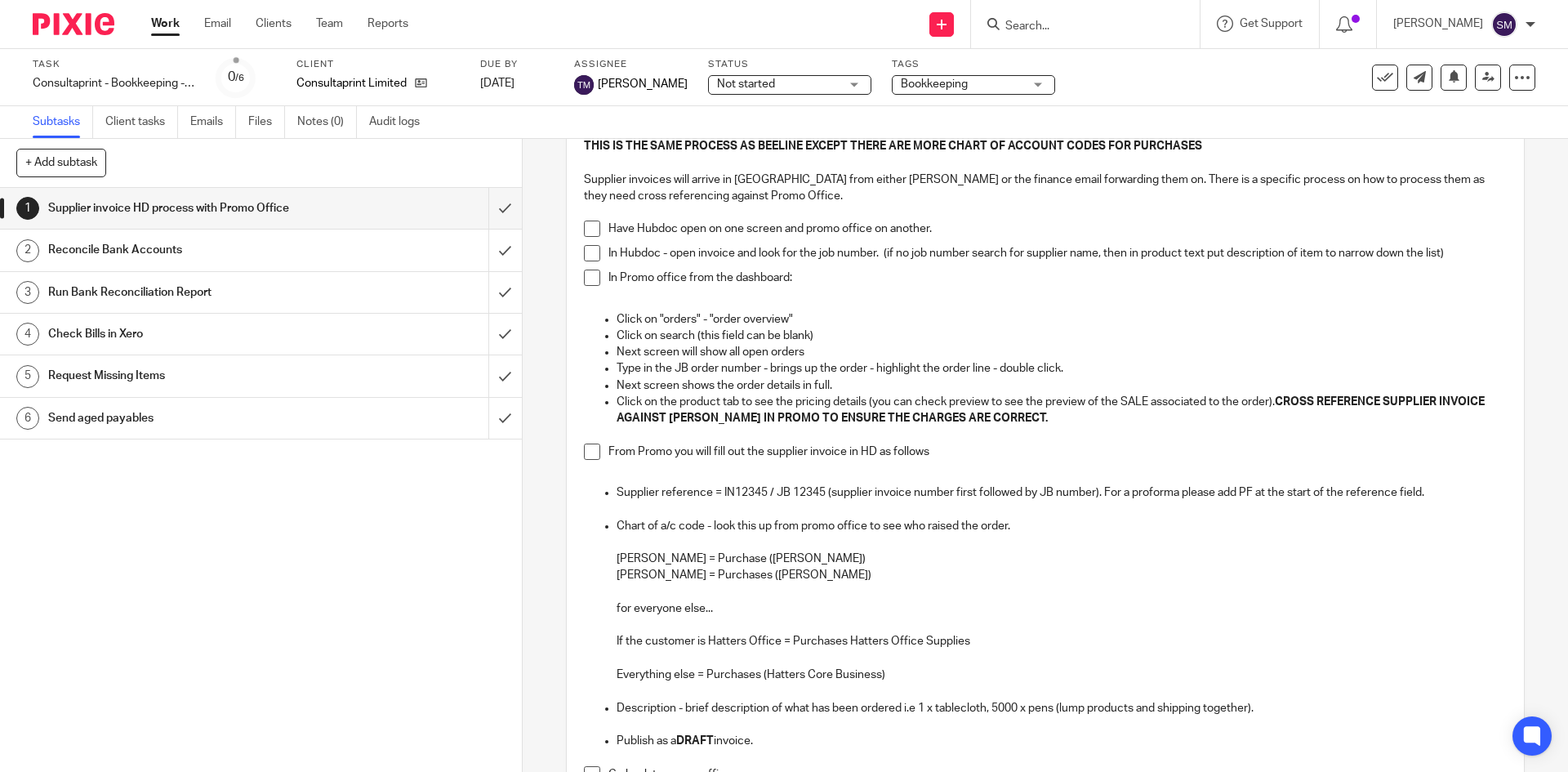
scroll to position [0, 0]
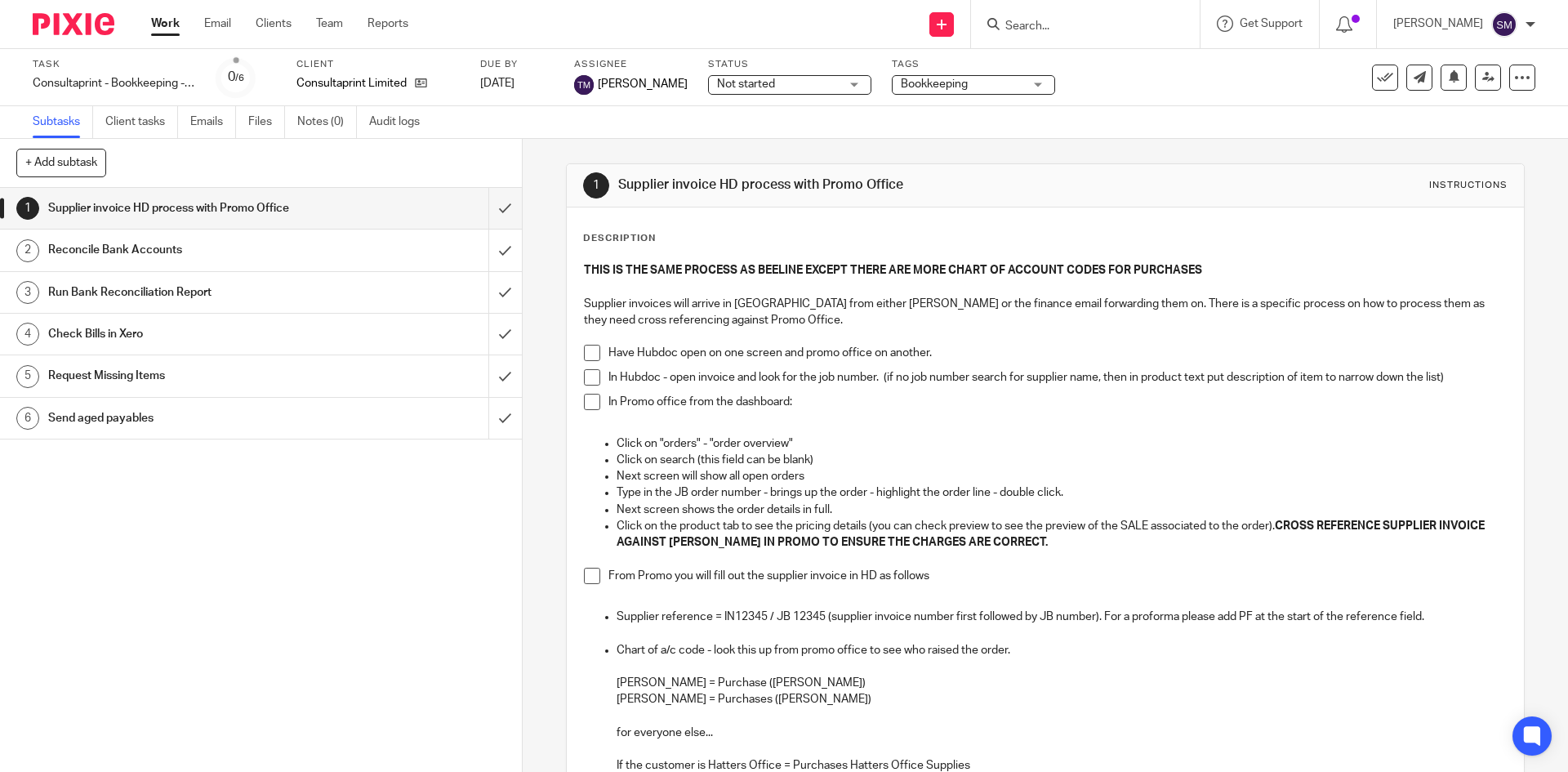
click at [392, 517] on div "1 Supplier invoice HD process with Promo Office 2 Reconcile Bank Accounts 3 Run…" at bounding box center [261, 479] width 522 height 584
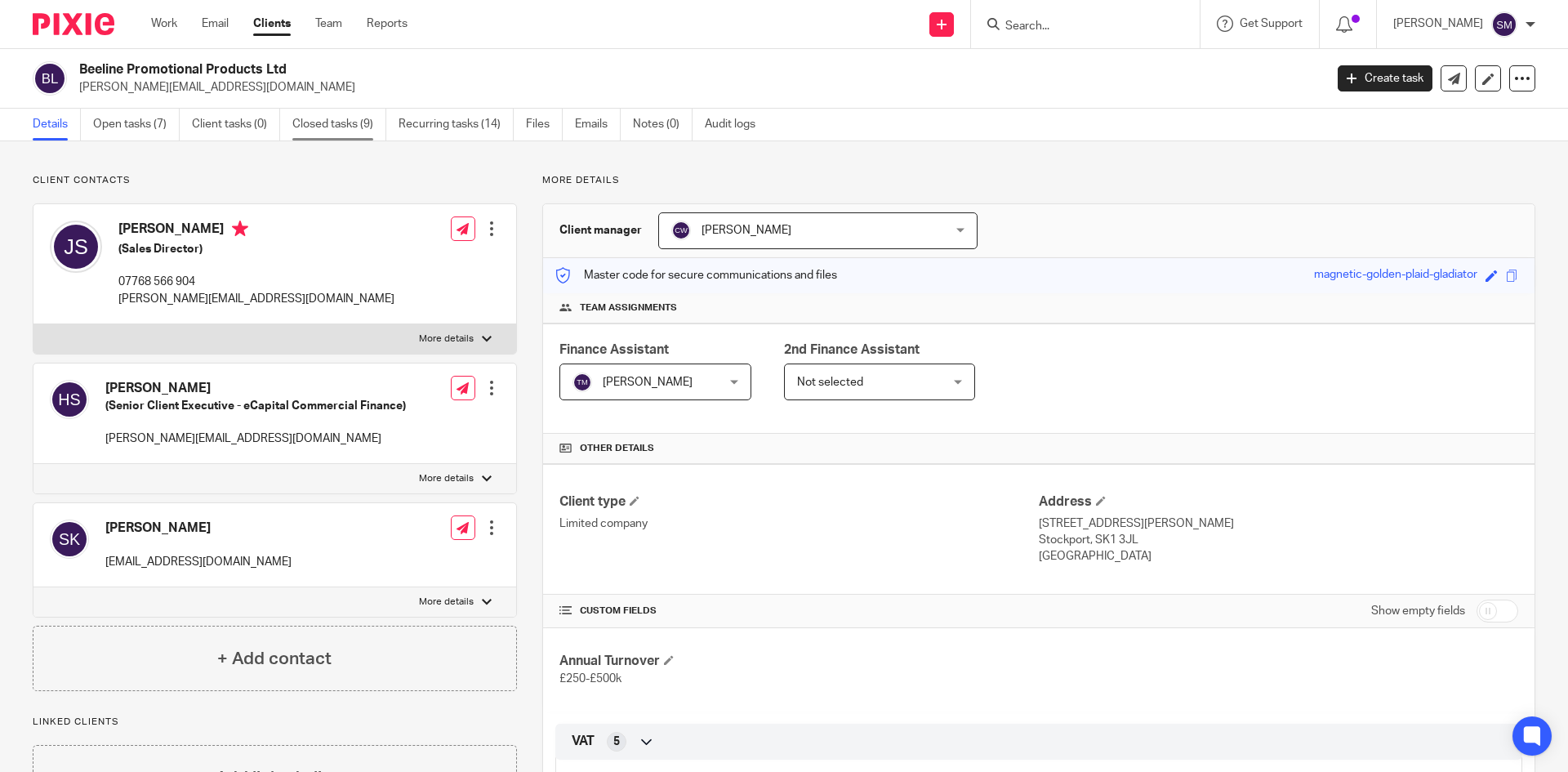
click at [302, 129] on link "Closed tasks (9)" at bounding box center [339, 124] width 94 height 32
